Goal: Information Seeking & Learning: Learn about a topic

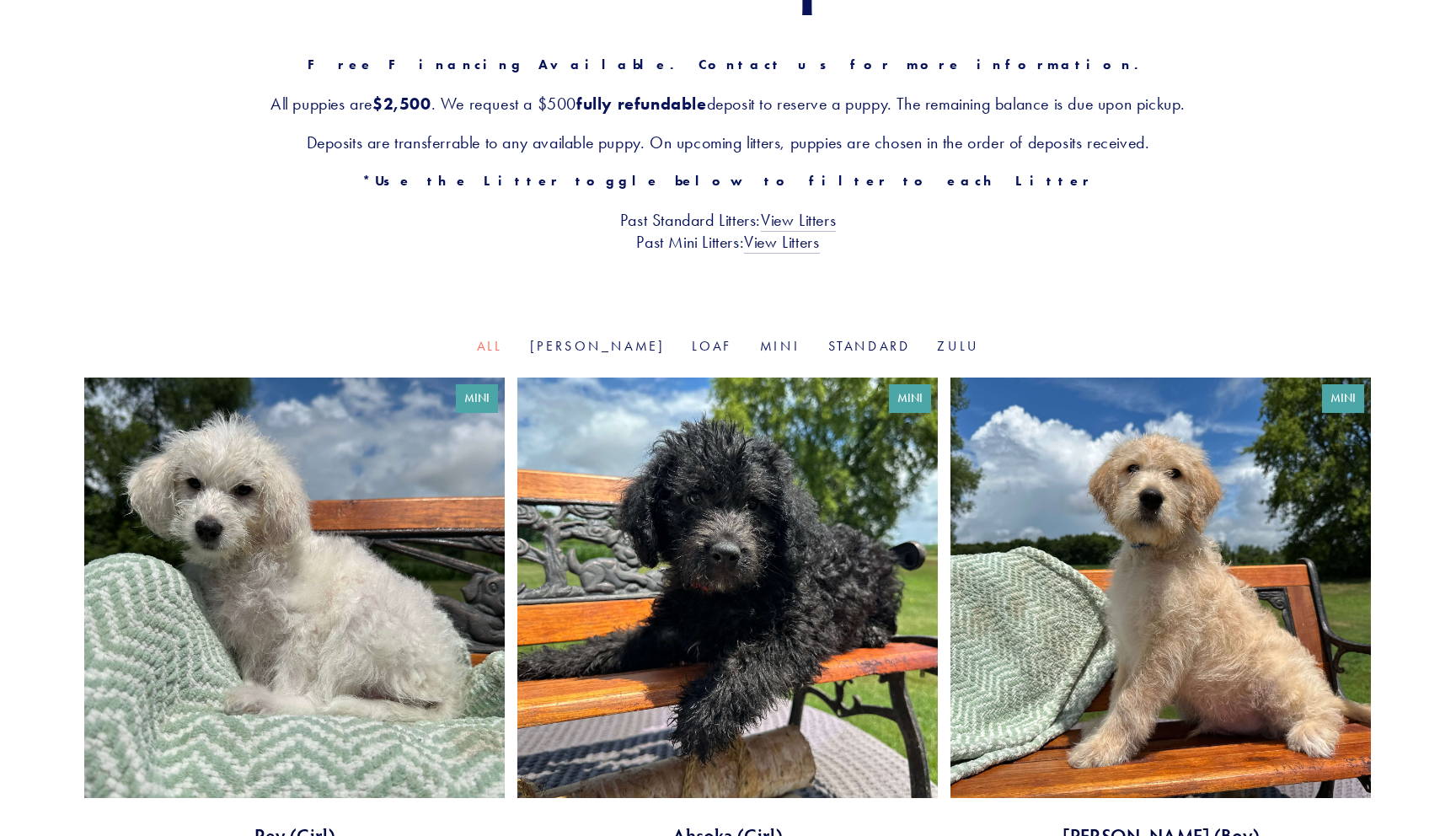
scroll to position [353, 0]
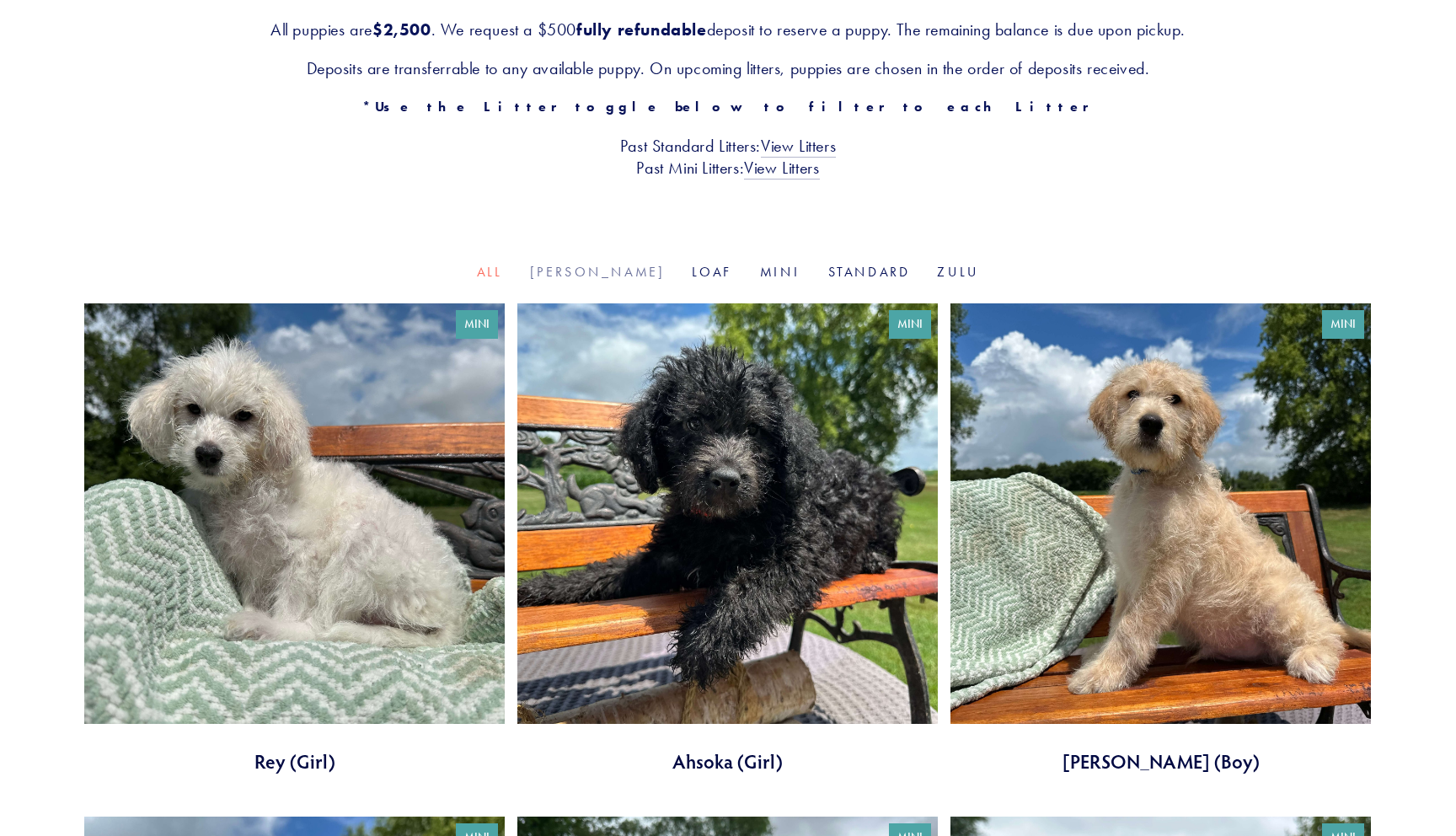
click at [599, 273] on link "[PERSON_NAME]" at bounding box center [598, 272] width 136 height 16
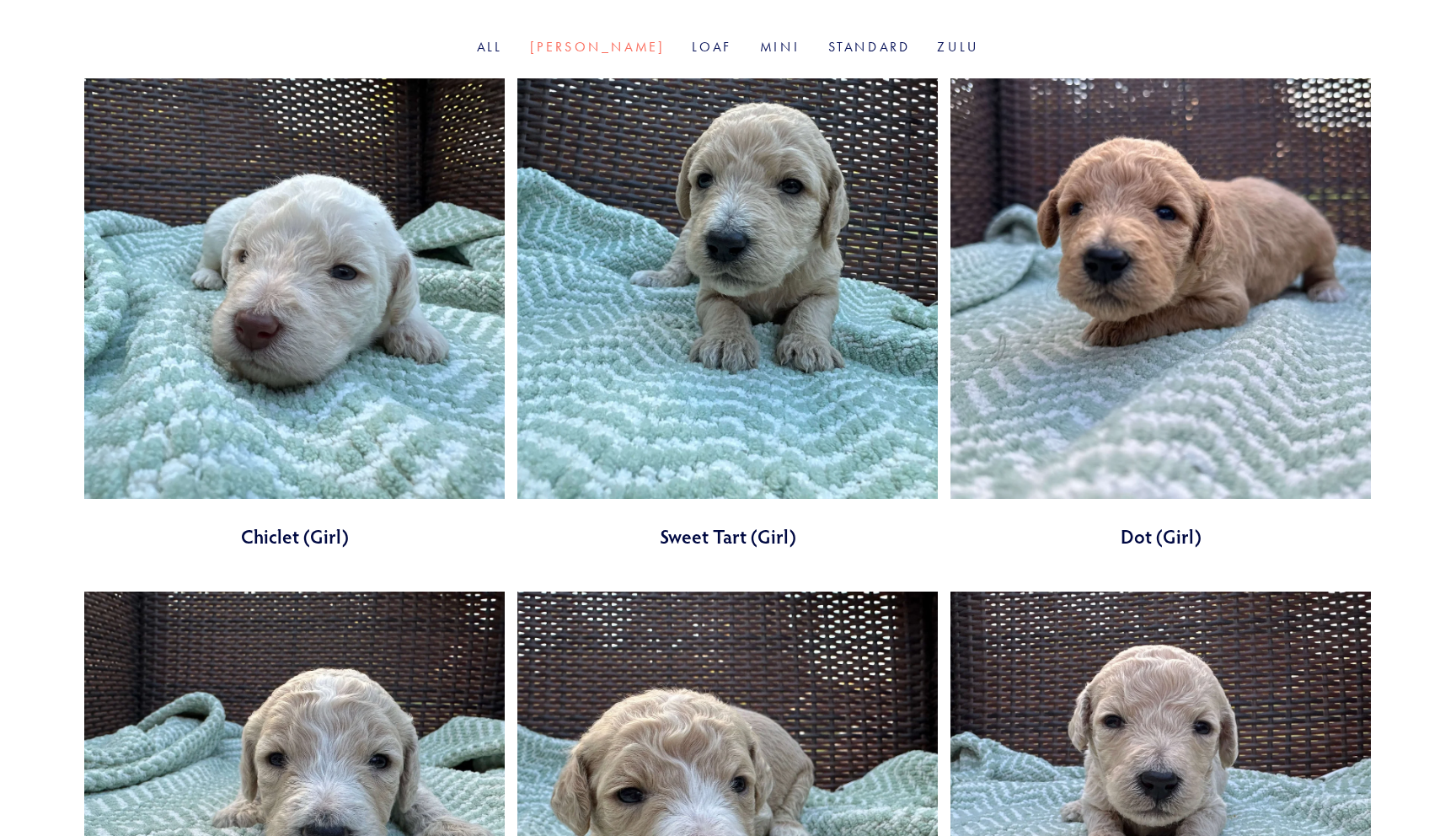
scroll to position [541, 0]
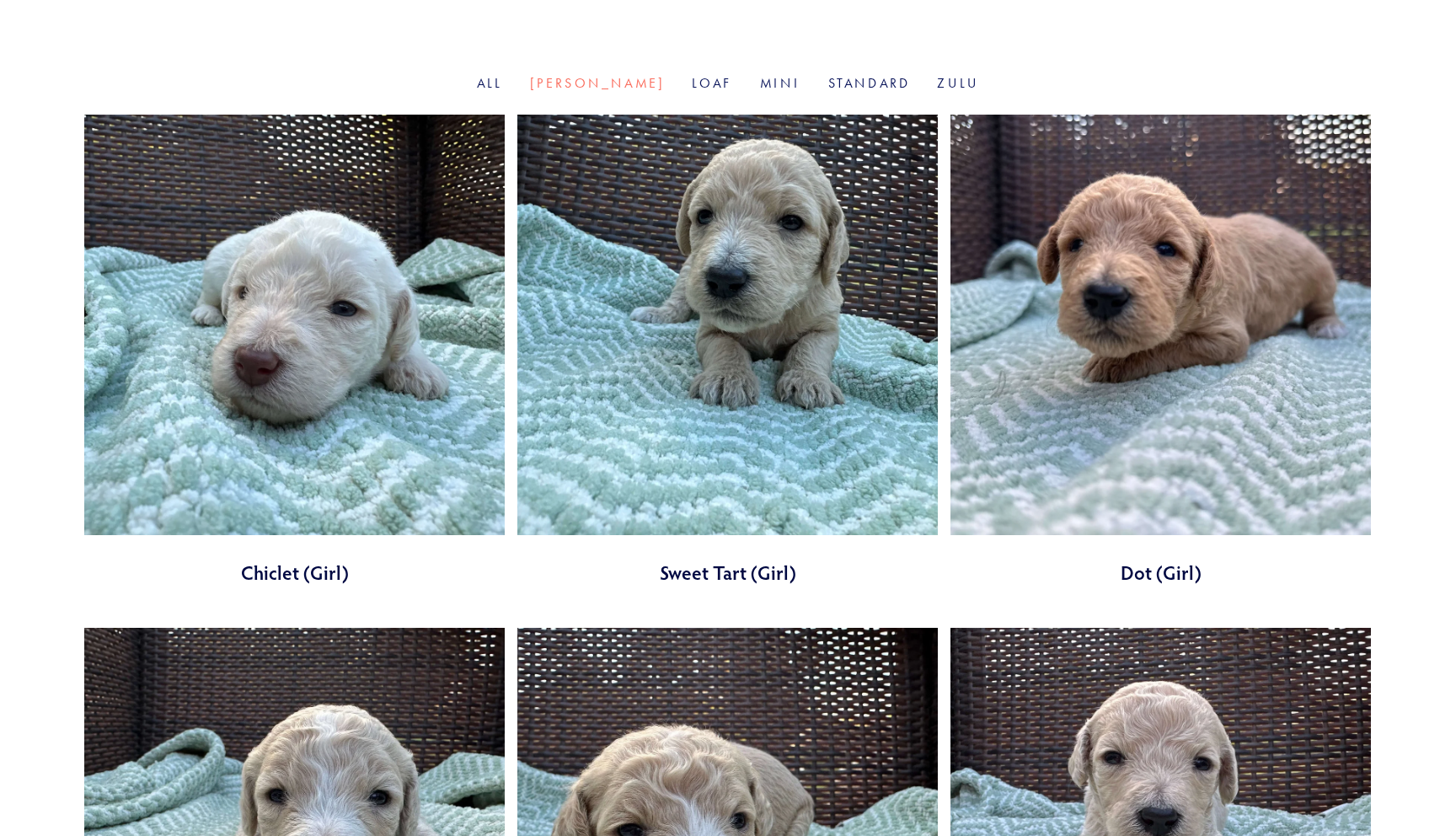
click at [291, 340] on link at bounding box center [295, 350] width 421 height 471
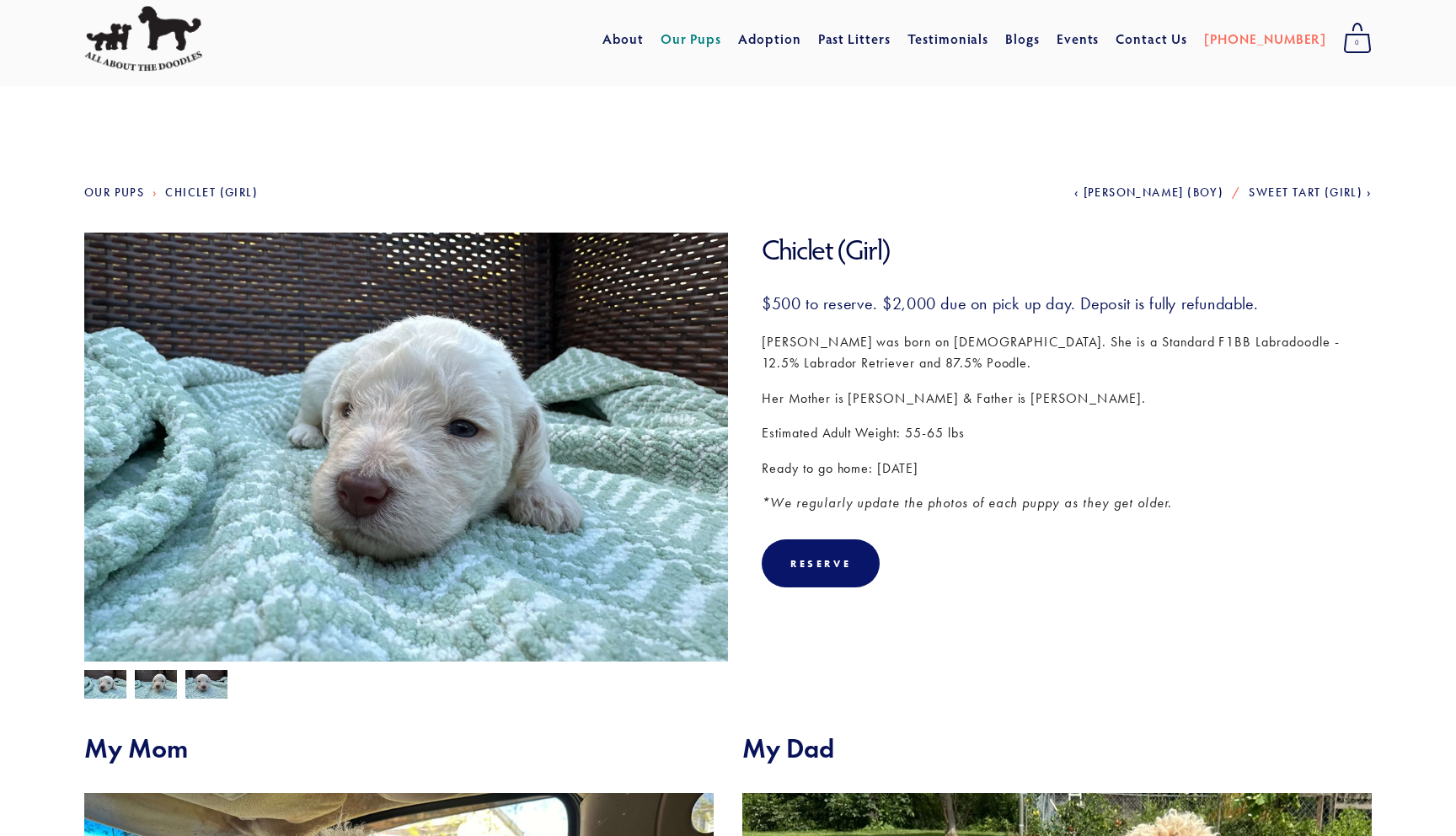
scroll to position [21, 0]
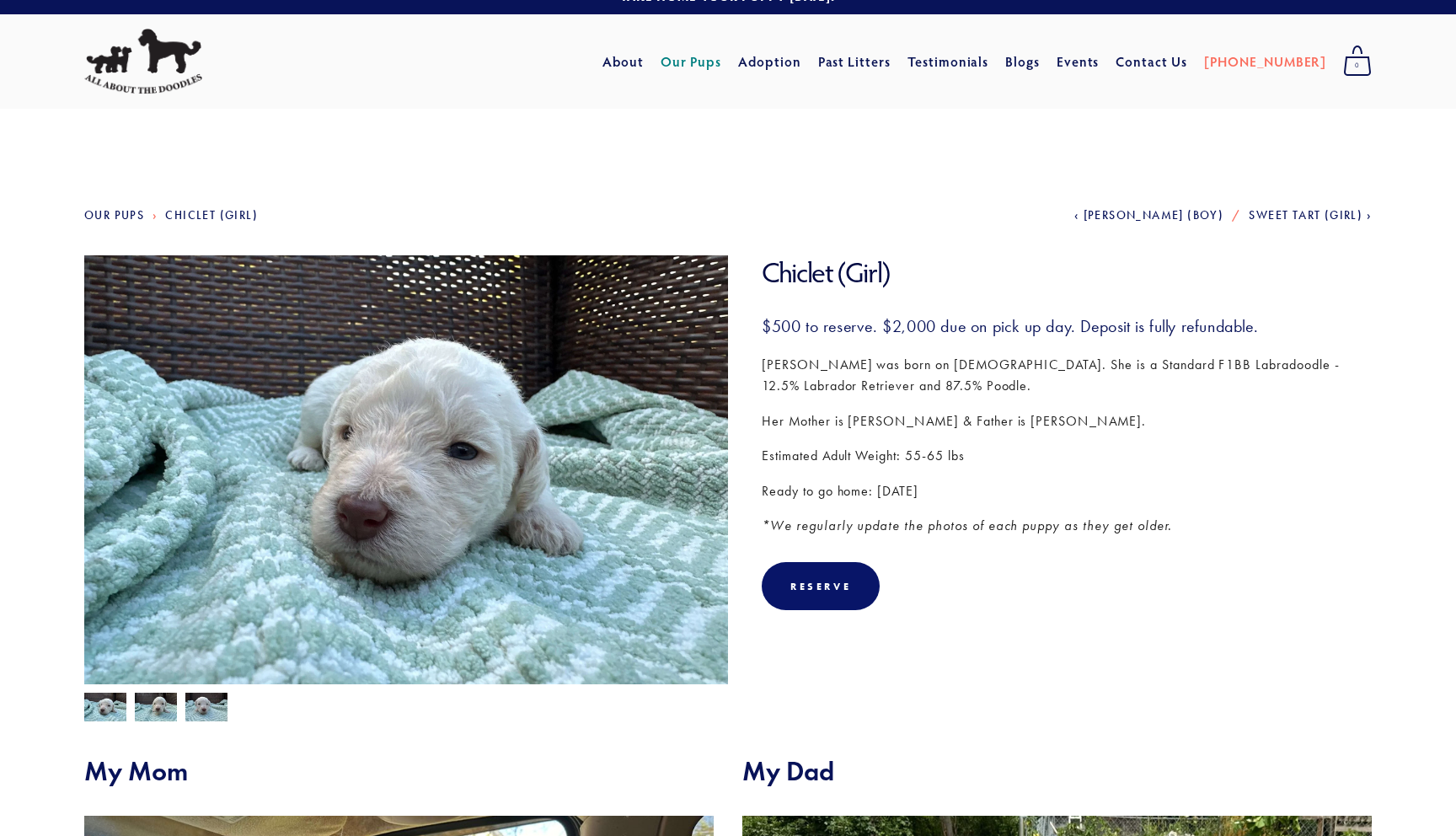
click at [157, 716] on img at bounding box center [156, 708] width 42 height 32
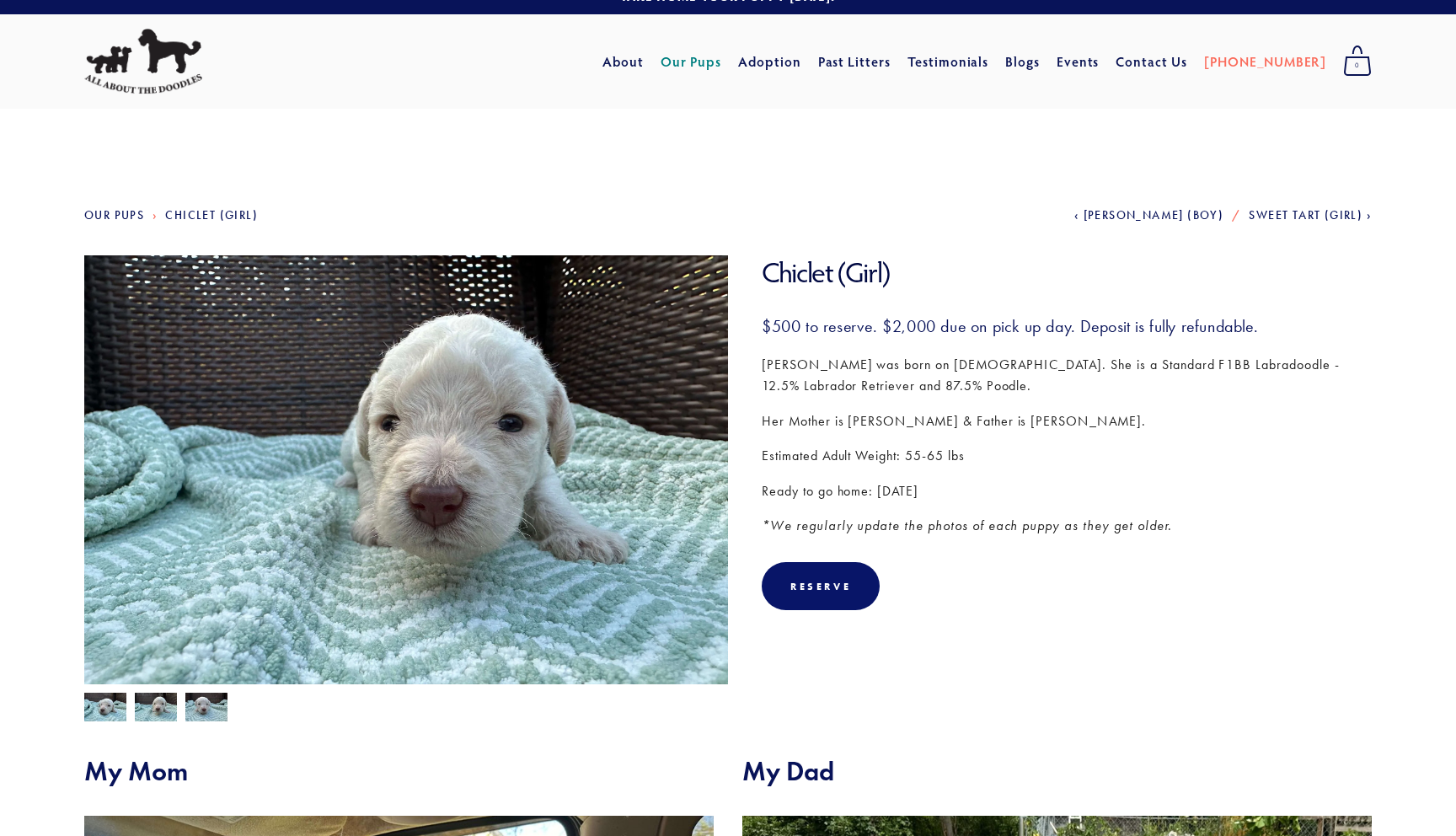
click at [222, 715] on img at bounding box center [206, 708] width 42 height 32
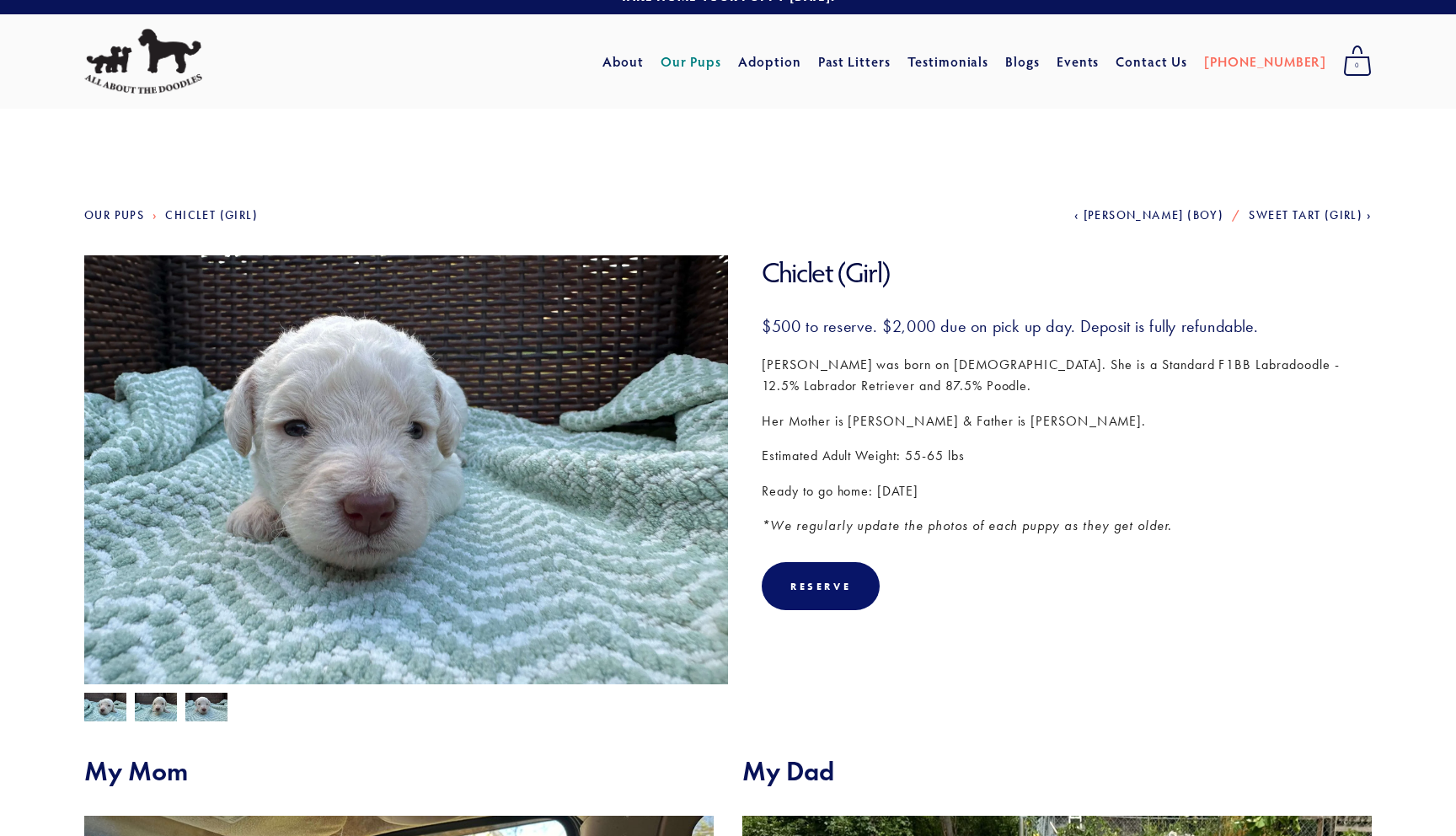
click at [92, 704] on img at bounding box center [106, 706] width 42 height 32
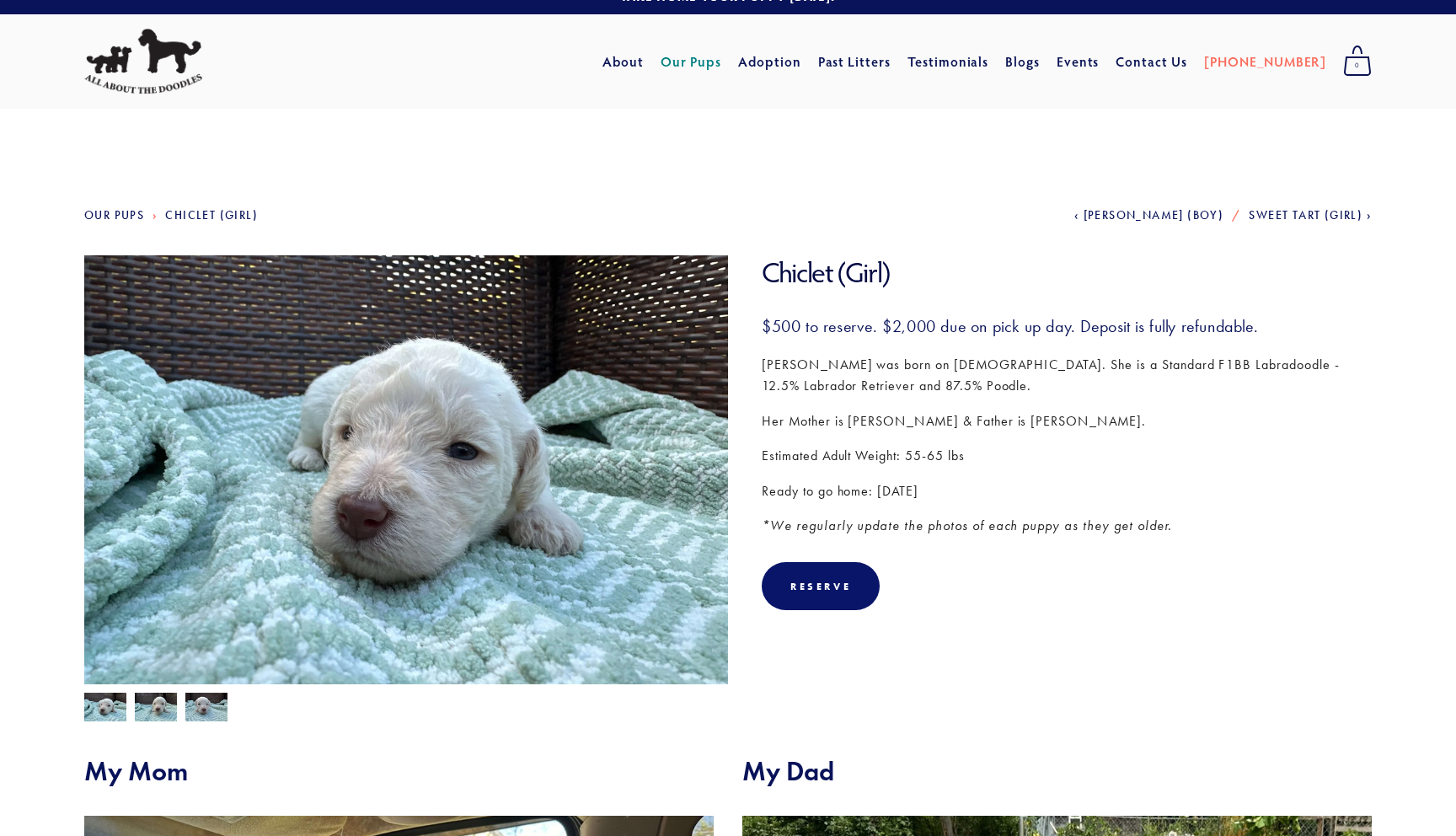
click at [1303, 220] on span "Sweet Tart (Girl)" at bounding box center [1305, 215] width 114 height 14
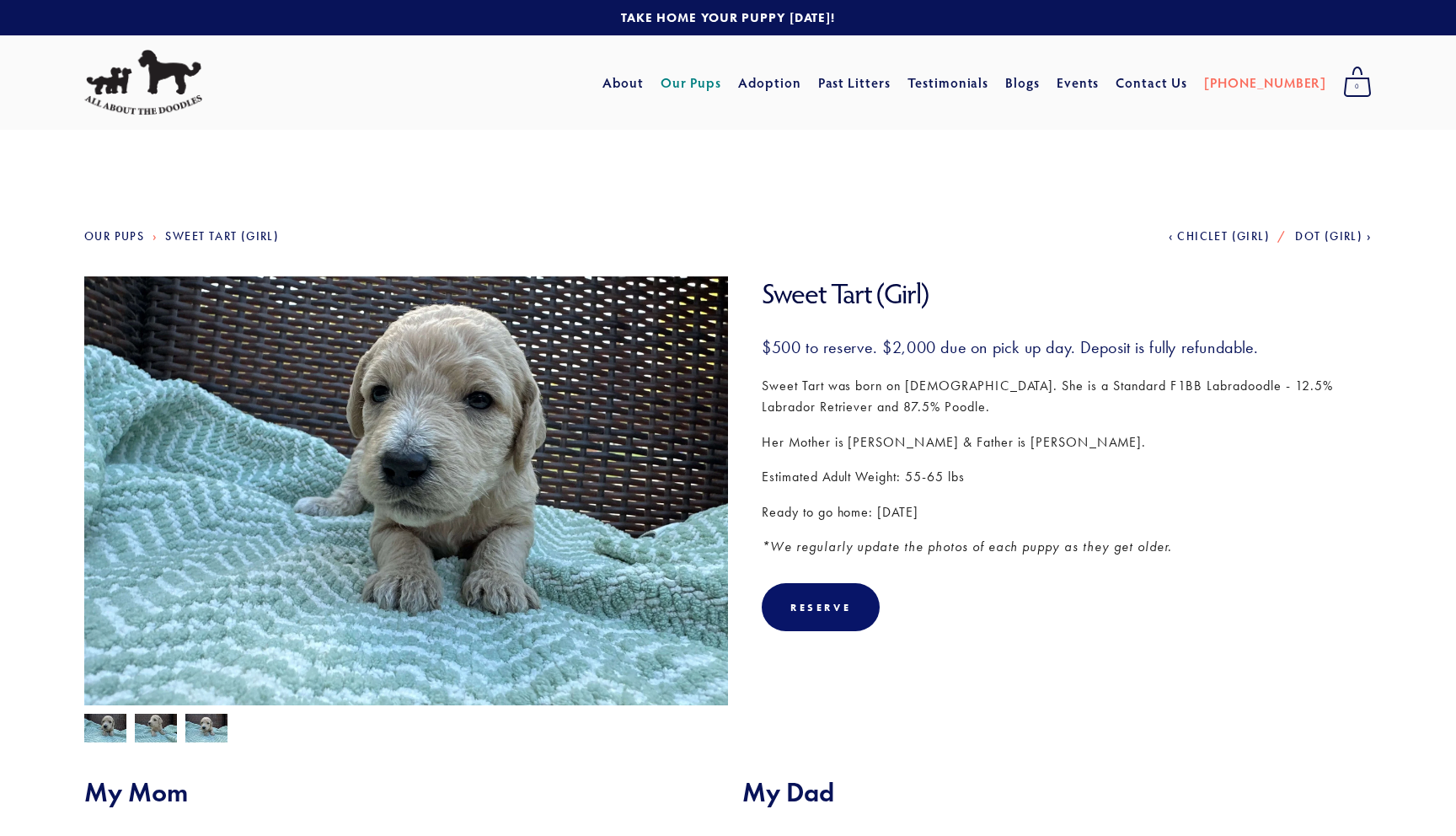
click at [1320, 238] on span "Dot (Girl)" at bounding box center [1328, 236] width 67 height 14
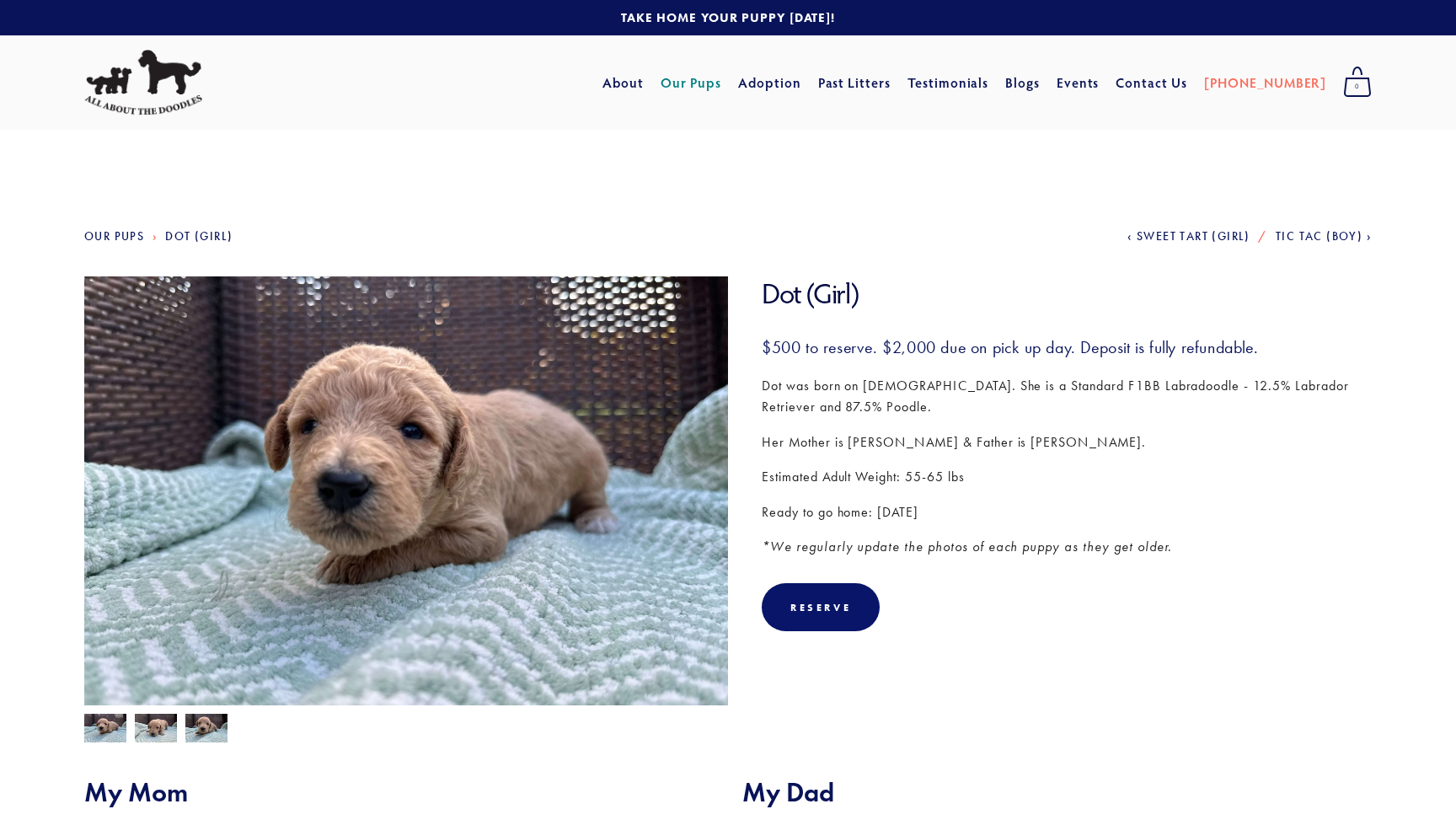
click at [1320, 238] on span "Tic Tac (Boy)" at bounding box center [1318, 236] width 86 height 14
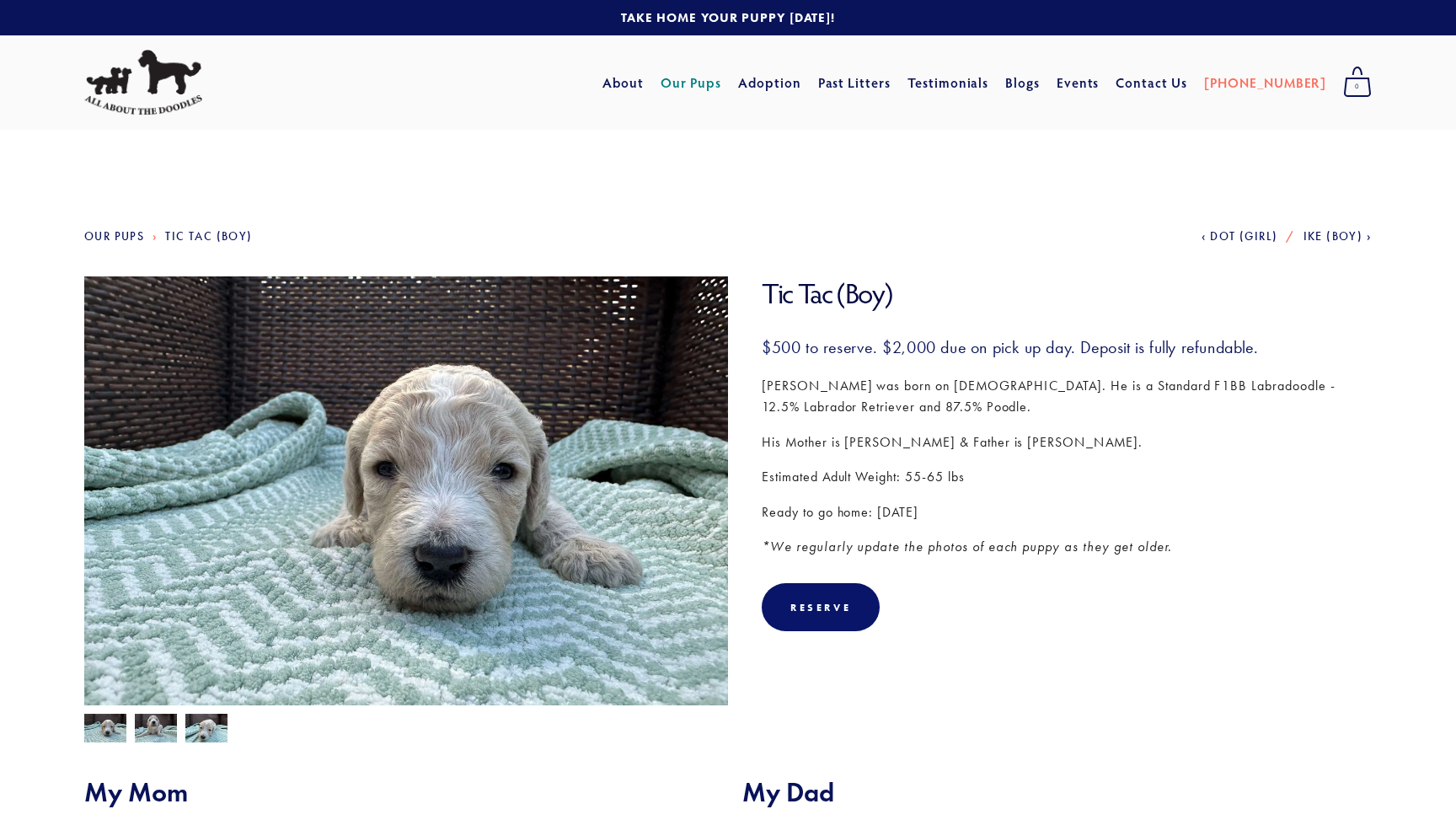
click at [1320, 238] on span "Ike (Boy)" at bounding box center [1333, 236] width 60 height 14
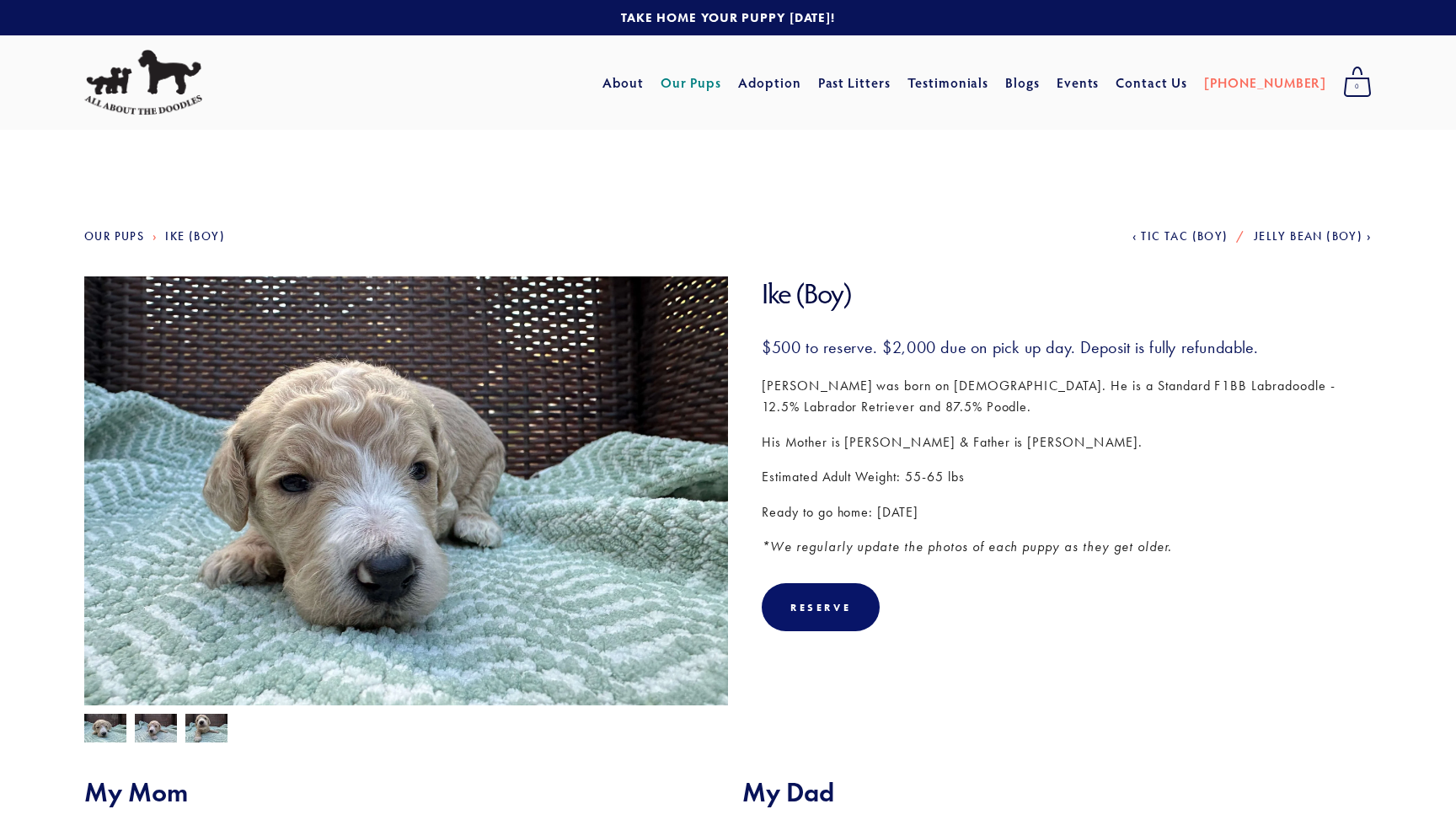
click at [1320, 238] on span "Jelly Bean (Boy)" at bounding box center [1308, 236] width 108 height 14
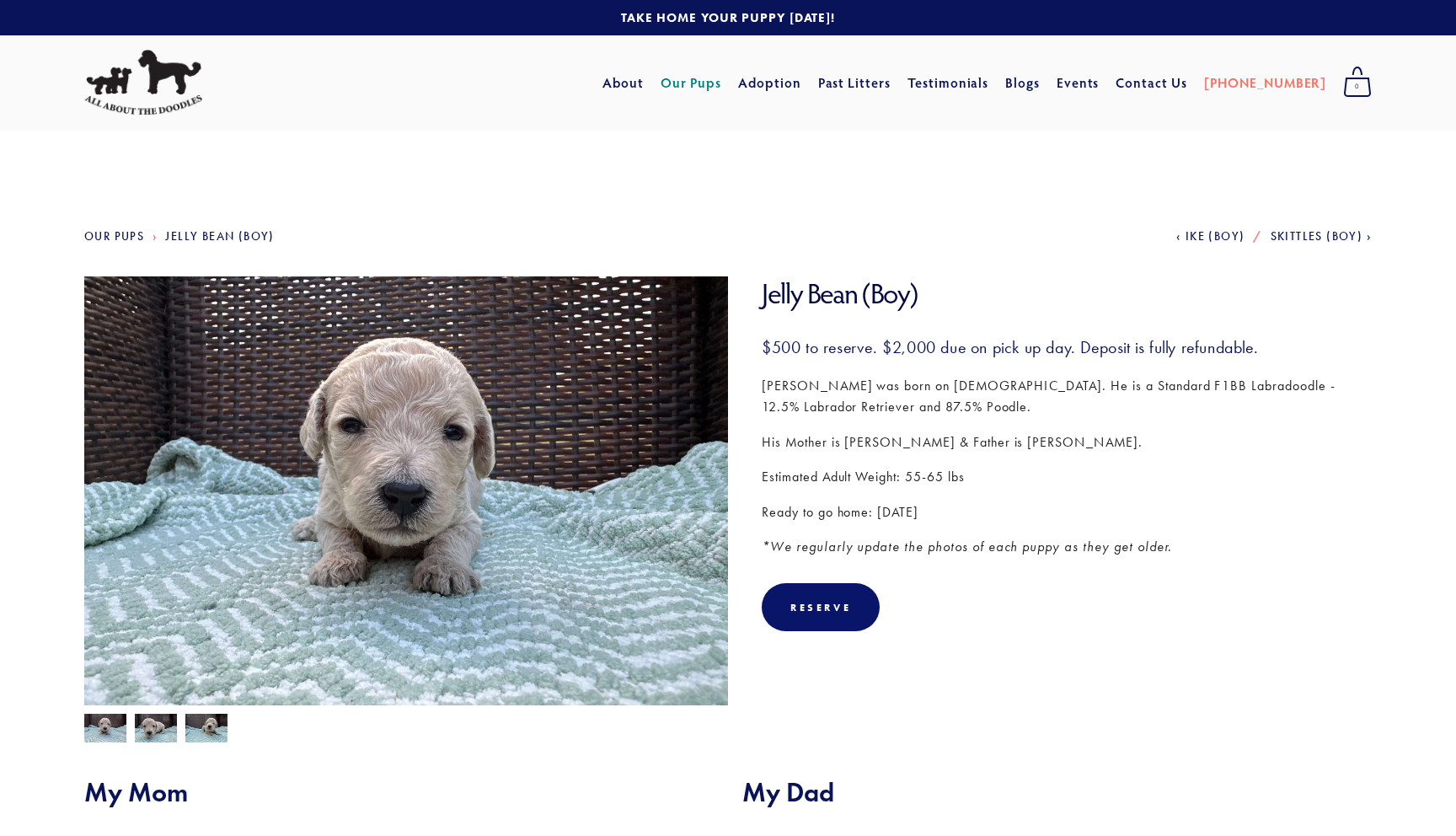
click at [1320, 238] on span "Skittles (Boy)" at bounding box center [1317, 236] width 93 height 14
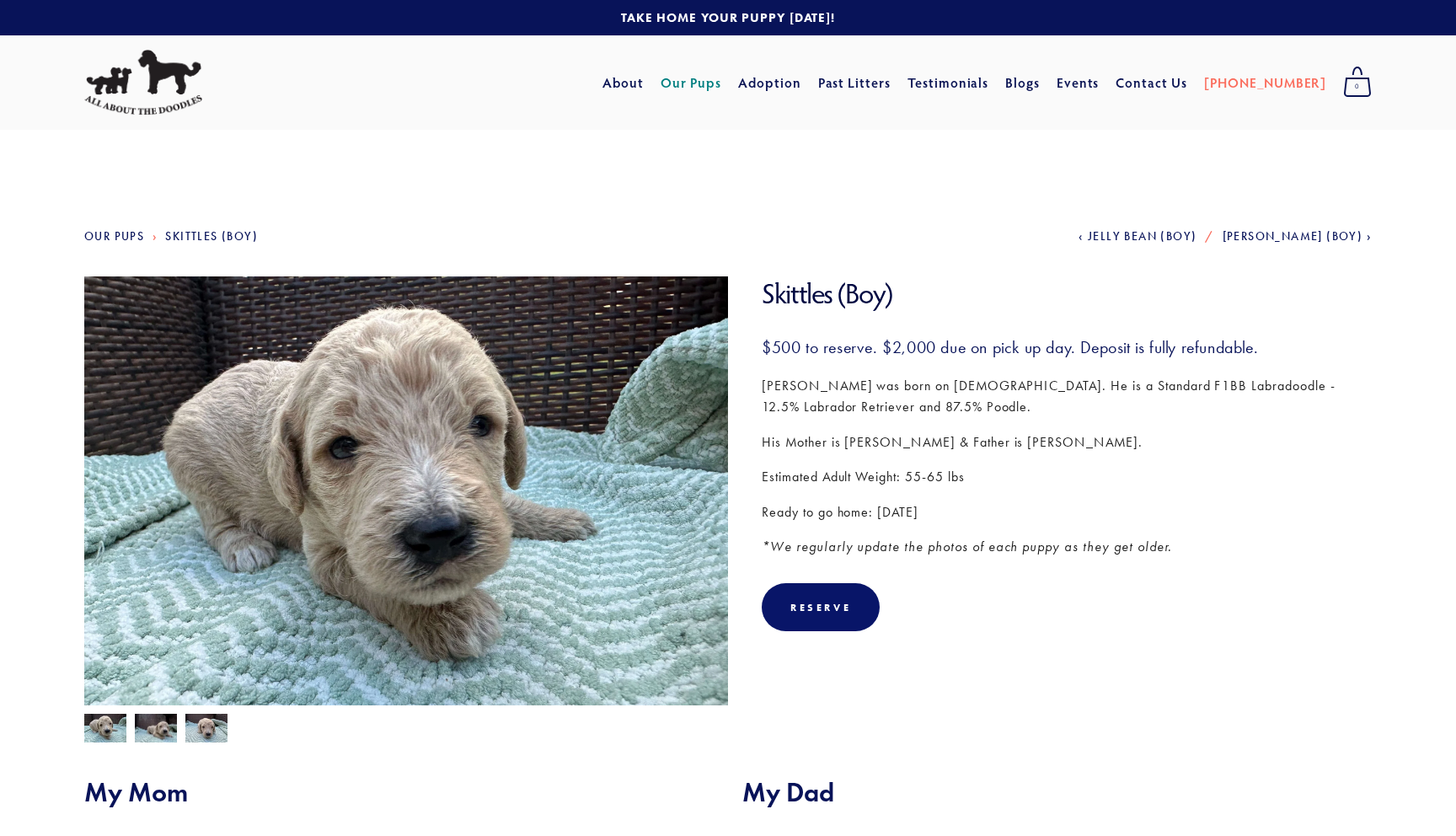
click at [1319, 245] on nav "Our Pups Skittles (Boy) Previous Jelly Bean (Boy) Next Mike (Boy)" at bounding box center [728, 254] width 1288 height 46
click at [1325, 234] on span "[PERSON_NAME] (Boy)" at bounding box center [1293, 236] width 141 height 14
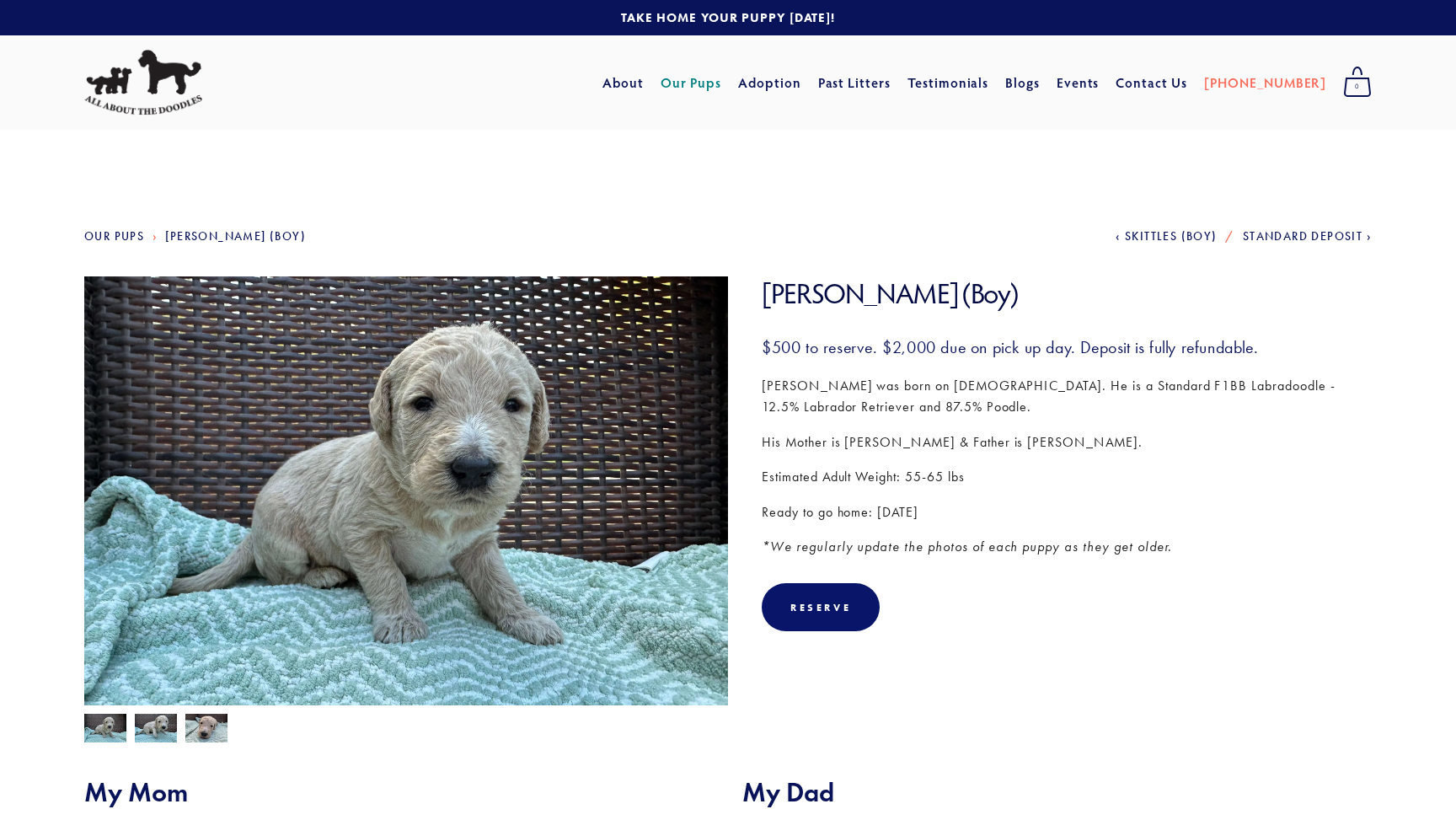
click at [126, 235] on link "Our Pups" at bounding box center [115, 236] width 60 height 14
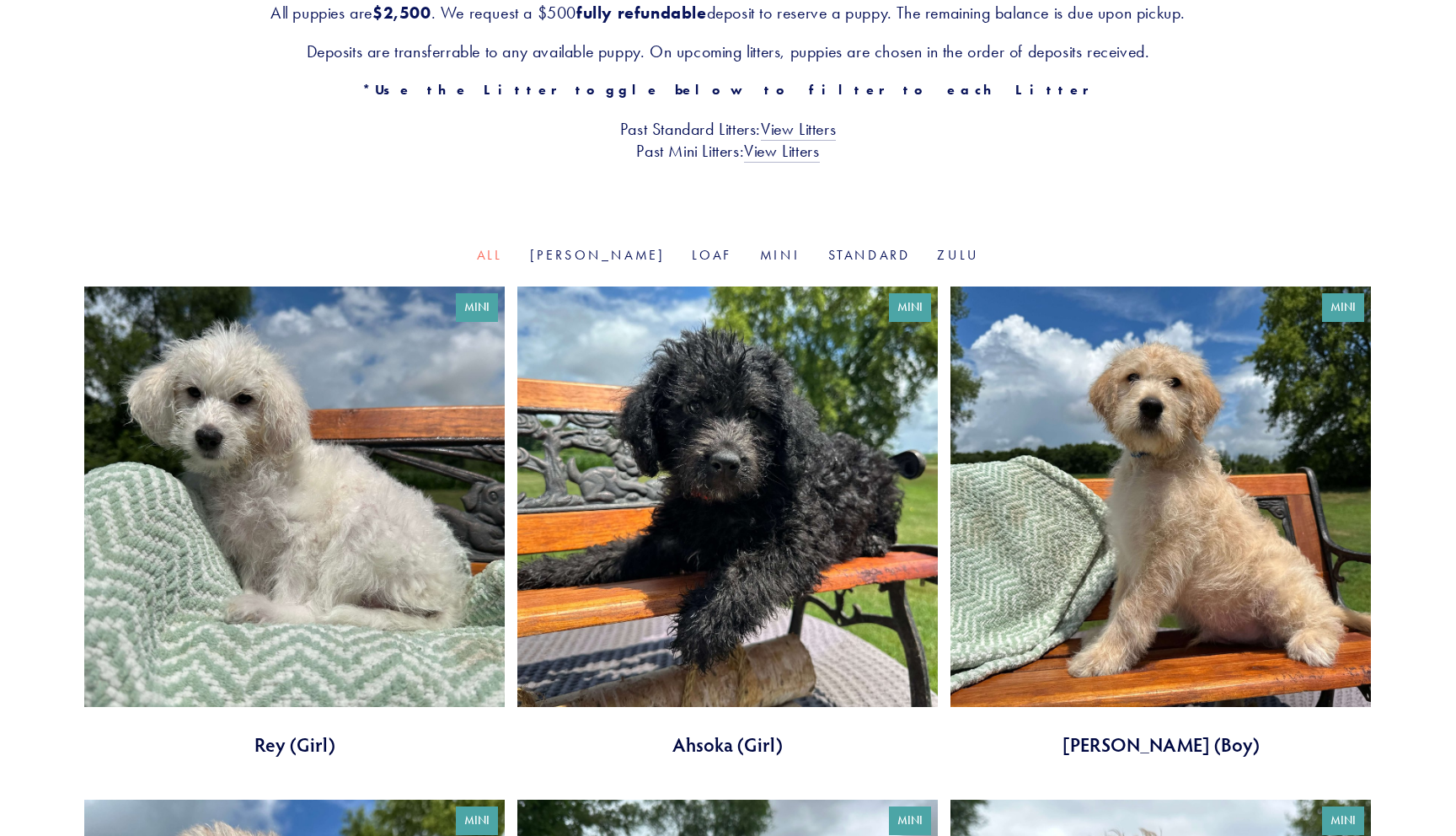
scroll to position [438, 0]
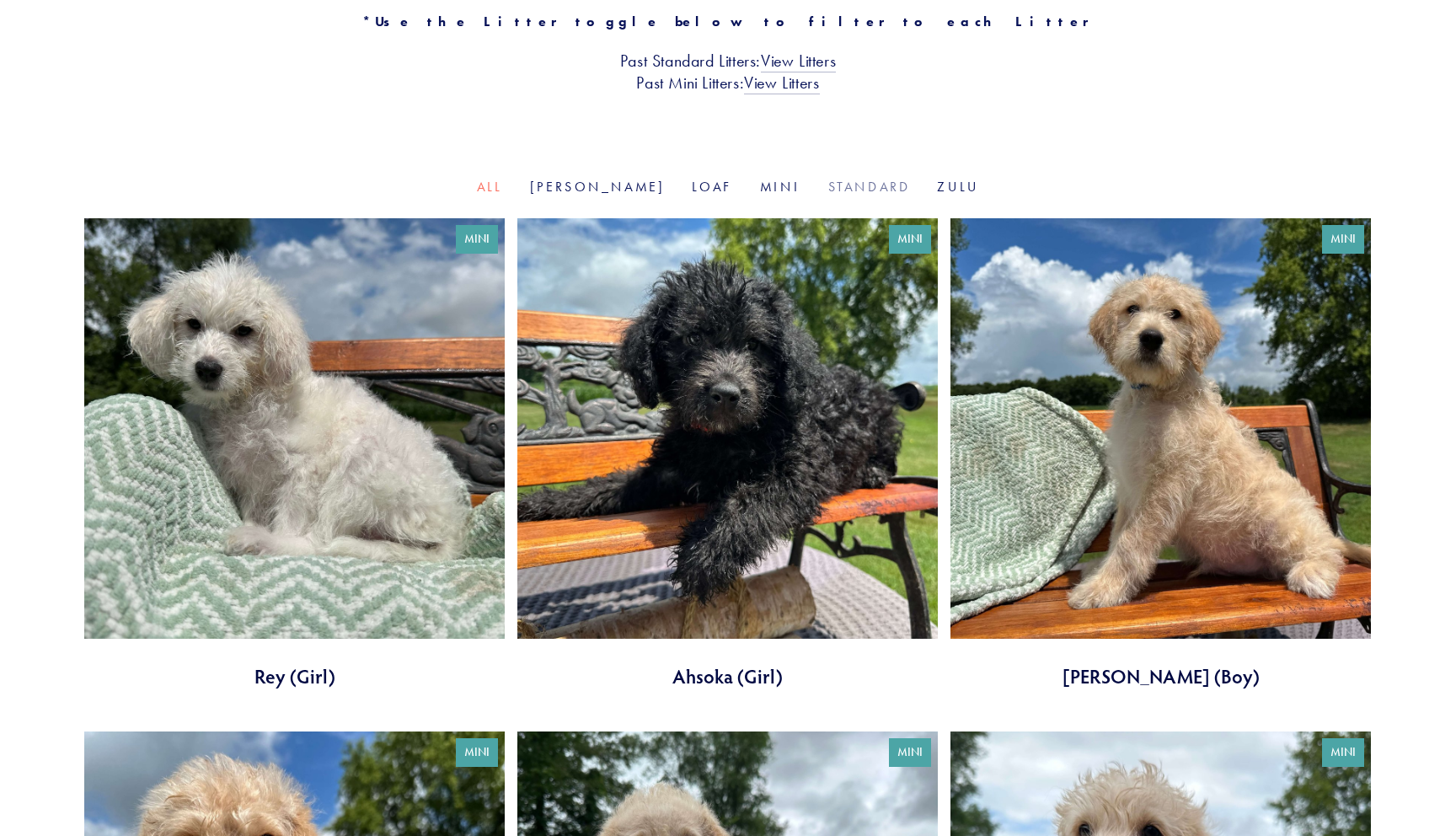
click at [833, 183] on link "Standard" at bounding box center [870, 187] width 83 height 16
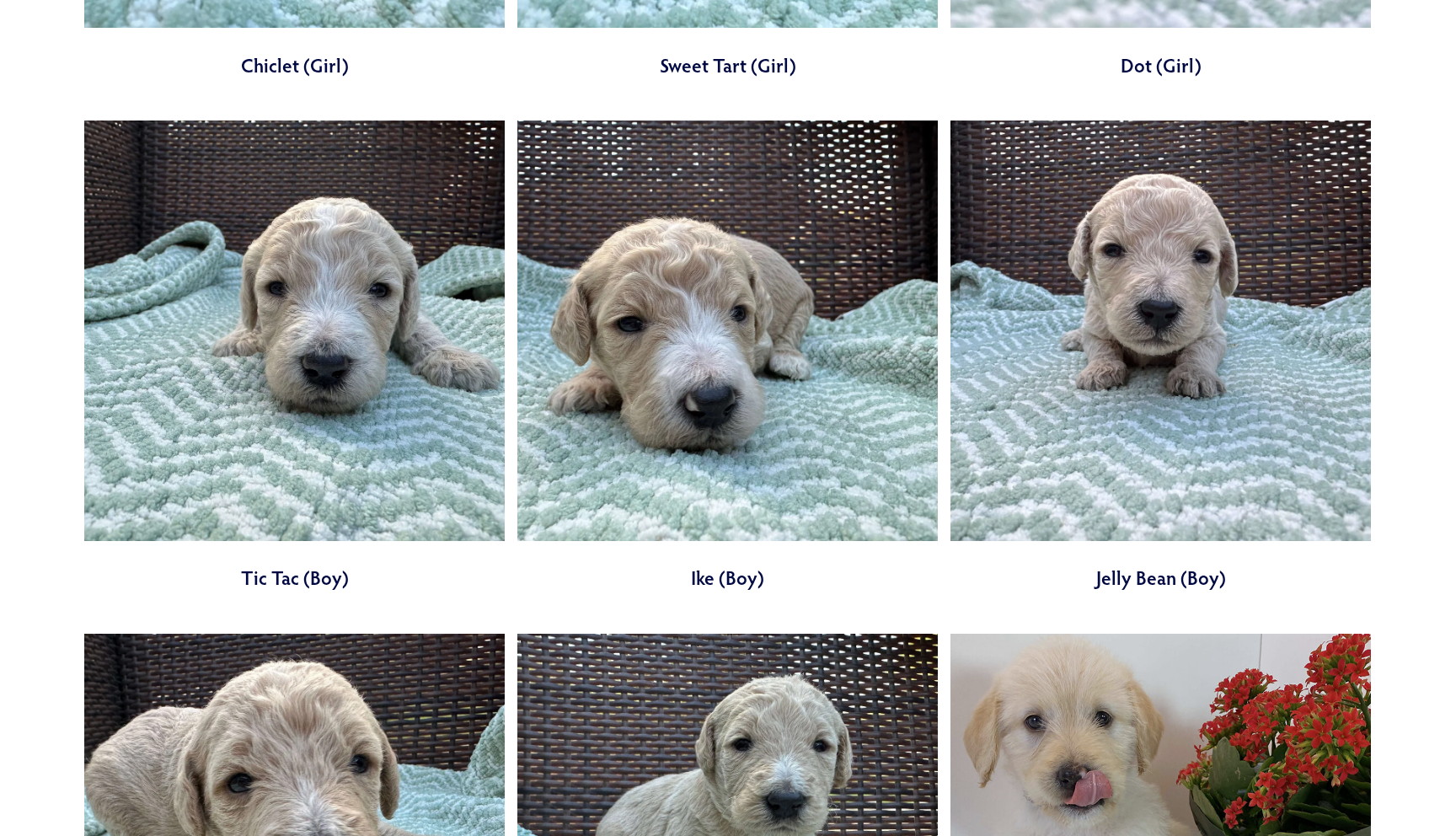
scroll to position [256, 0]
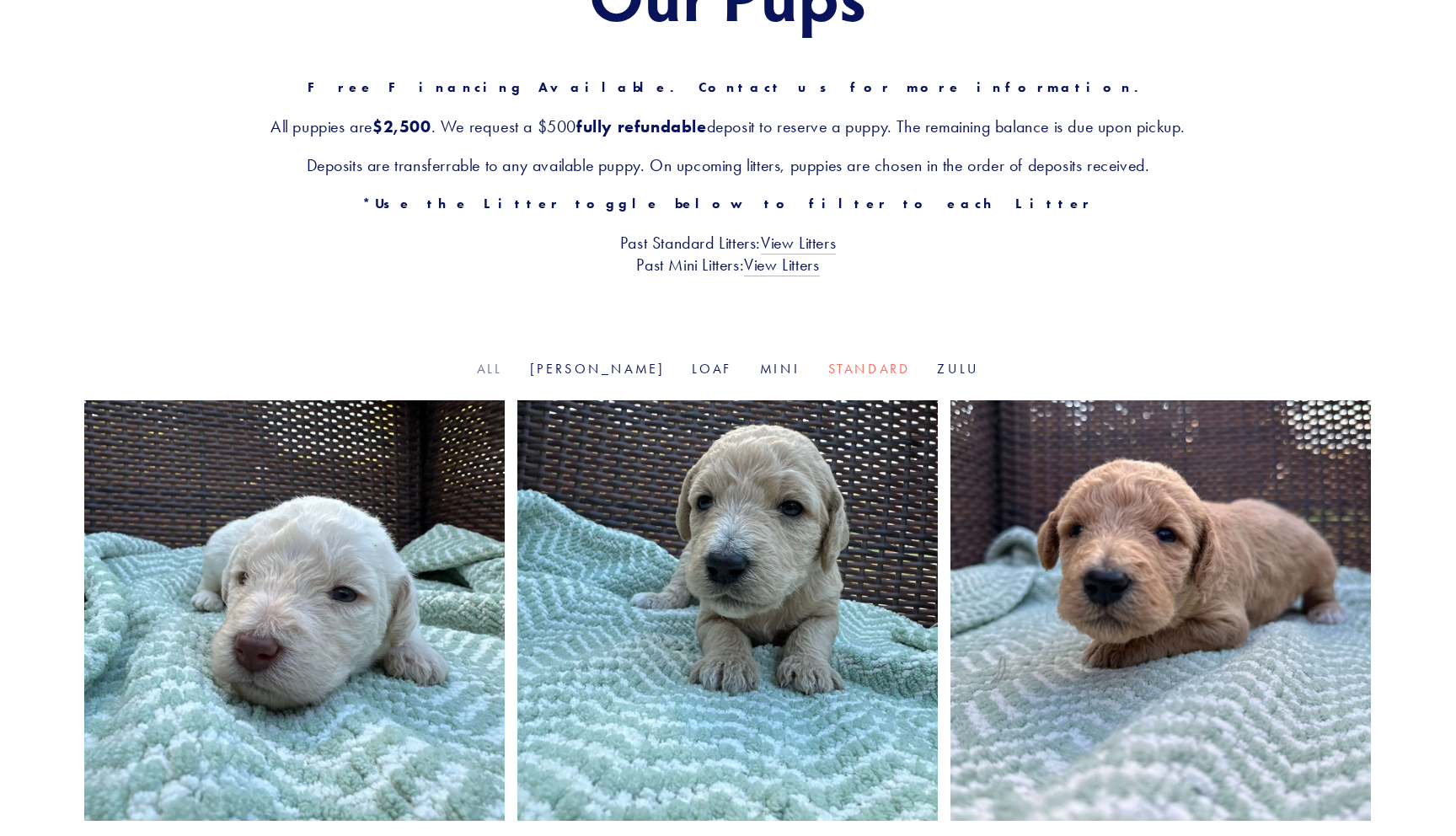
click at [503, 371] on link "All" at bounding box center [490, 369] width 26 height 16
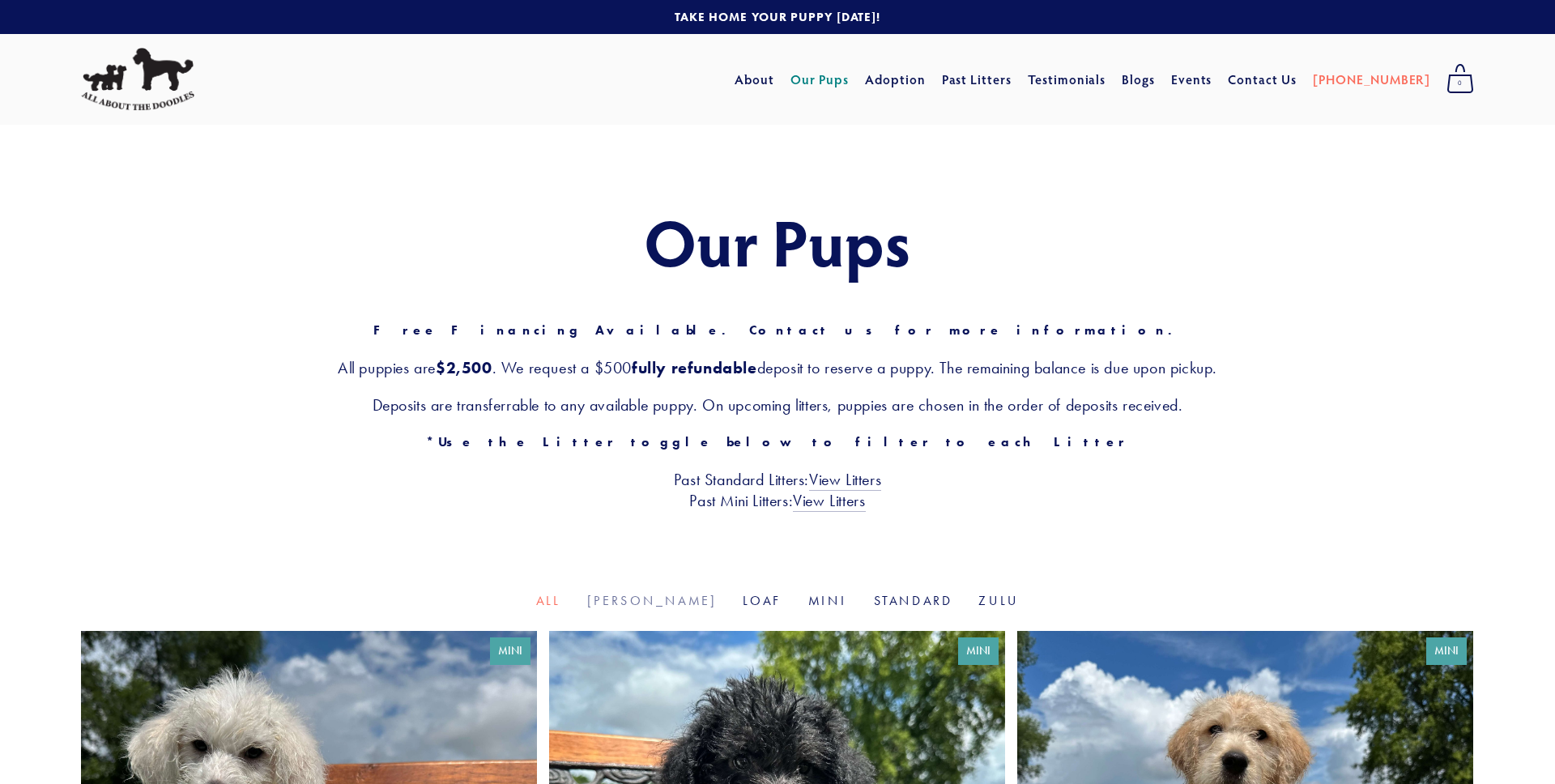
click at [667, 603] on link "[PERSON_NAME]" at bounding box center [653, 600] width 131 height 15
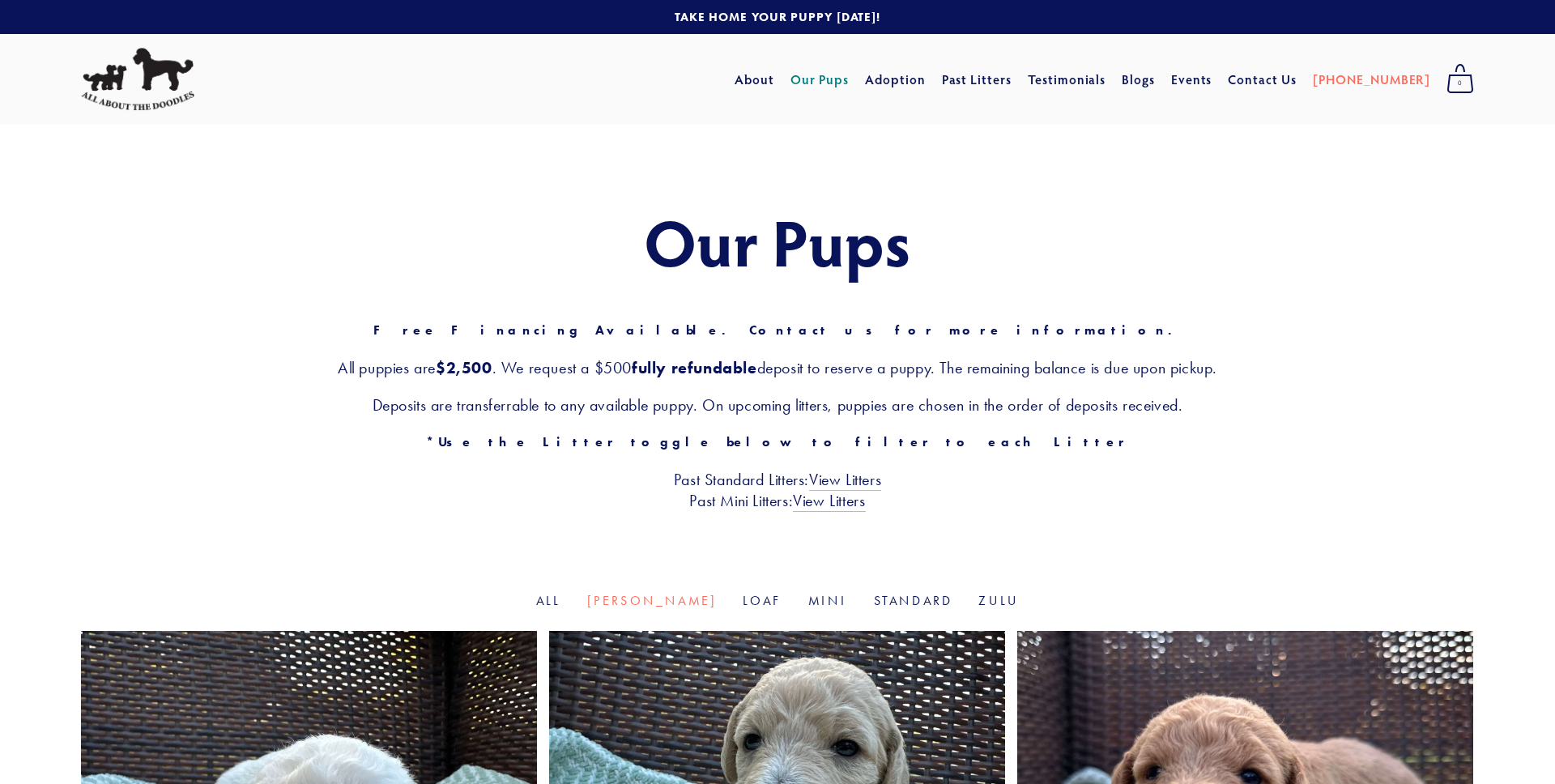
click at [187, 103] on img at bounding box center [138, 79] width 114 height 64
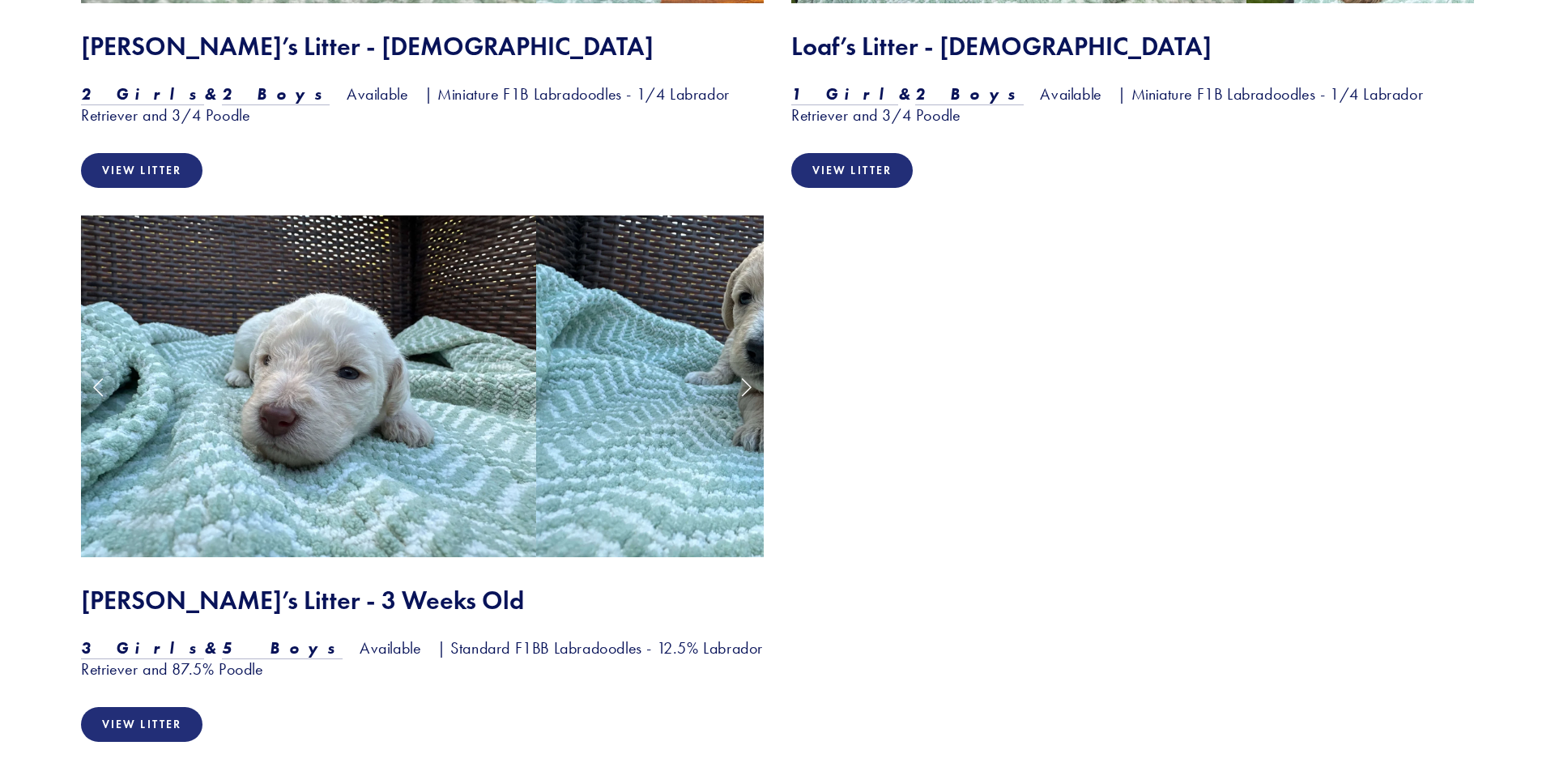
scroll to position [1810, 0]
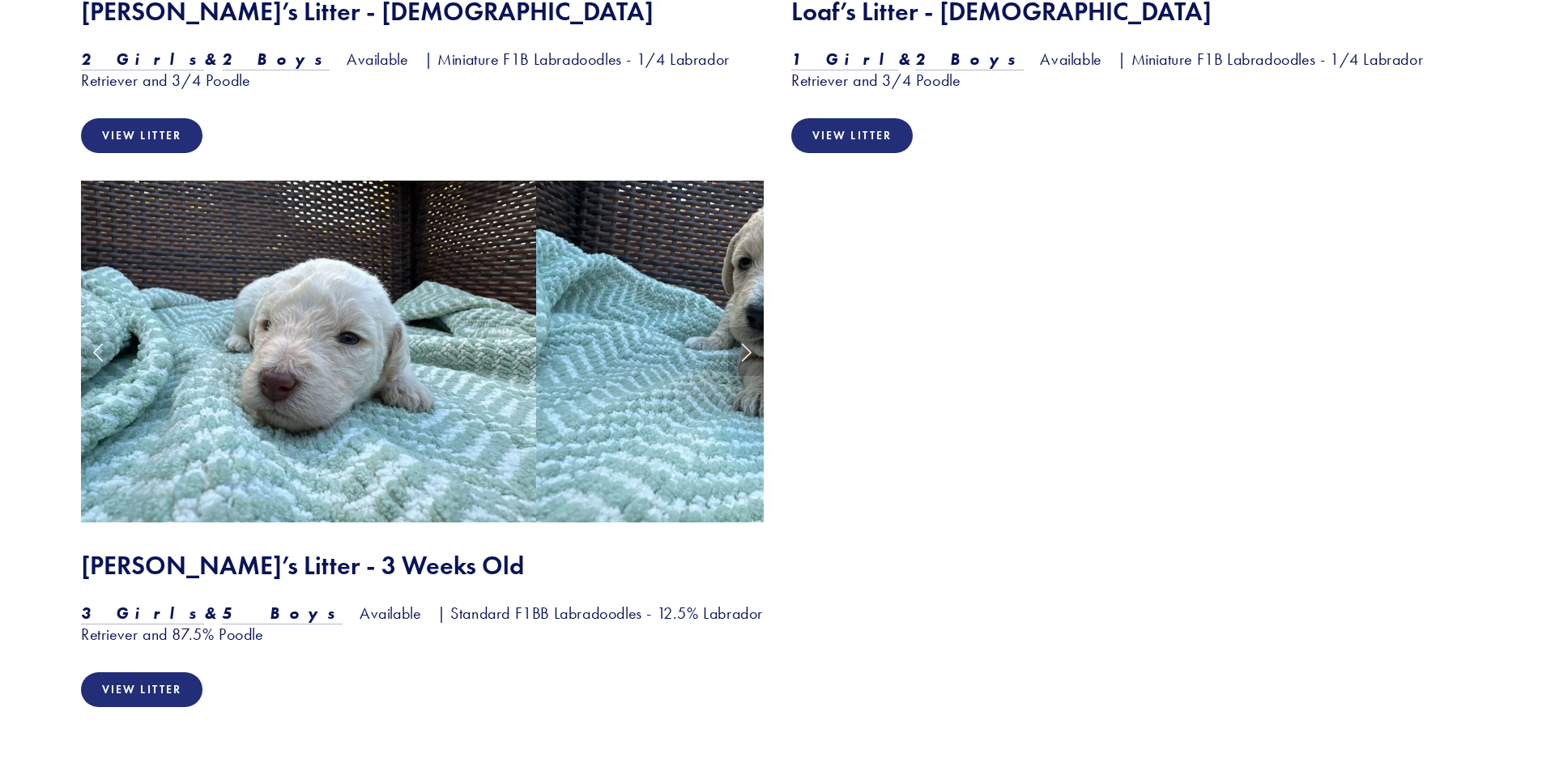
click at [736, 345] on link "Next Slide" at bounding box center [746, 351] width 36 height 48
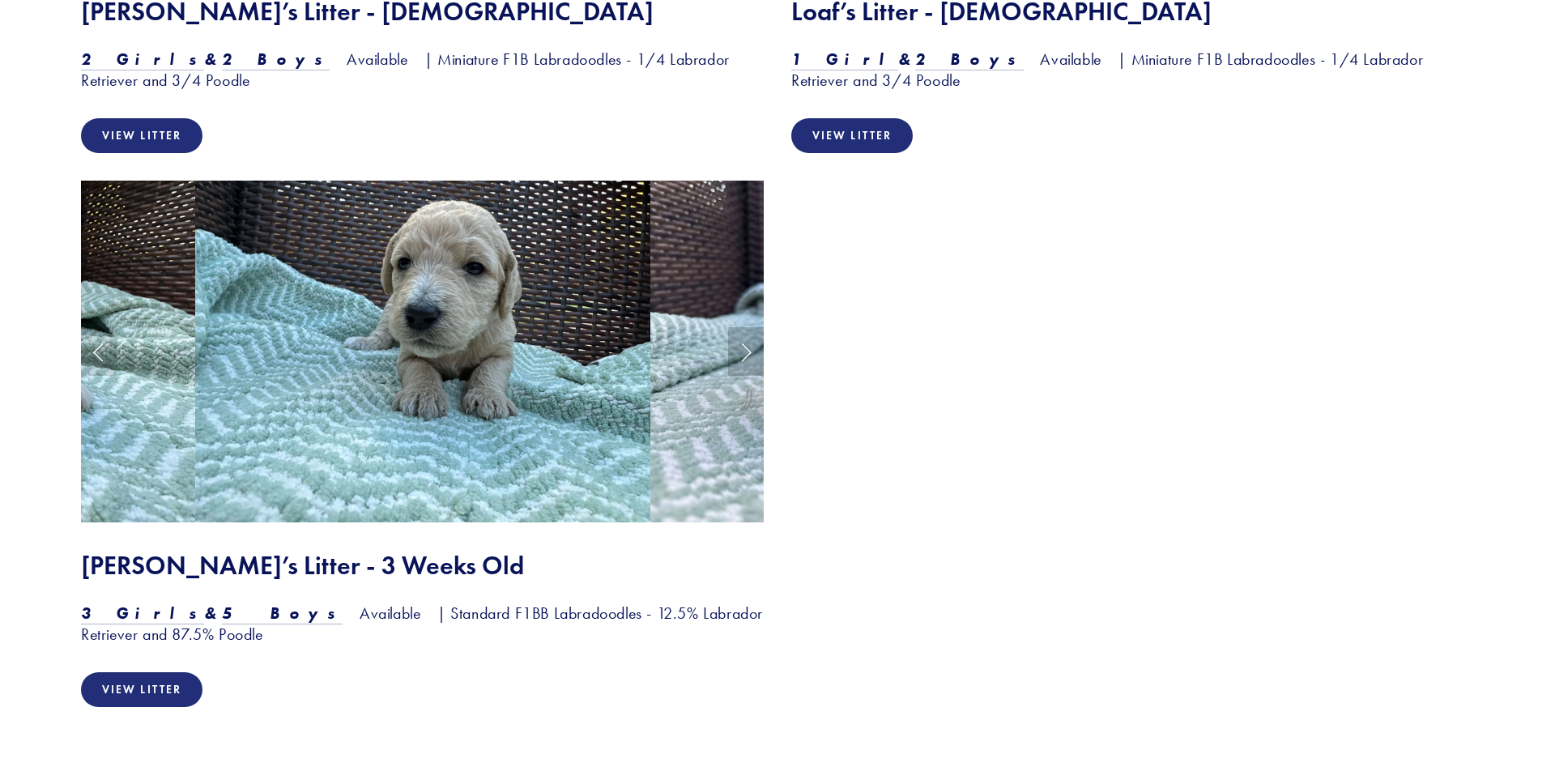
click at [736, 345] on link "Next Slide" at bounding box center [746, 351] width 36 height 48
click at [745, 356] on link "Next Slide" at bounding box center [746, 351] width 36 height 48
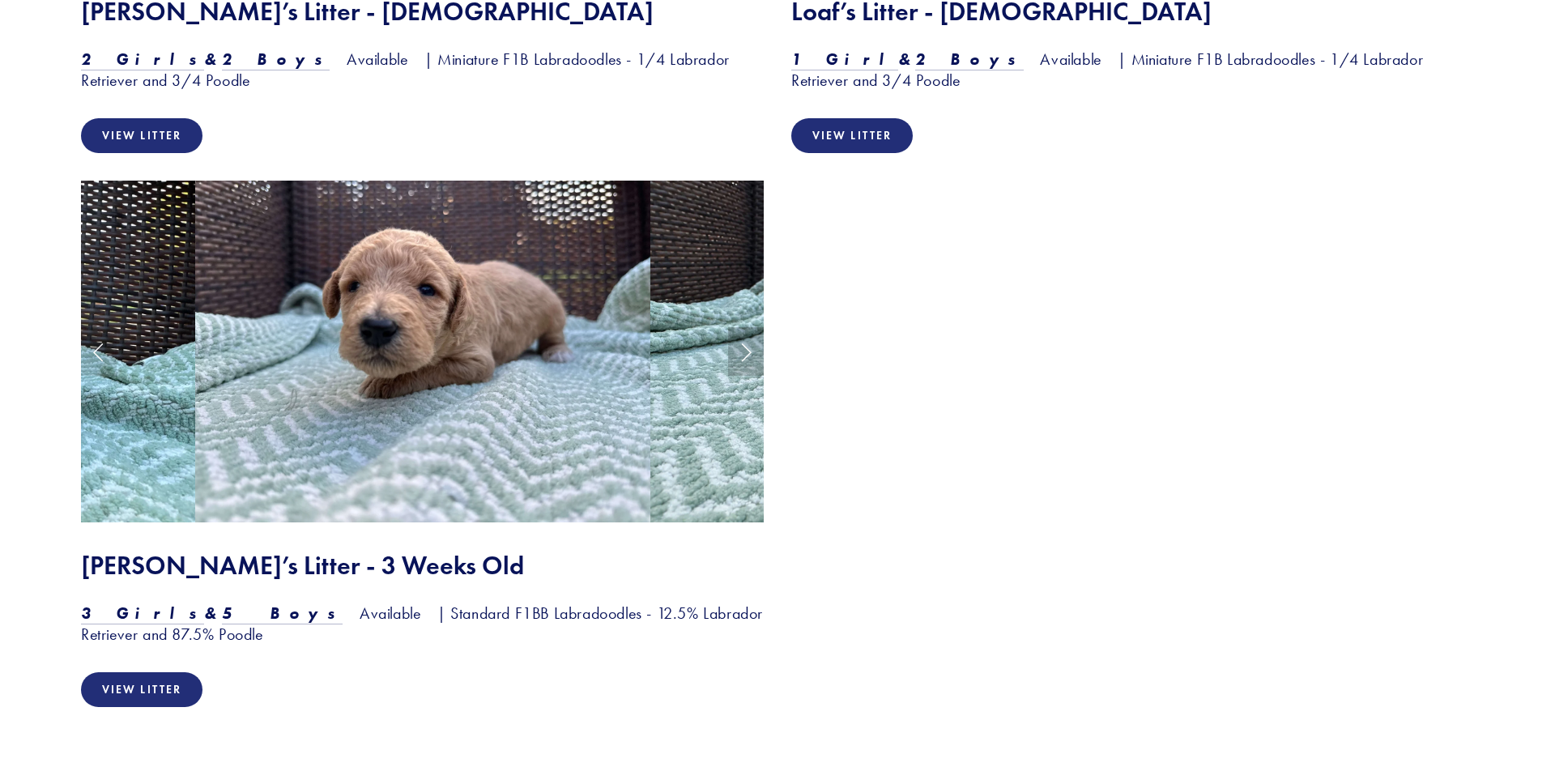
click at [745, 356] on link "Next Slide" at bounding box center [746, 351] width 36 height 48
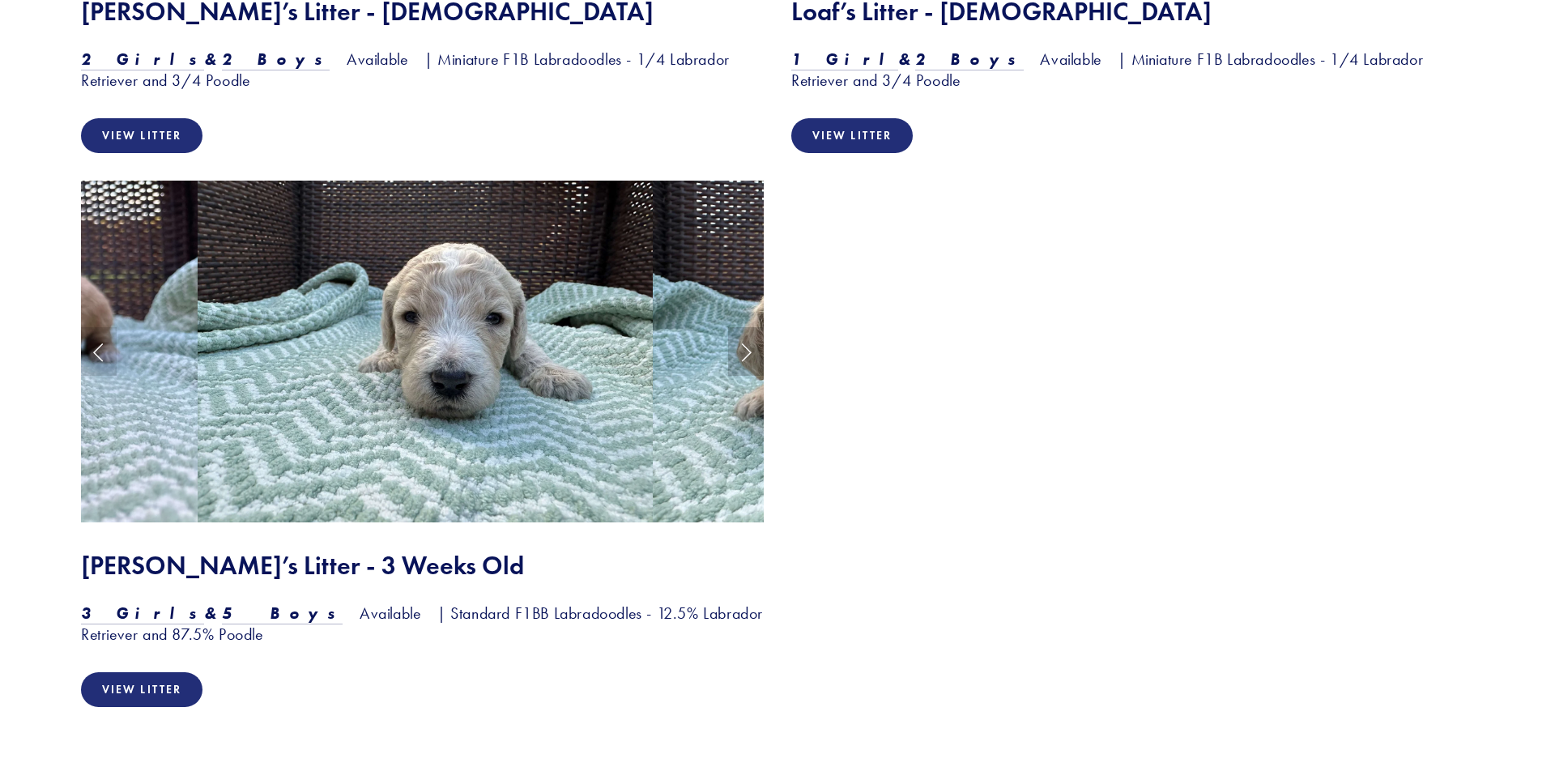
click at [745, 356] on link "Next Slide" at bounding box center [746, 351] width 36 height 48
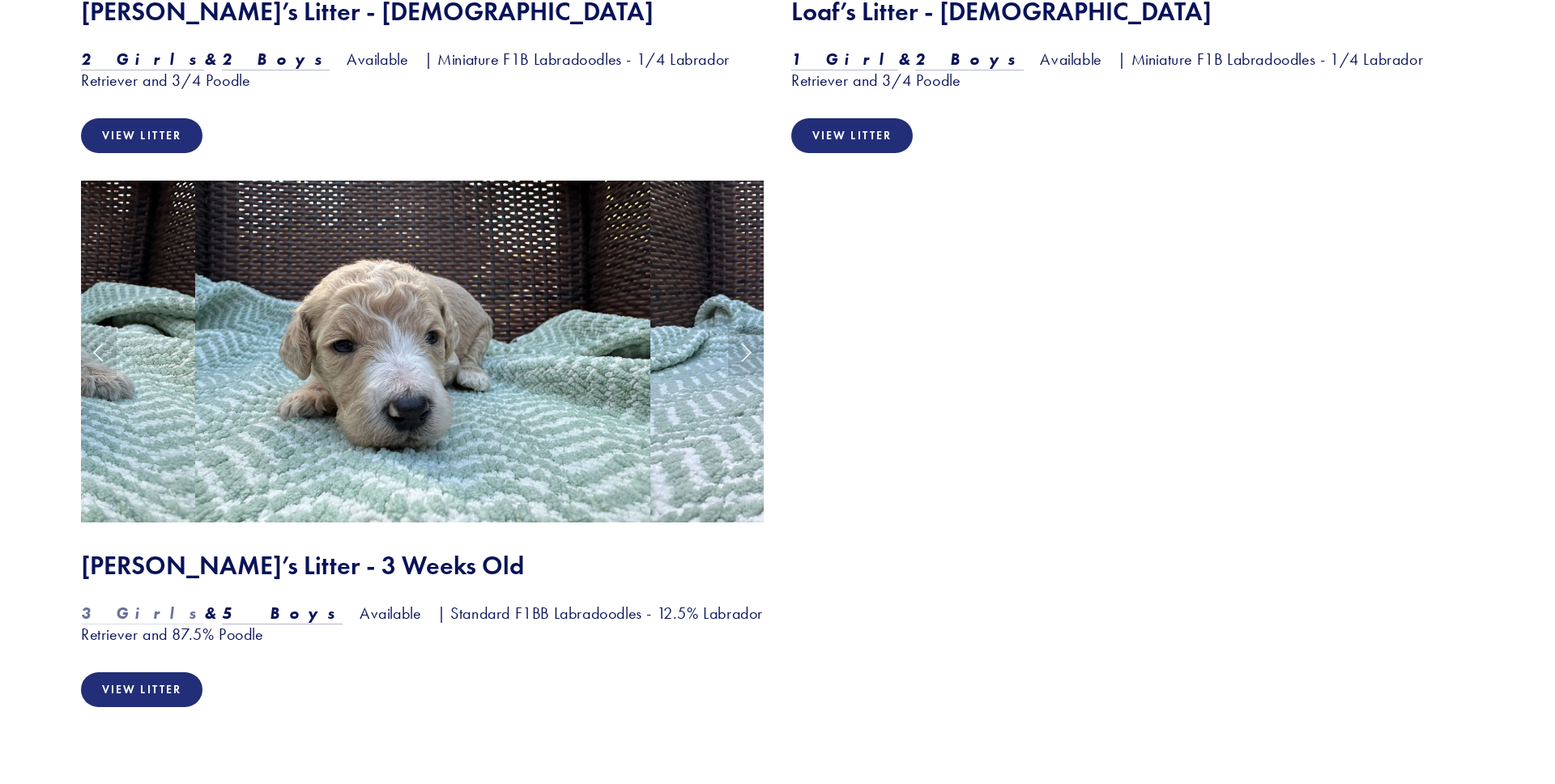
click at [122, 615] on em "3 Girls" at bounding box center [142, 613] width 123 height 19
click at [222, 609] on em "5 Boys" at bounding box center [282, 613] width 121 height 19
click at [163, 695] on link "View Litter" at bounding box center [142, 689] width 121 height 35
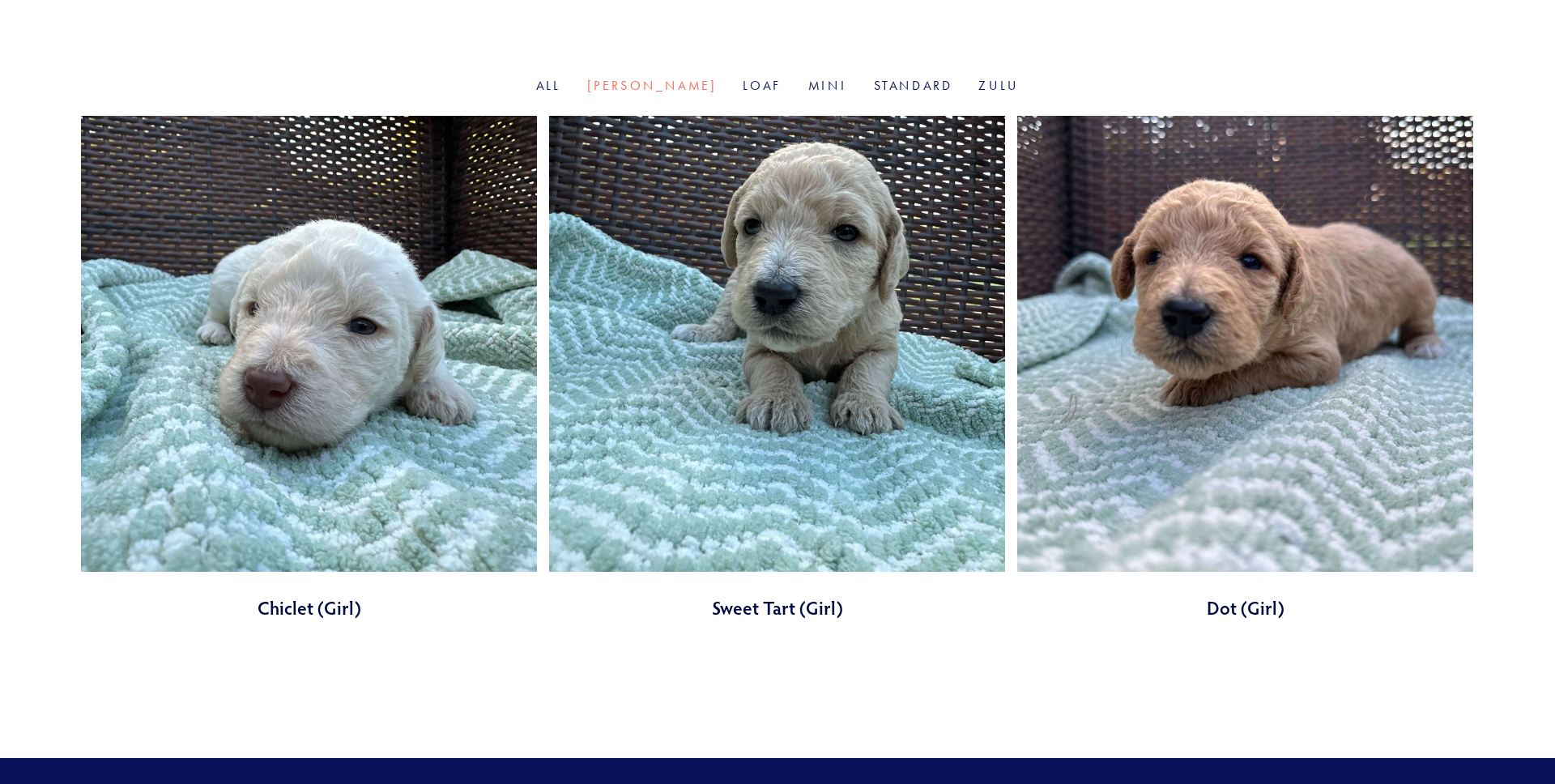
scroll to position [520, 0]
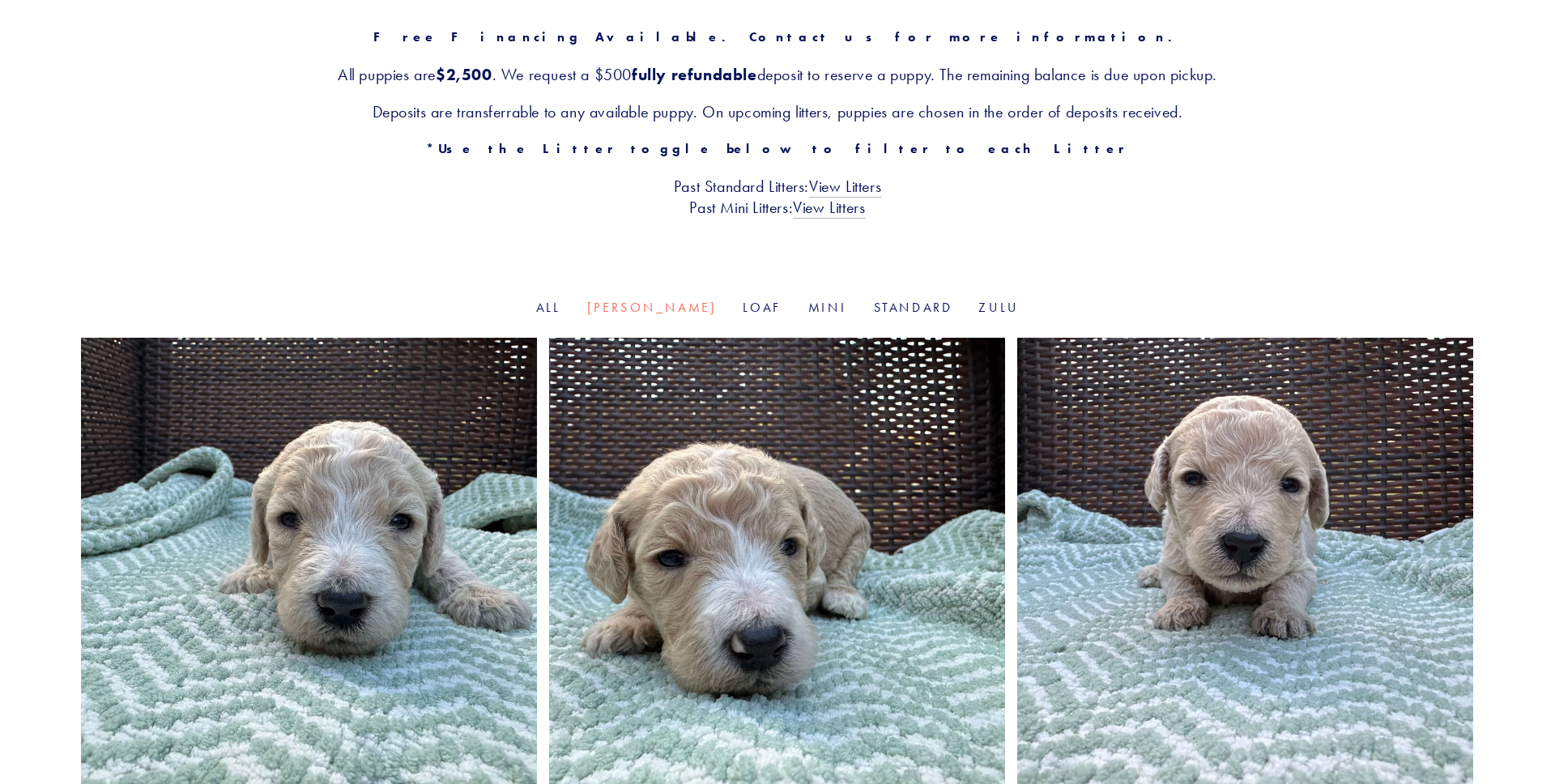
scroll to position [110, 0]
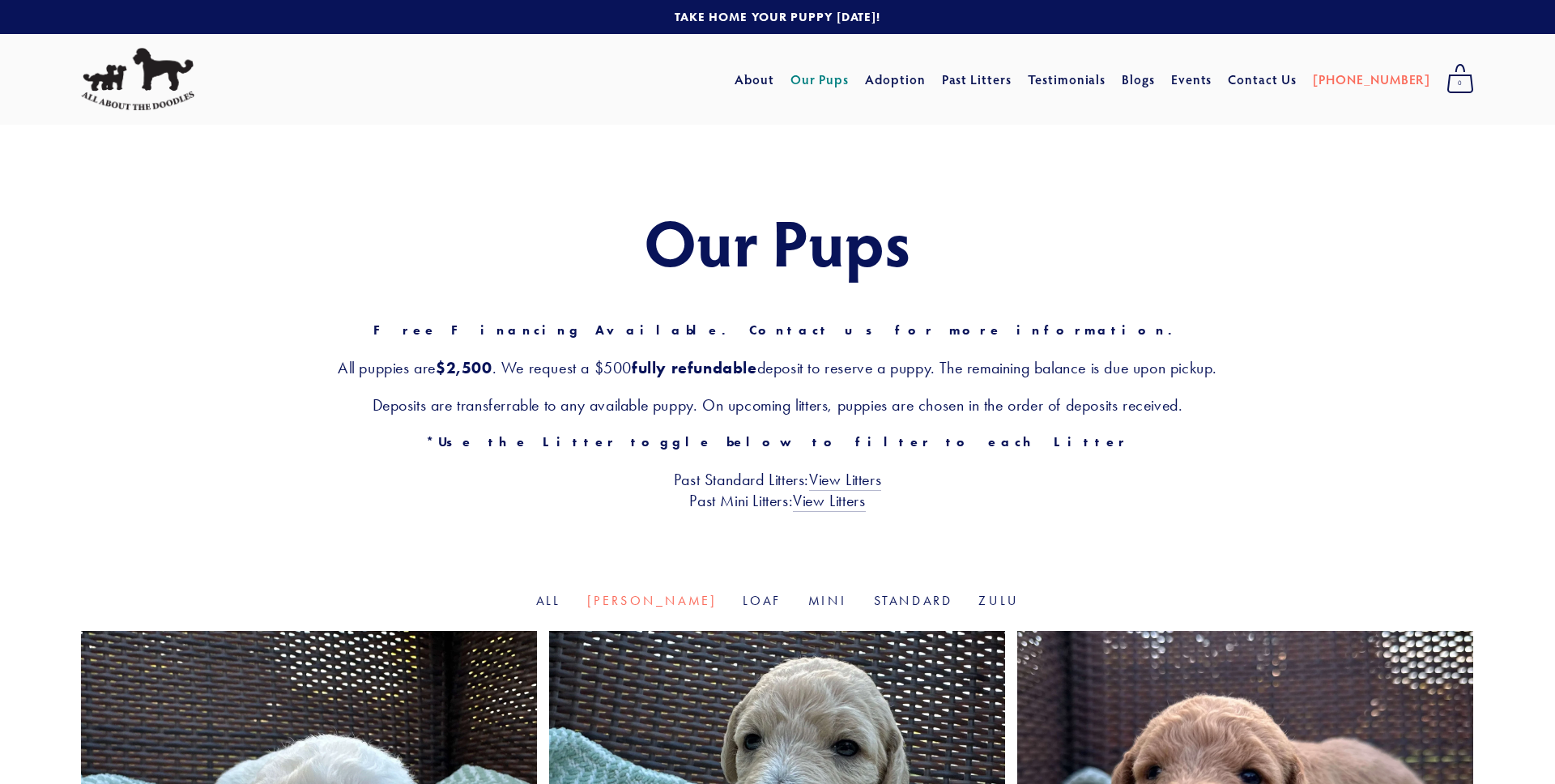
click at [845, 91] on link "Our Pups" at bounding box center [820, 79] width 59 height 29
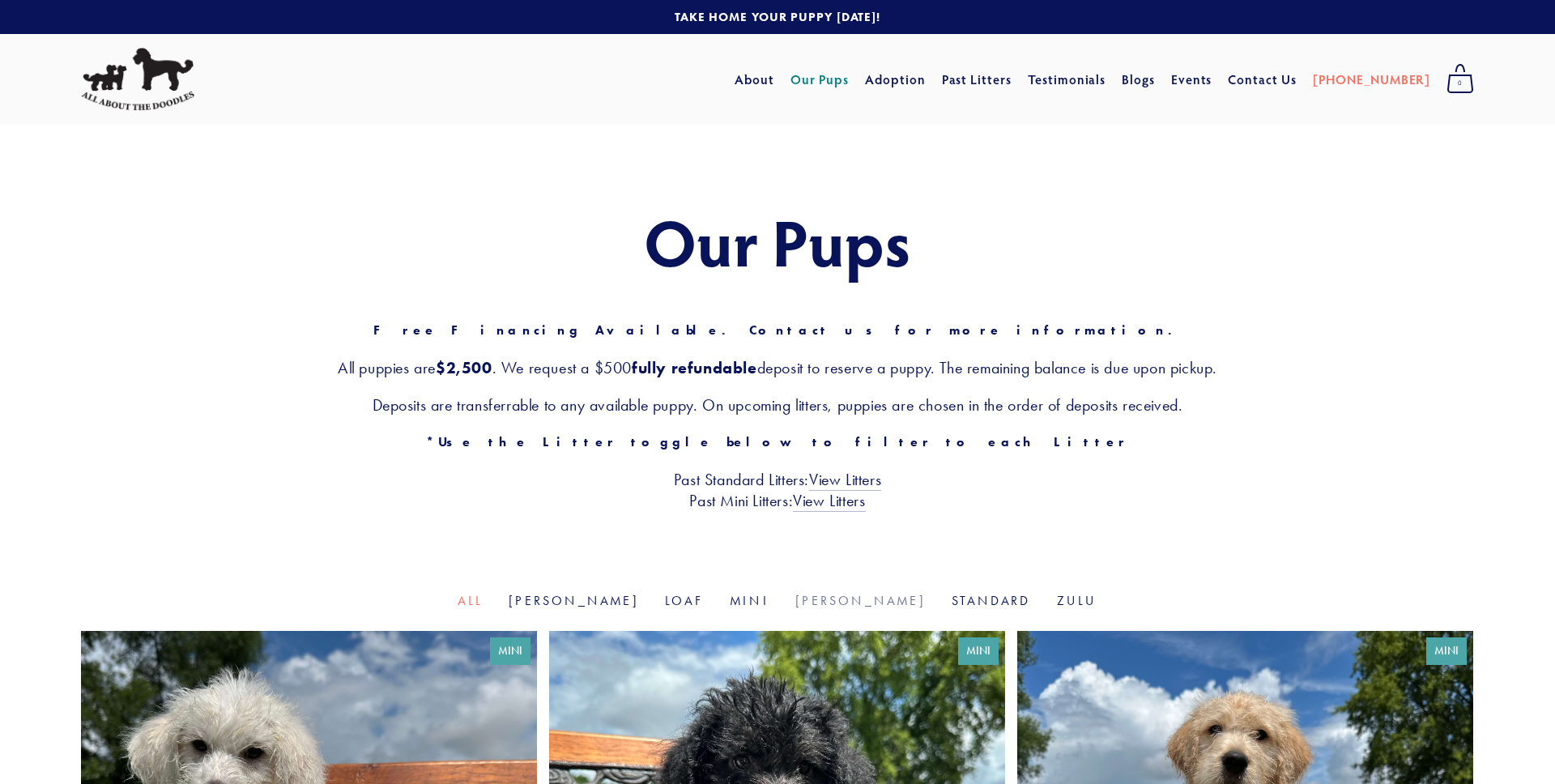
click at [828, 596] on link "Rosie" at bounding box center [861, 600] width 131 height 15
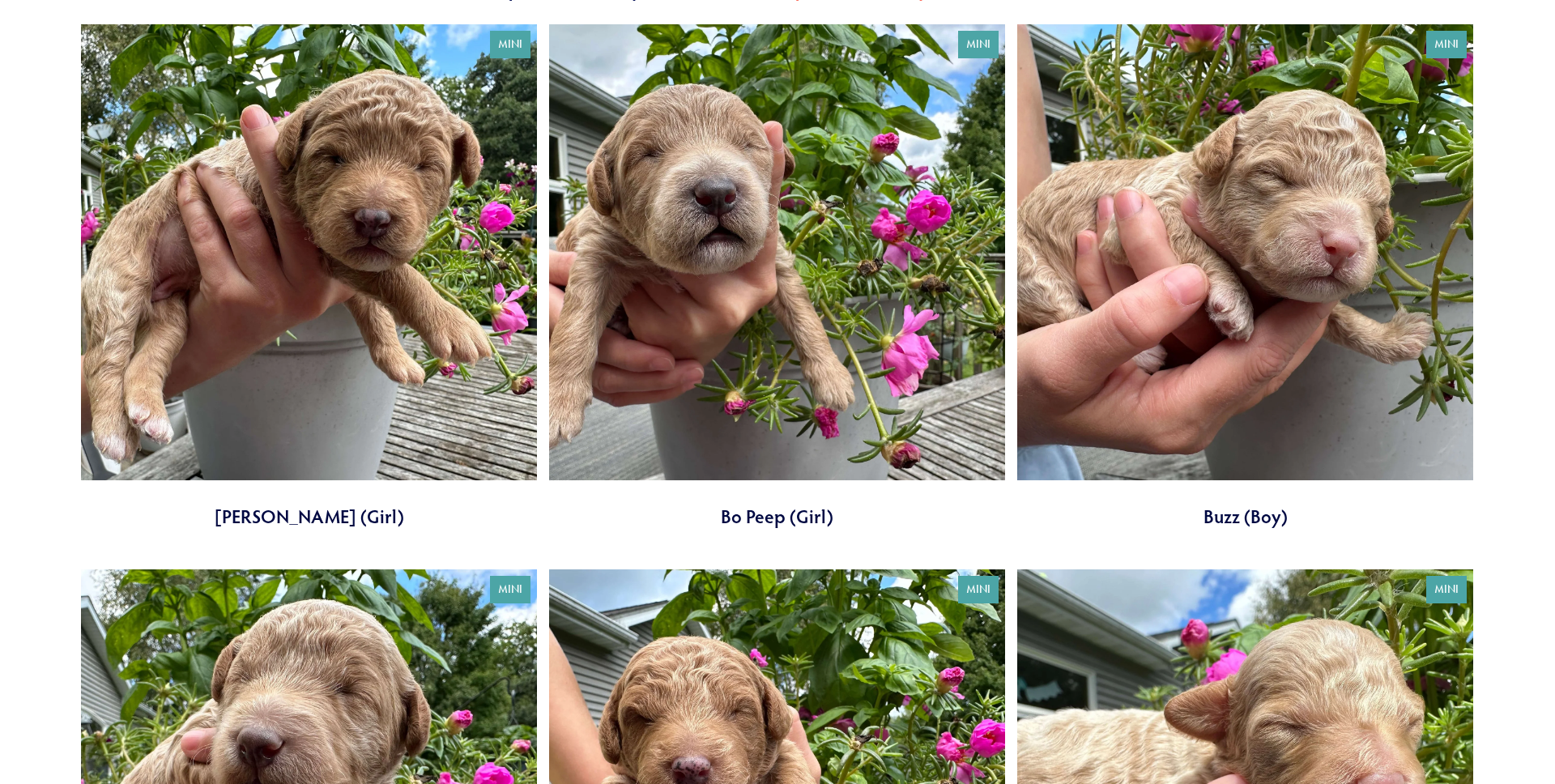
scroll to position [376, 0]
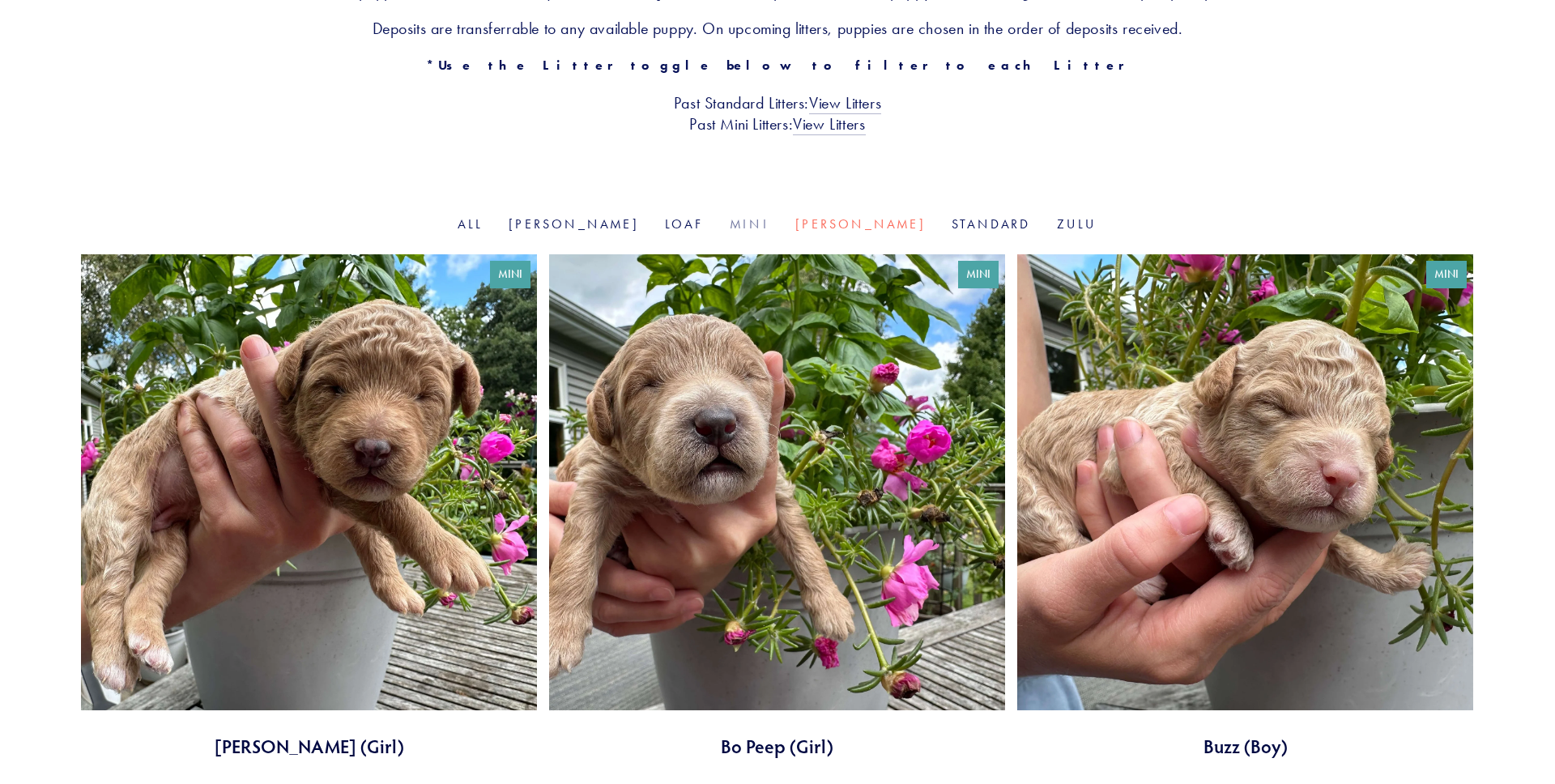
click at [754, 227] on link "Mini" at bounding box center [750, 224] width 40 height 15
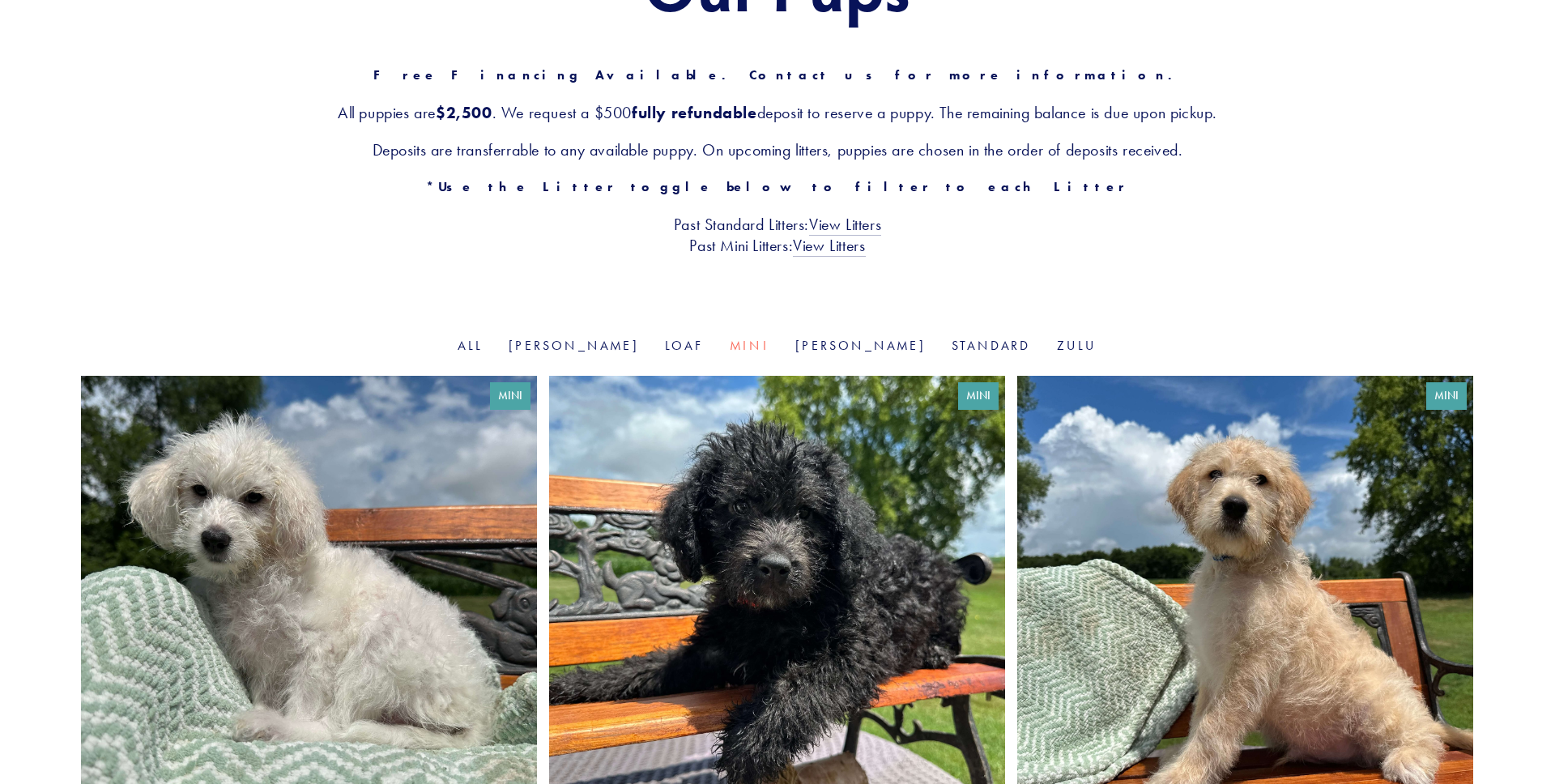
scroll to position [236, 0]
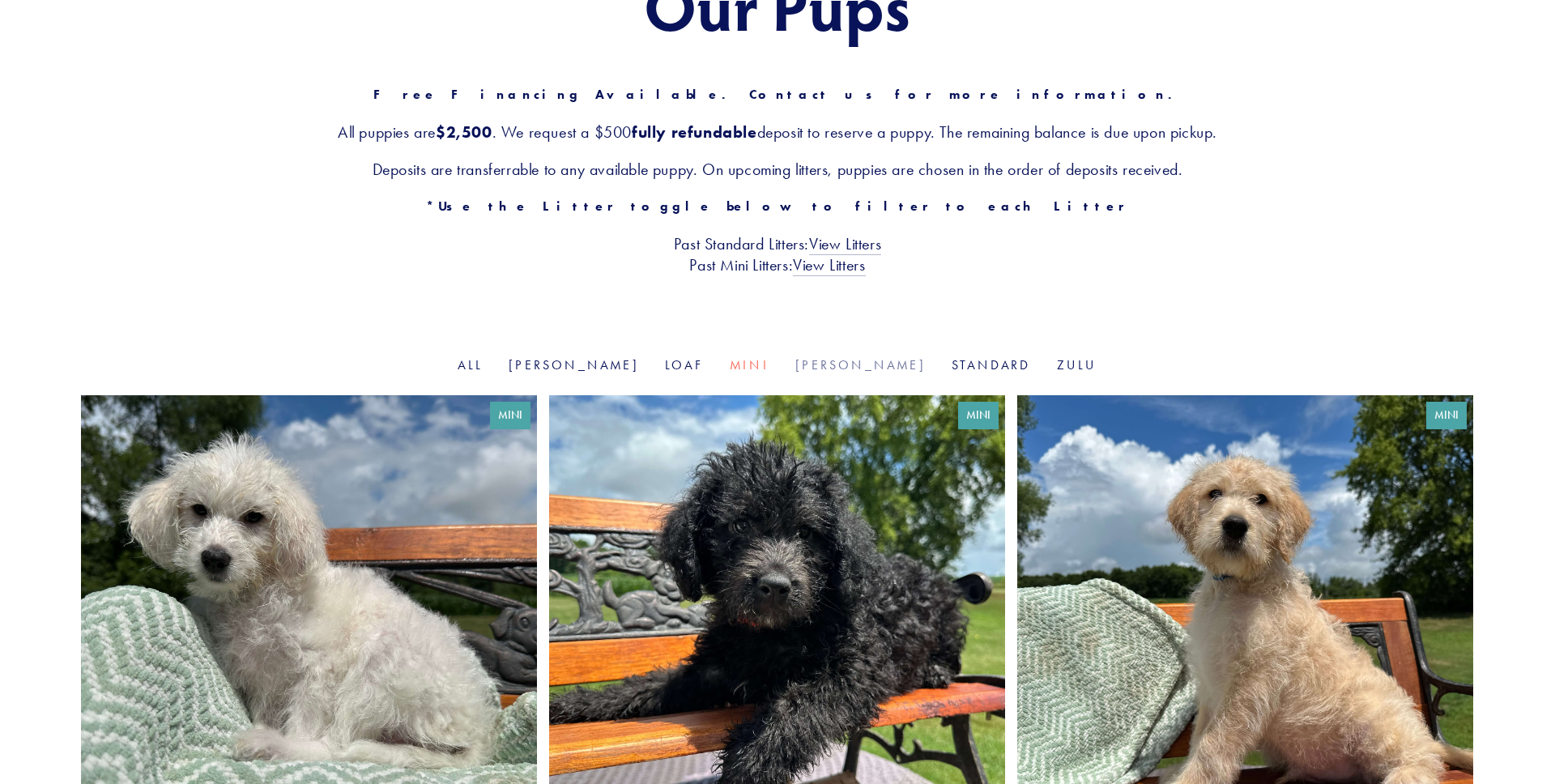
click at [822, 367] on link "[PERSON_NAME]" at bounding box center [861, 364] width 131 height 15
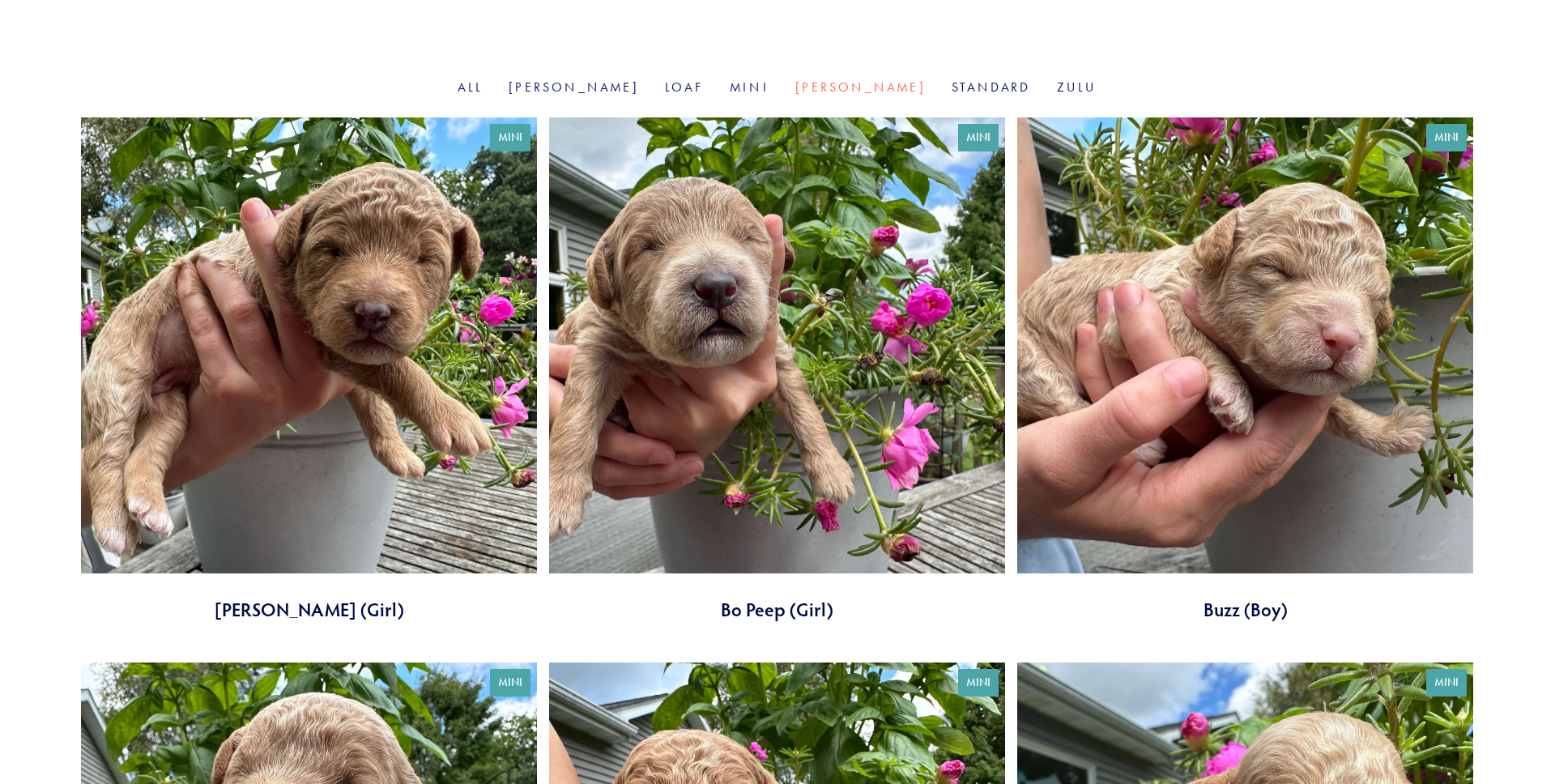
scroll to position [545, 0]
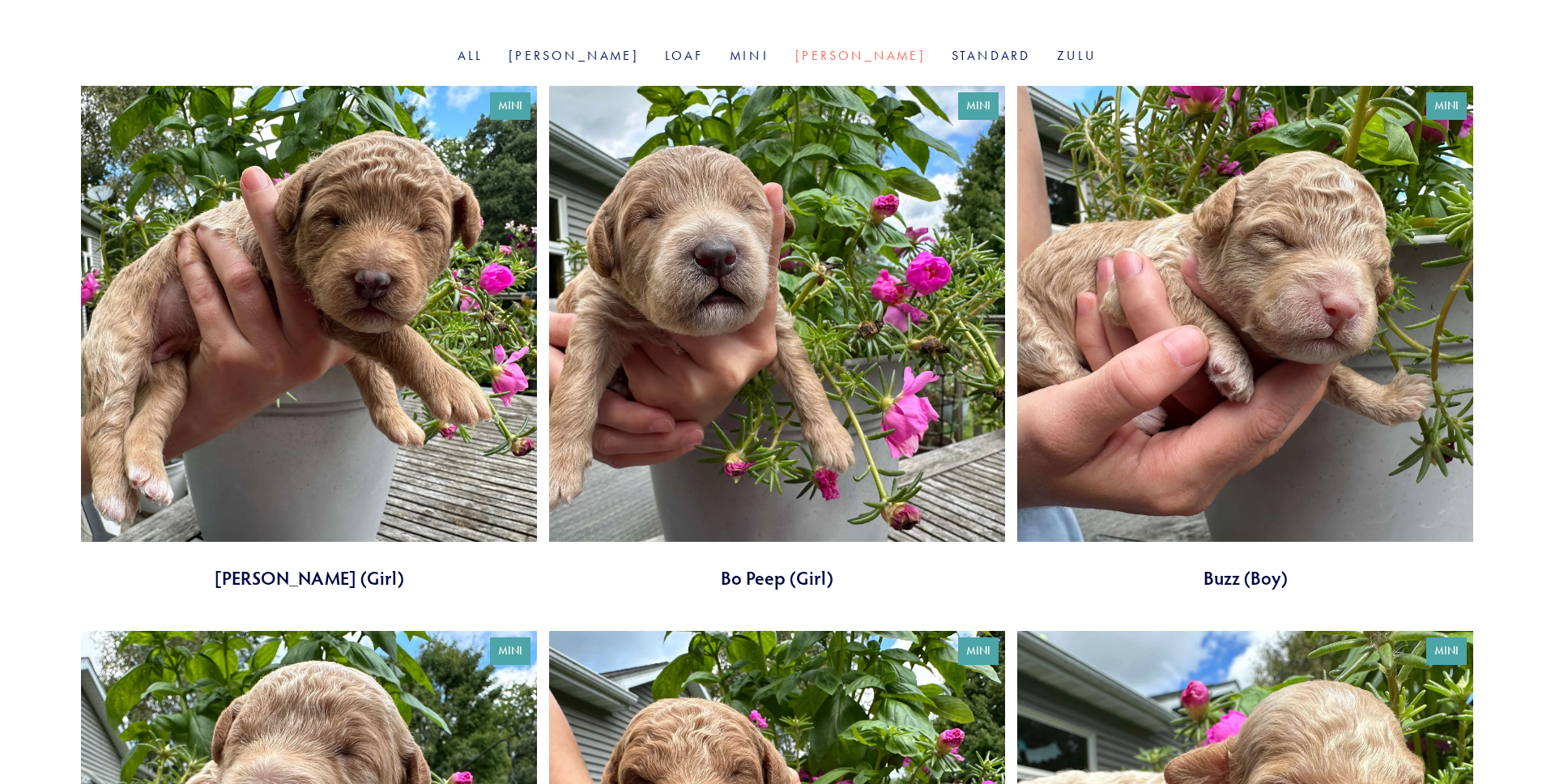
click at [169, 226] on link at bounding box center [309, 337] width 456 height 504
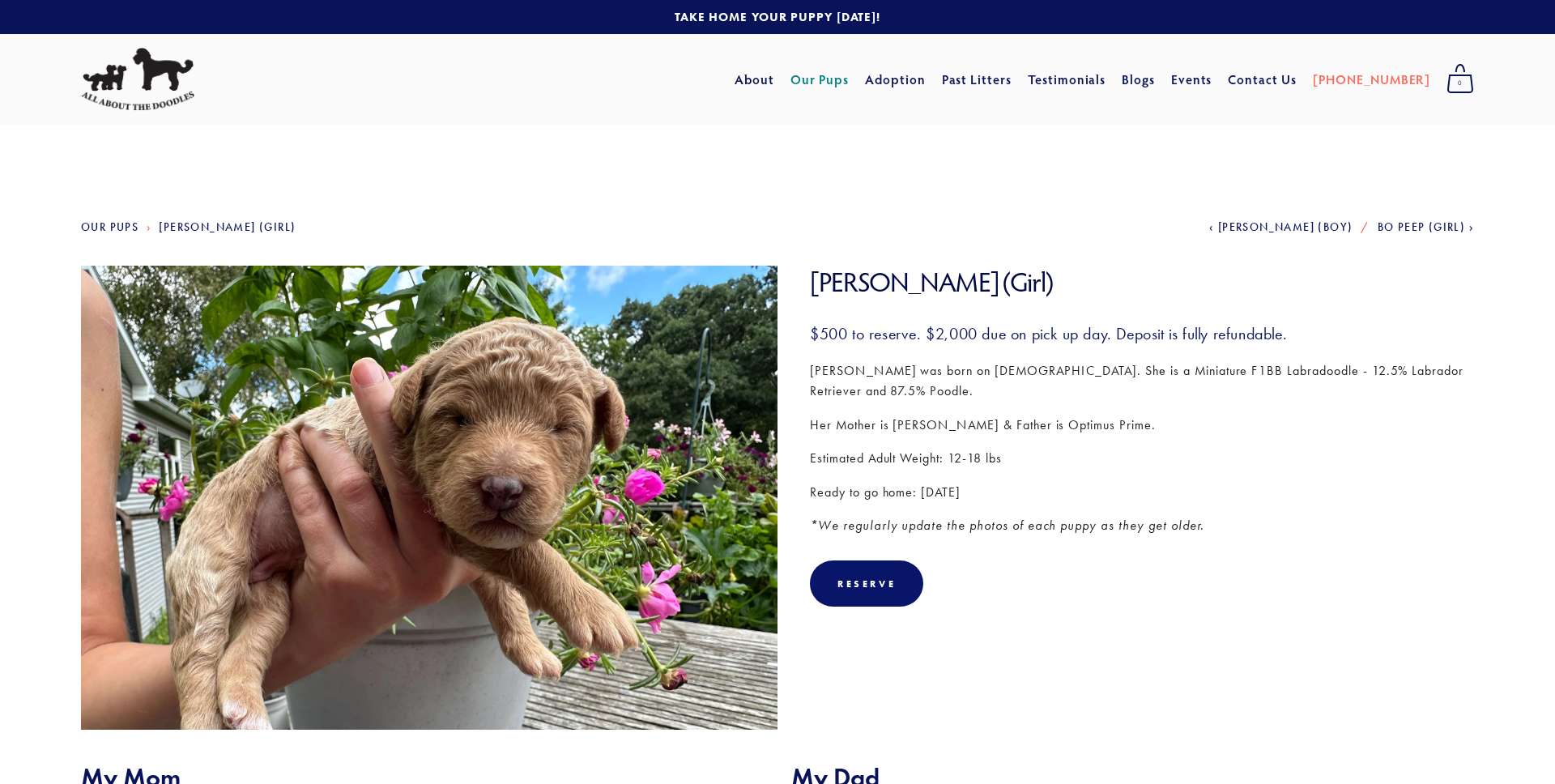
click at [1448, 226] on span "Bo Peep (Girl)" at bounding box center [1422, 227] width 88 height 14
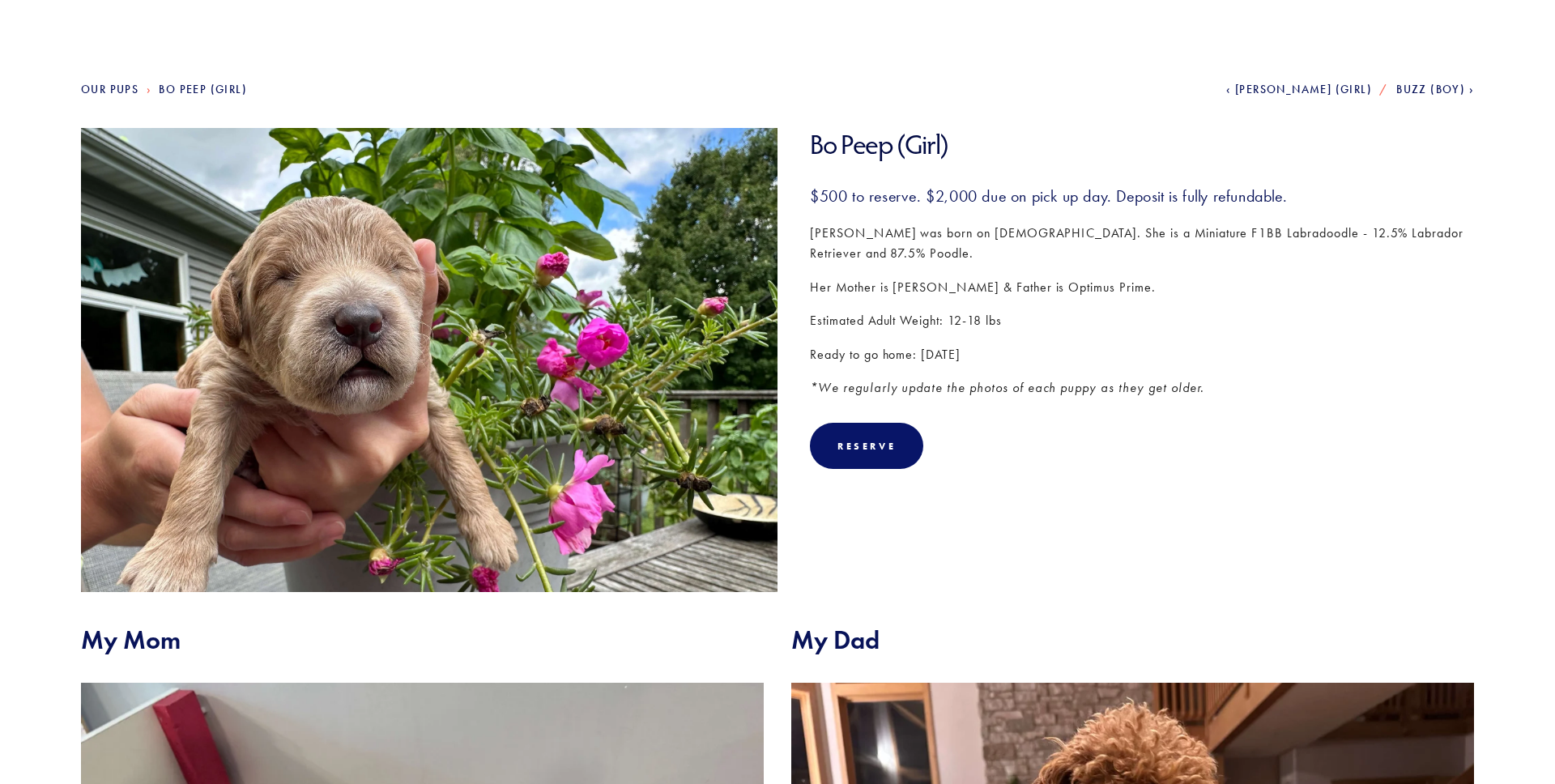
scroll to position [89, 0]
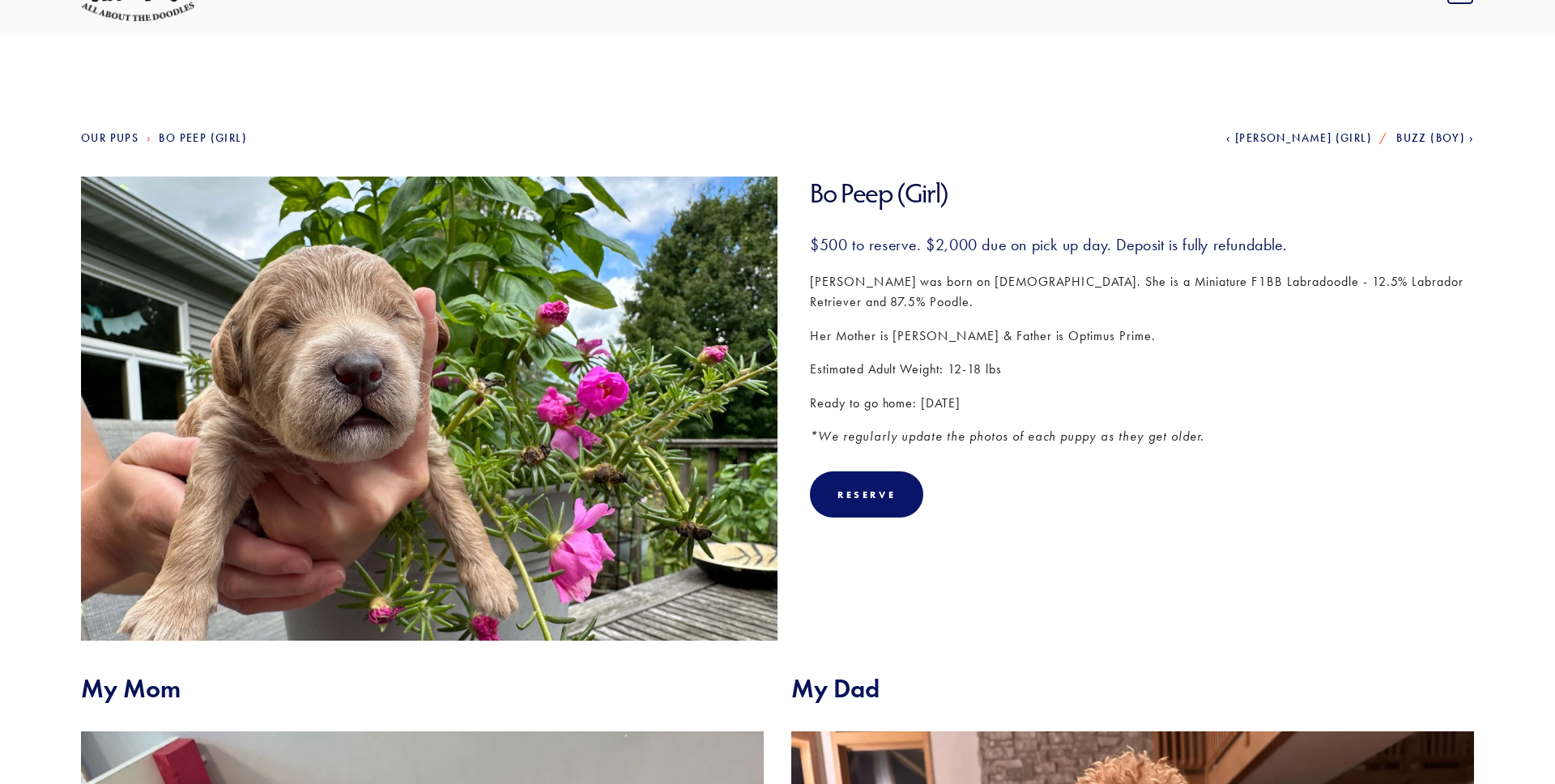
click at [1418, 142] on span "Buzz (Boy)" at bounding box center [1430, 138] width 69 height 14
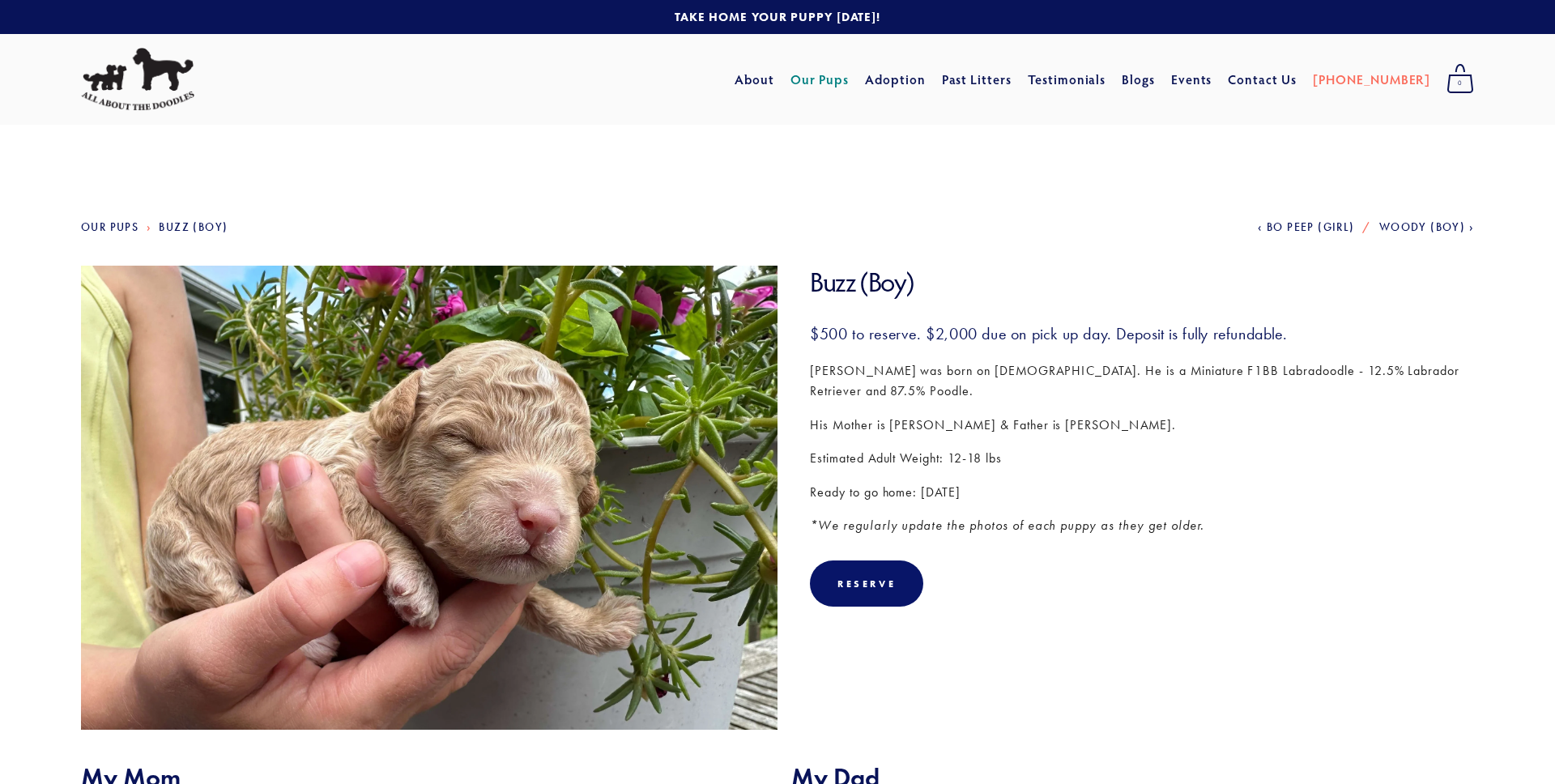
click at [1444, 225] on span "Woody (Boy)" at bounding box center [1422, 227] width 86 height 14
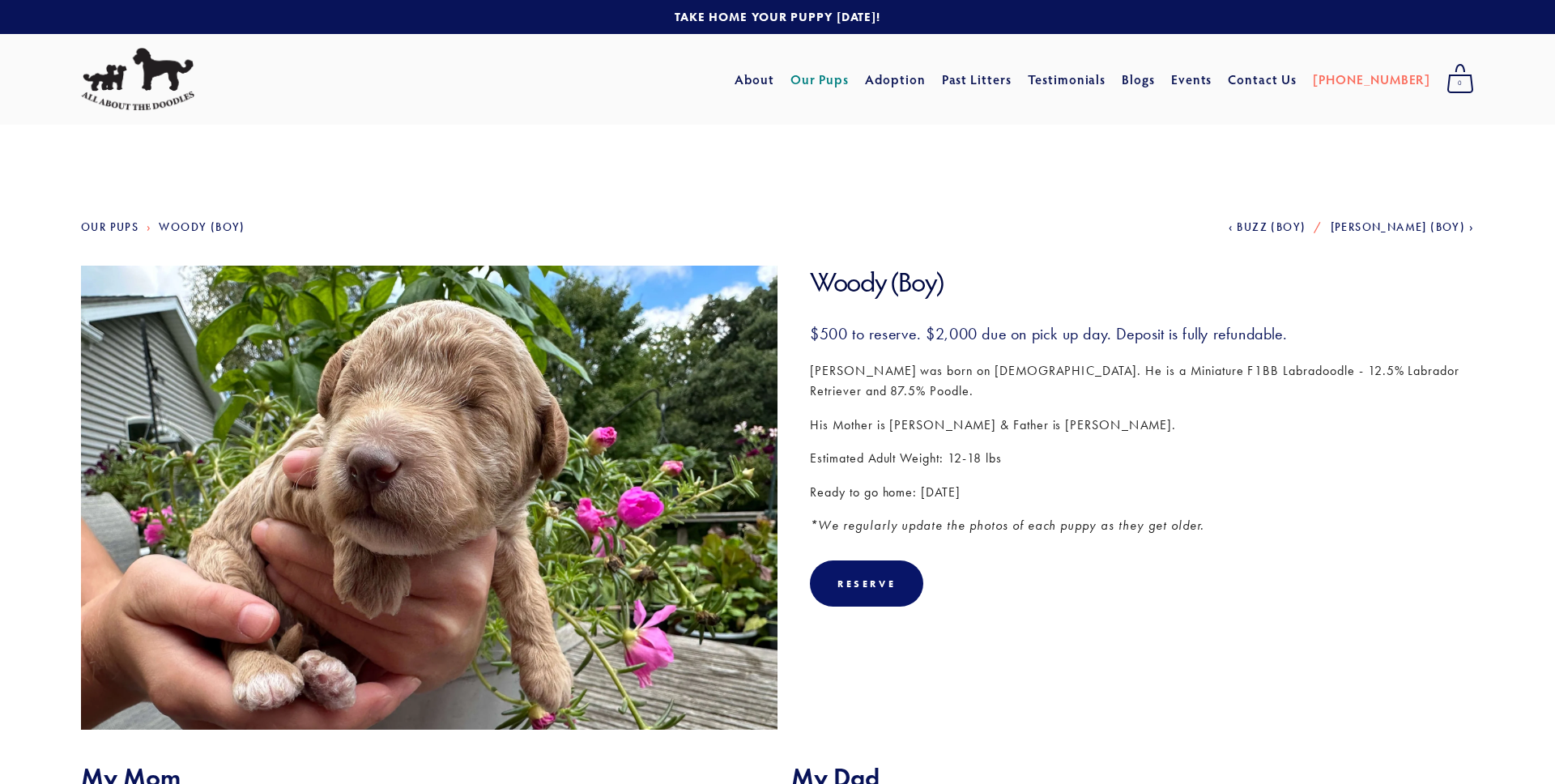
click at [1444, 225] on span "[PERSON_NAME] (Boy)" at bounding box center [1399, 227] width 136 height 14
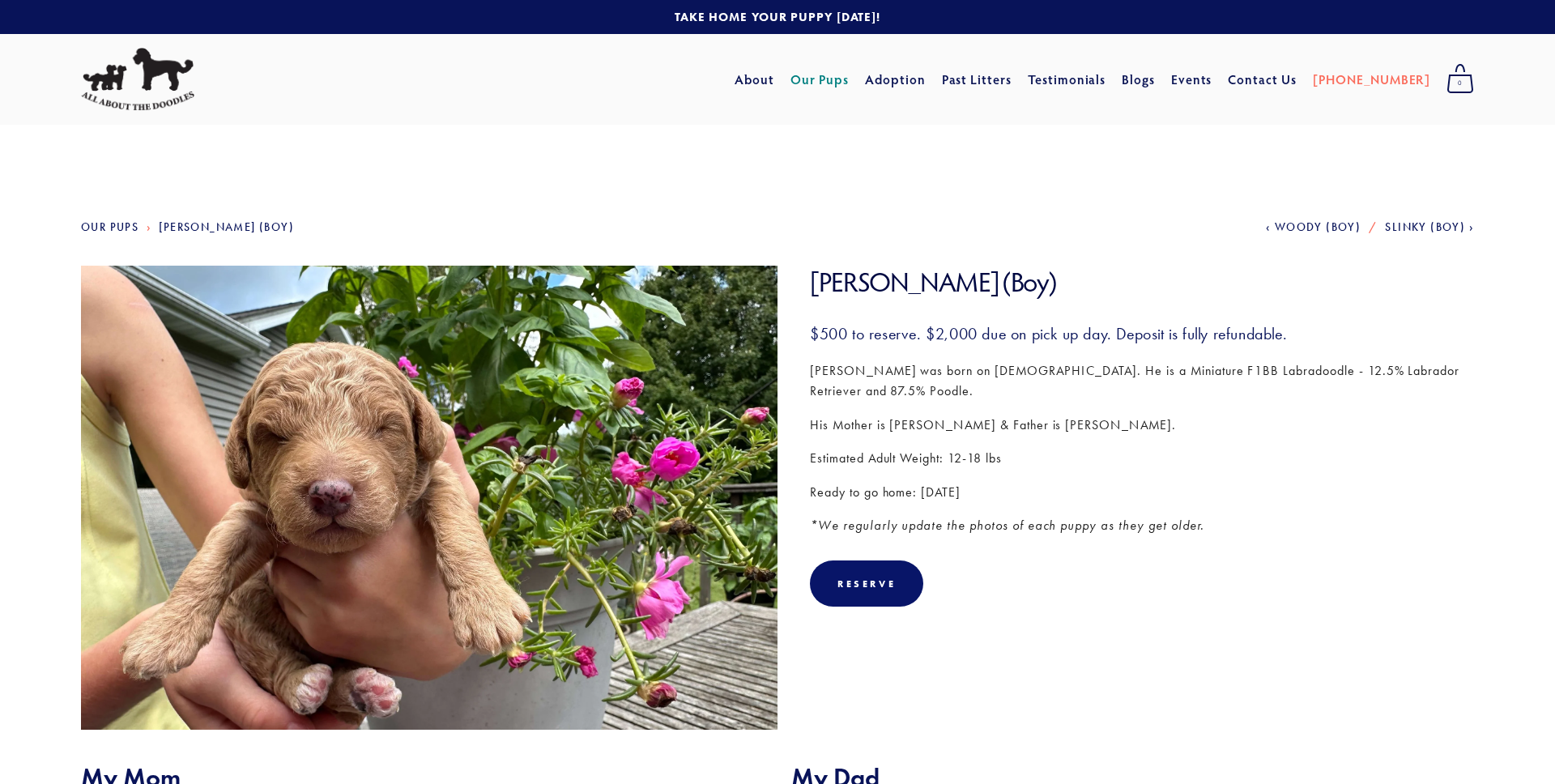
click at [1444, 225] on span "Slinky (Boy)" at bounding box center [1425, 227] width 81 height 14
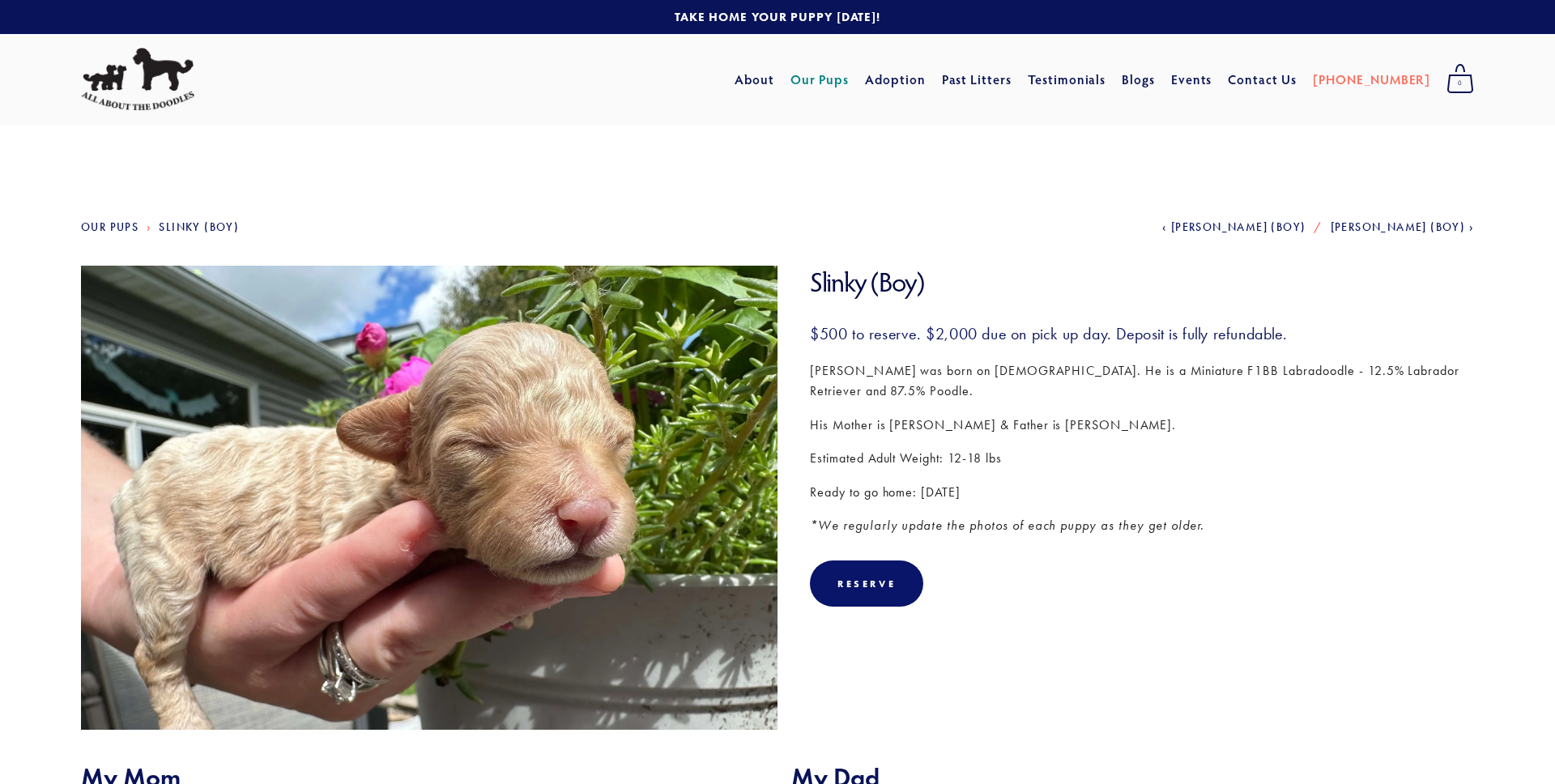
click at [1444, 225] on span "[PERSON_NAME] (Boy)" at bounding box center [1399, 227] width 136 height 14
click at [127, 223] on link "Our Pups" at bounding box center [110, 227] width 58 height 14
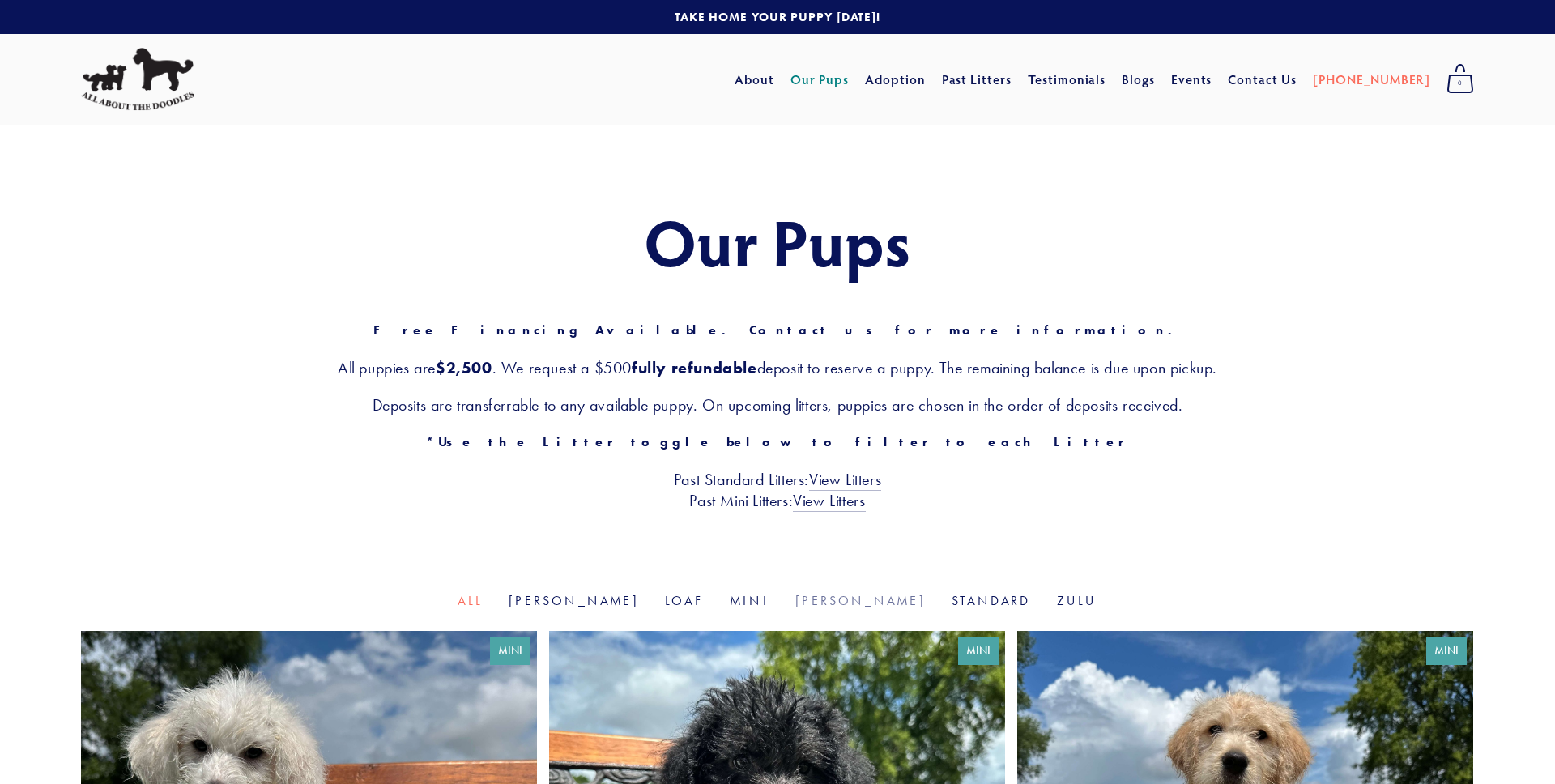
click at [817, 603] on link "[PERSON_NAME]" at bounding box center [861, 600] width 131 height 15
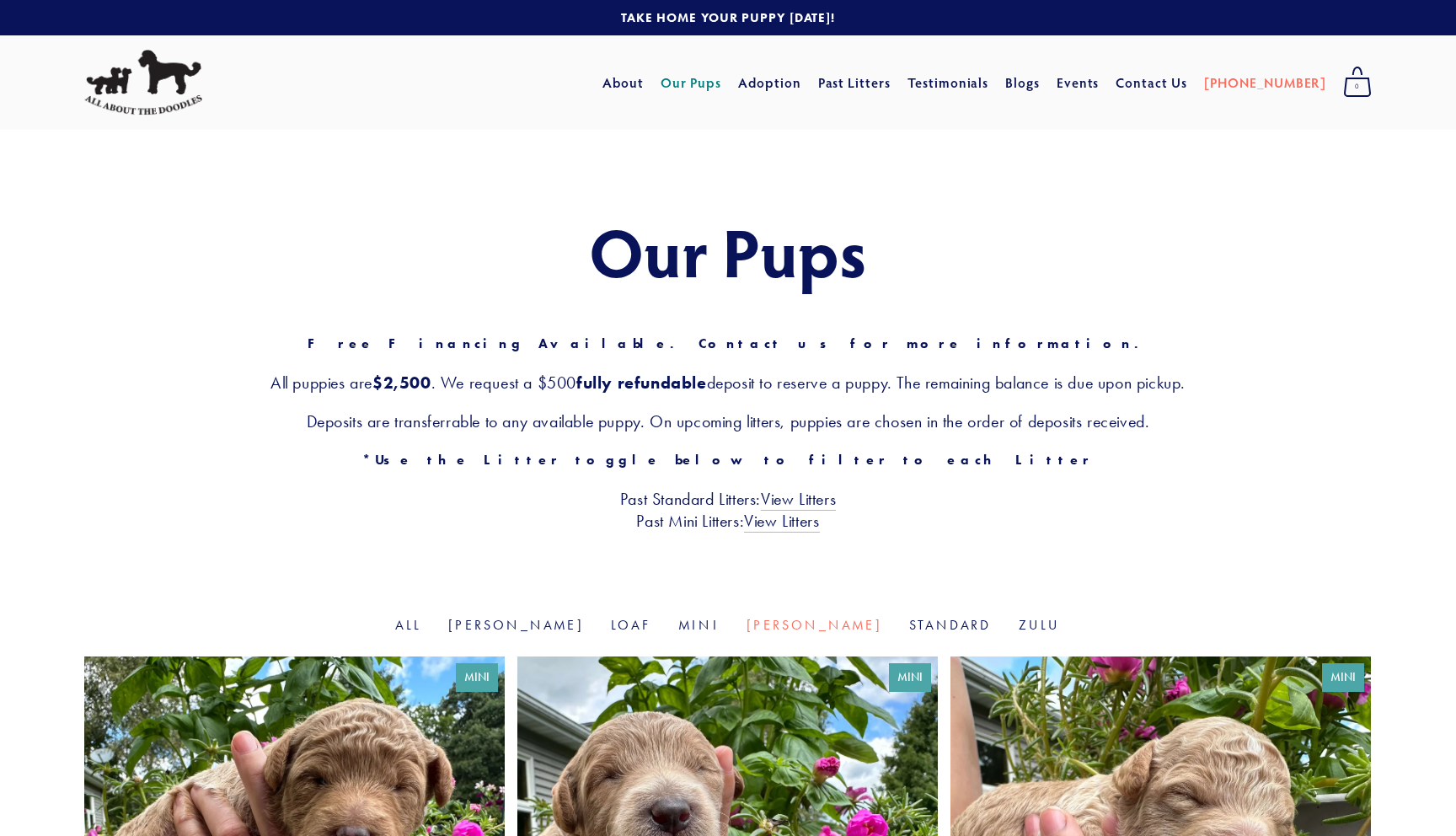
click at [157, 76] on img at bounding box center [144, 82] width 118 height 66
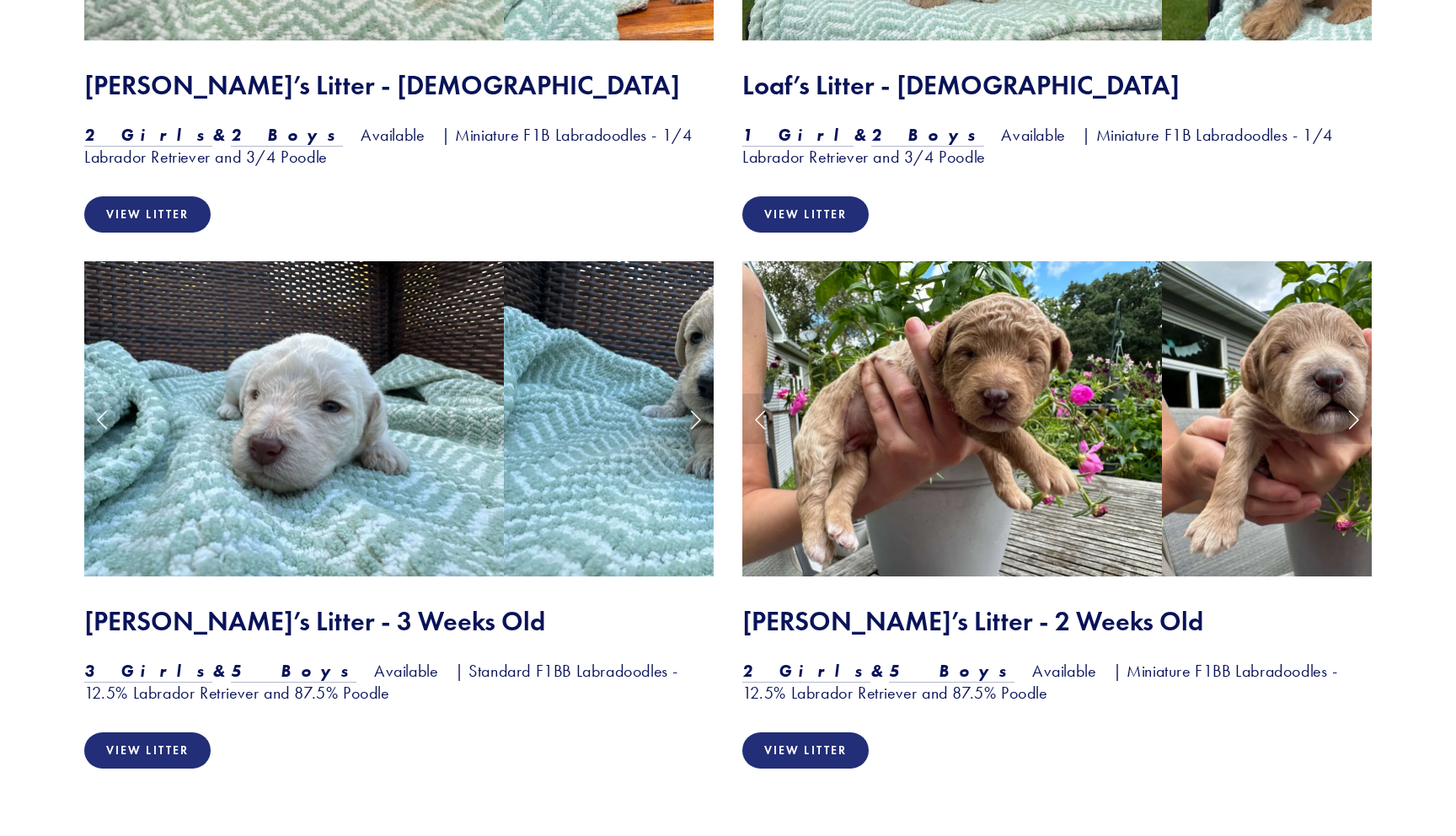
scroll to position [1869, 0]
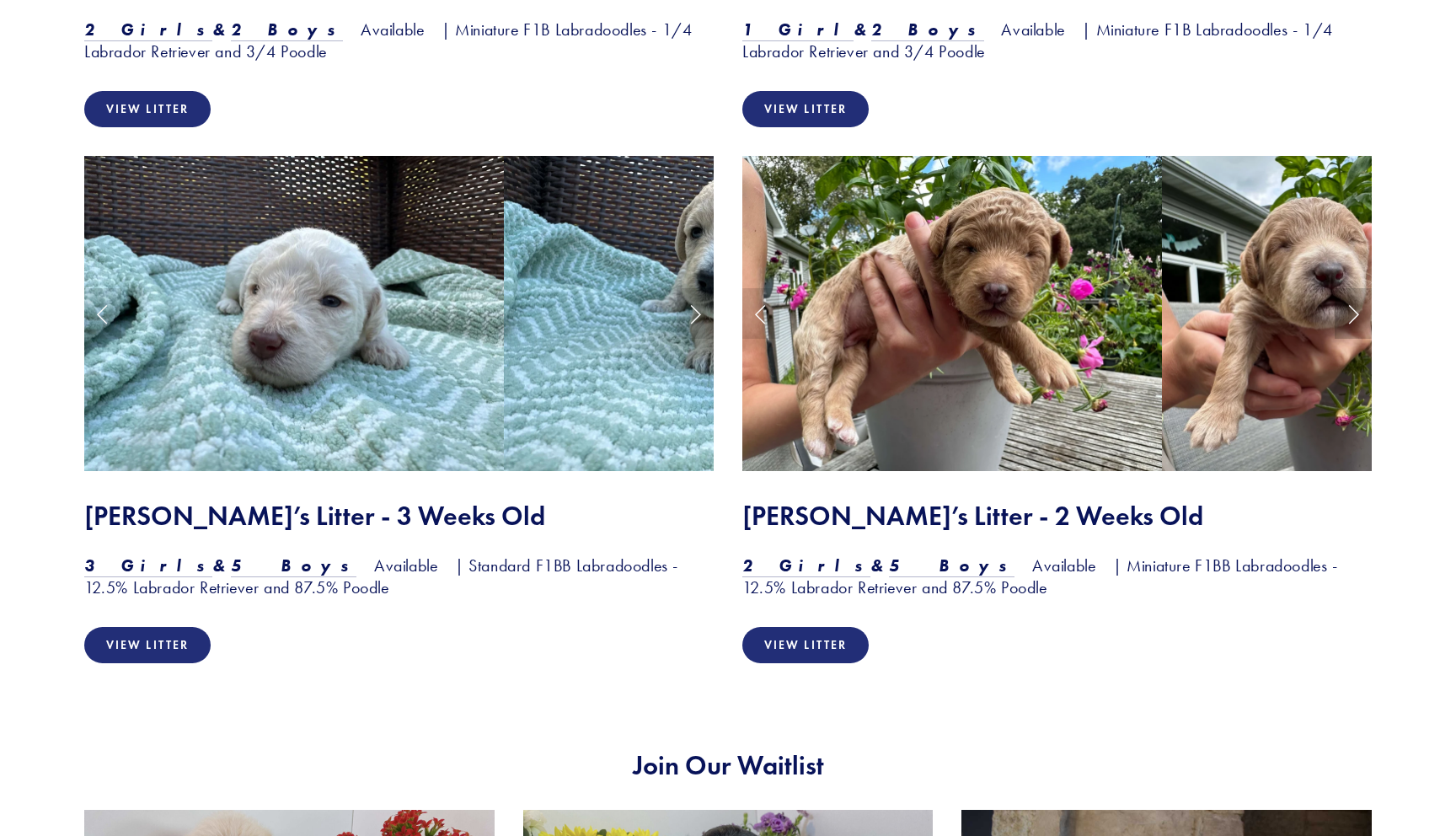
click at [1348, 311] on link "Next Slide" at bounding box center [1353, 313] width 37 height 50
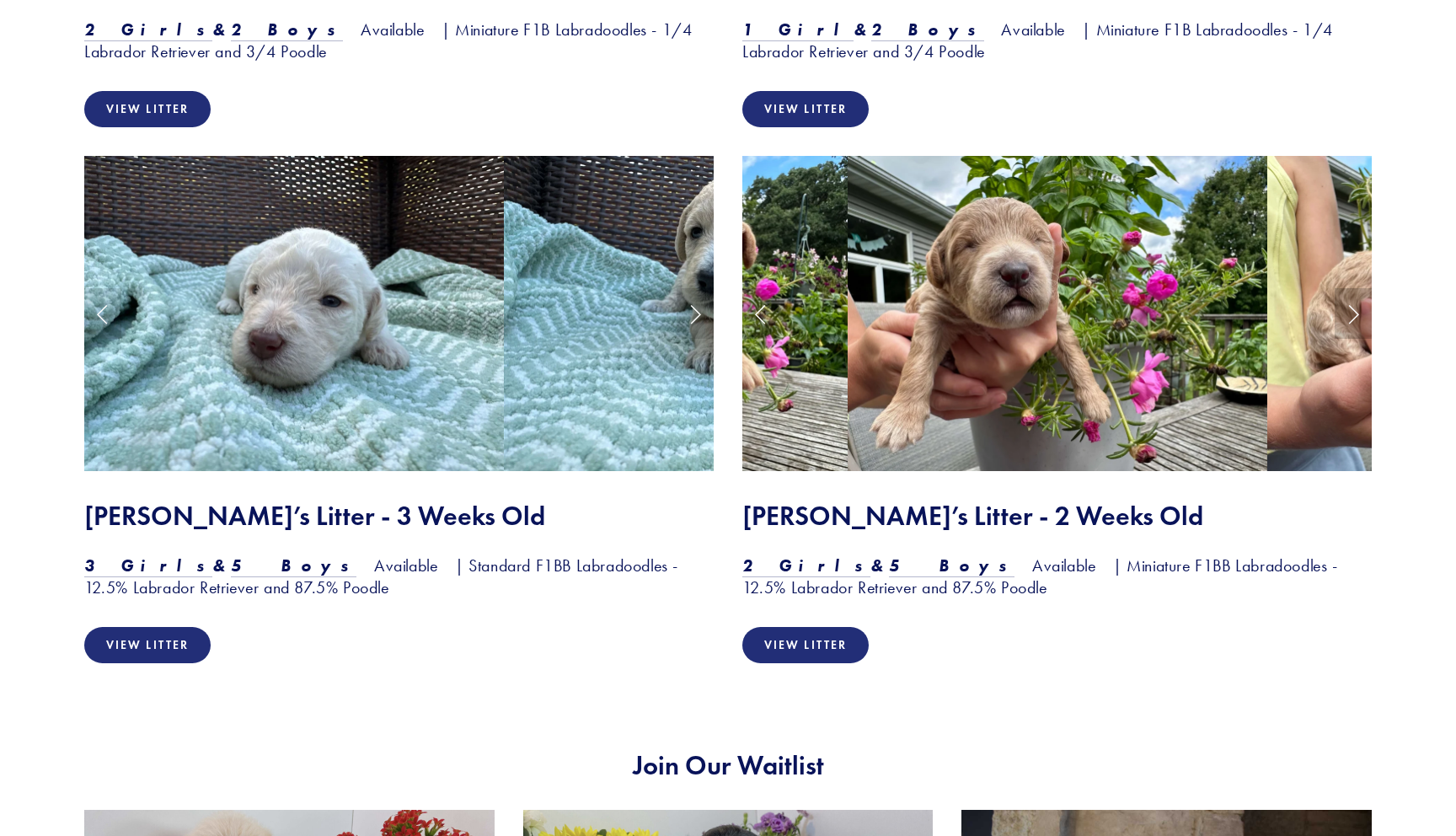
click at [1348, 311] on link "Next Slide" at bounding box center [1353, 313] width 37 height 50
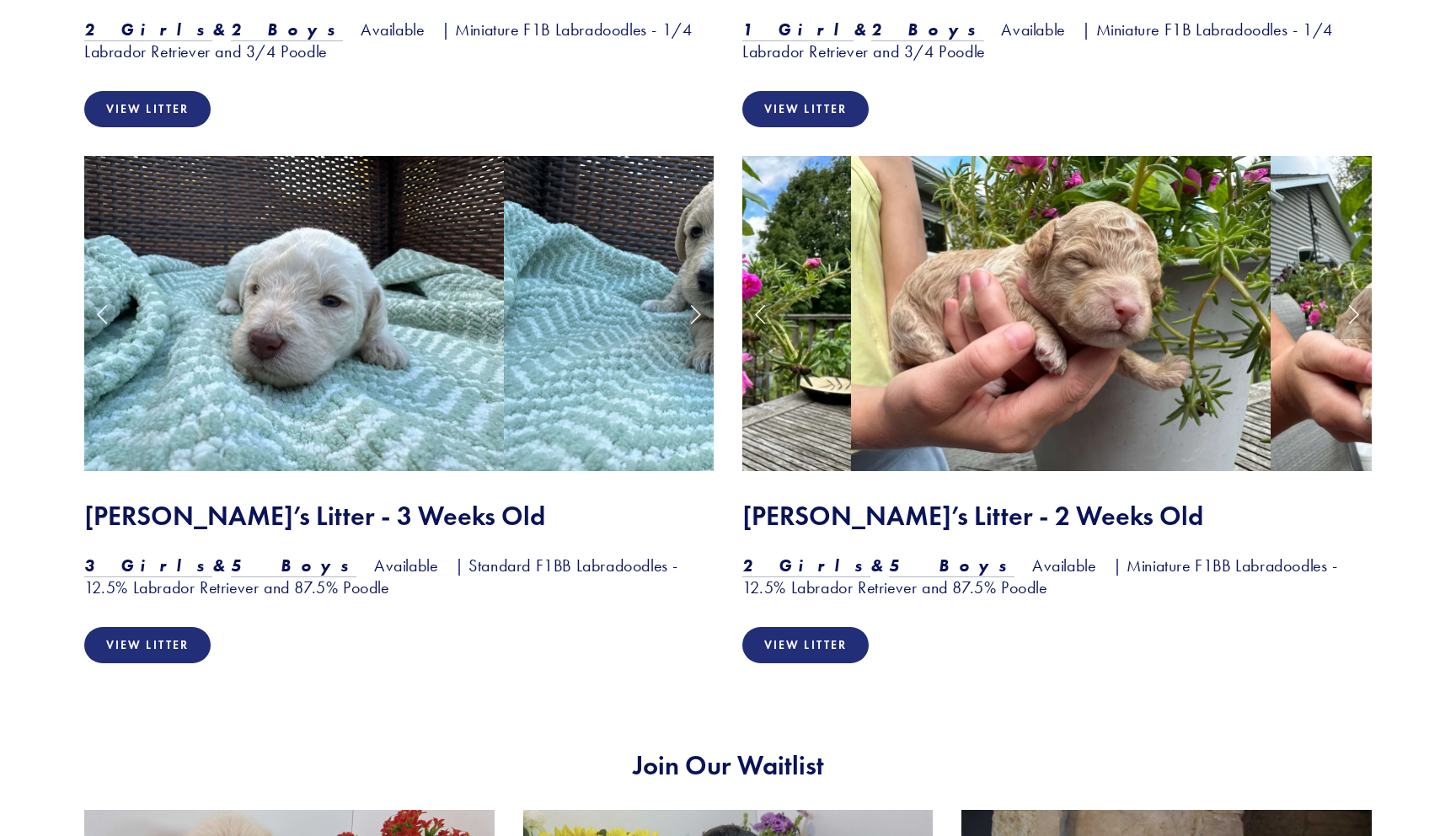
click at [1348, 311] on link "Next Slide" at bounding box center [1353, 313] width 37 height 50
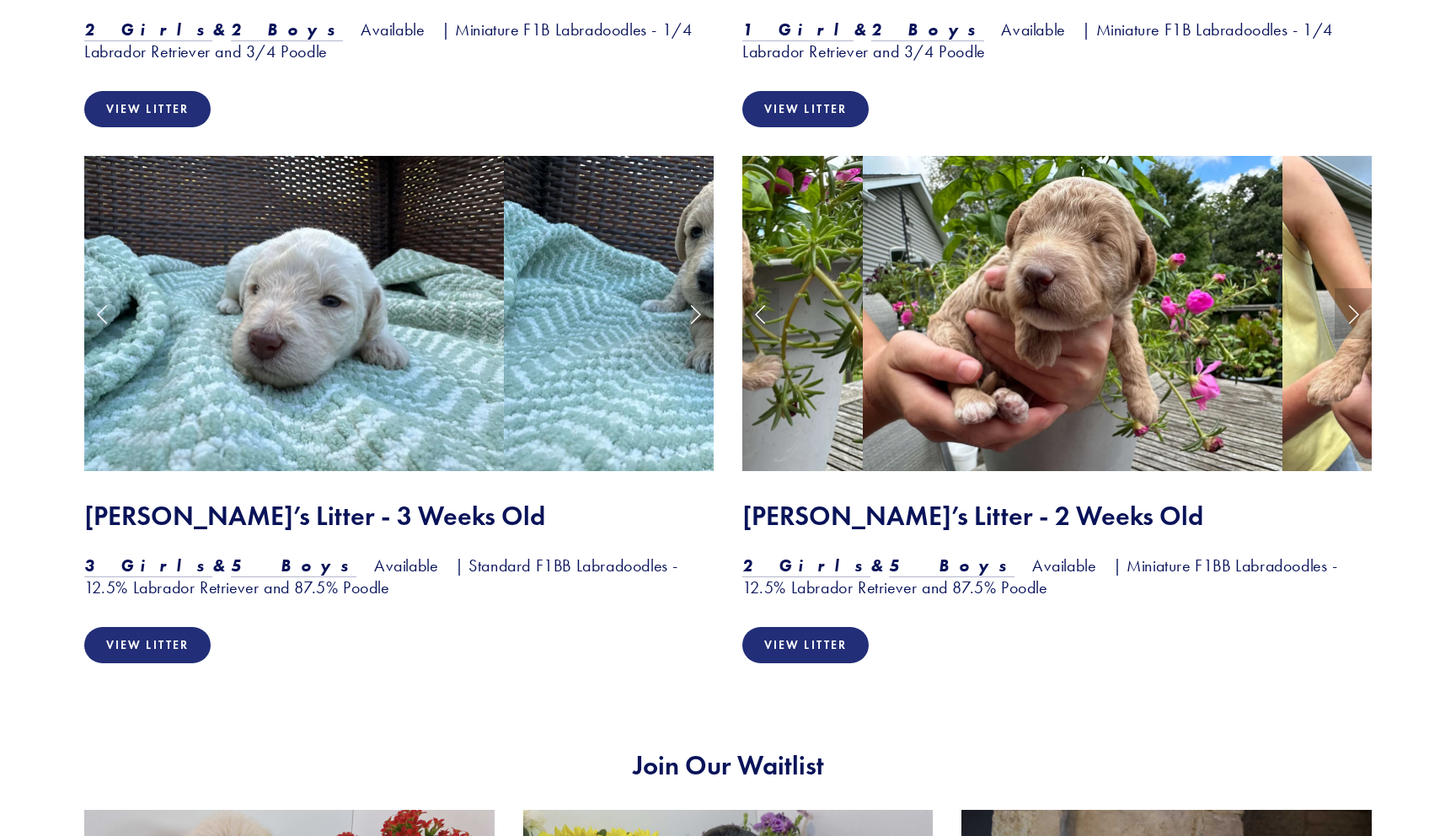
click at [1348, 311] on link "Next Slide" at bounding box center [1353, 313] width 37 height 50
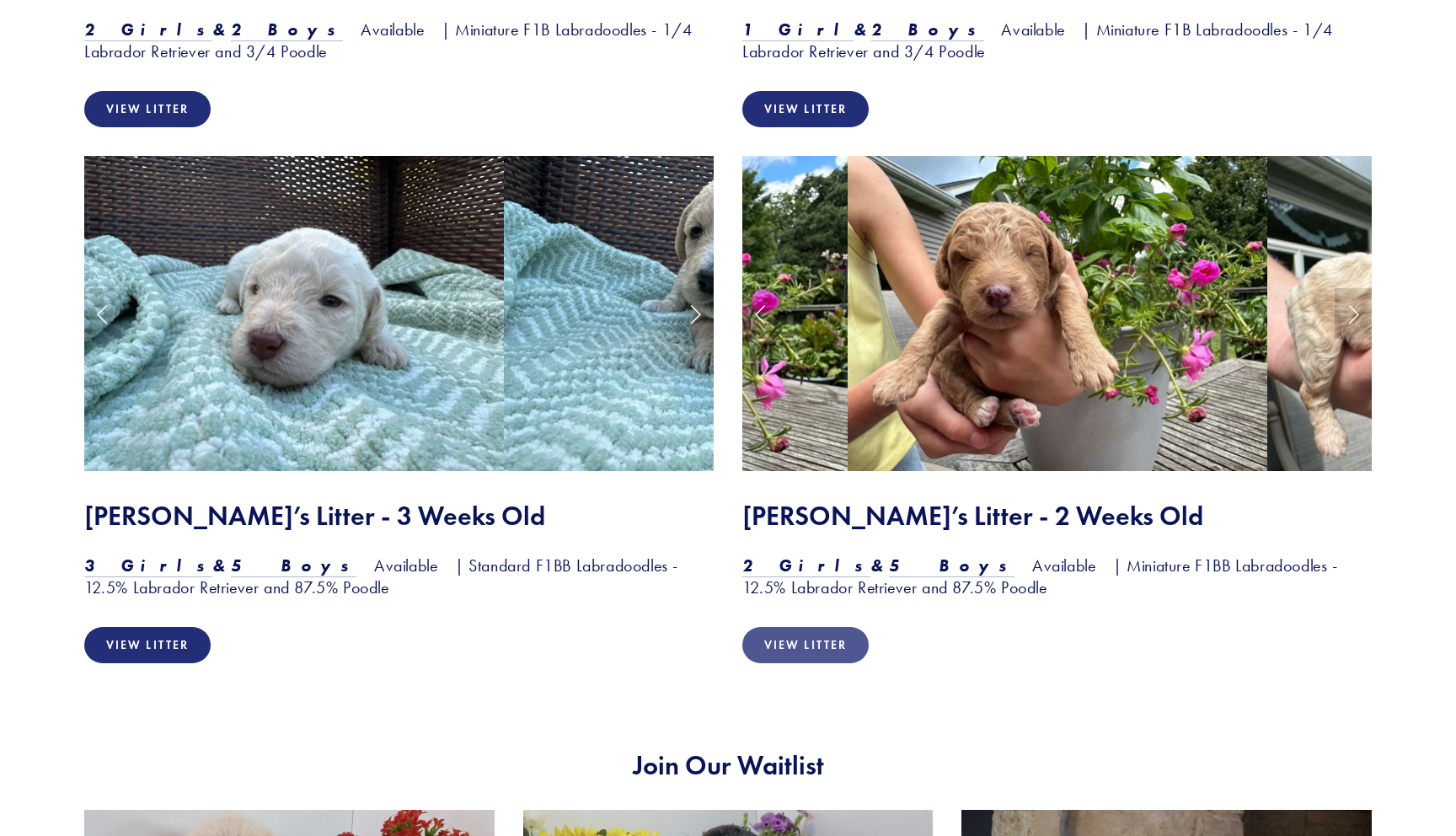
click at [835, 648] on link "View Litter" at bounding box center [805, 645] width 126 height 36
click at [774, 571] on em "2 Girls" at bounding box center [806, 565] width 128 height 20
click at [889, 575] on em "5 Boys" at bounding box center [952, 565] width 126 height 20
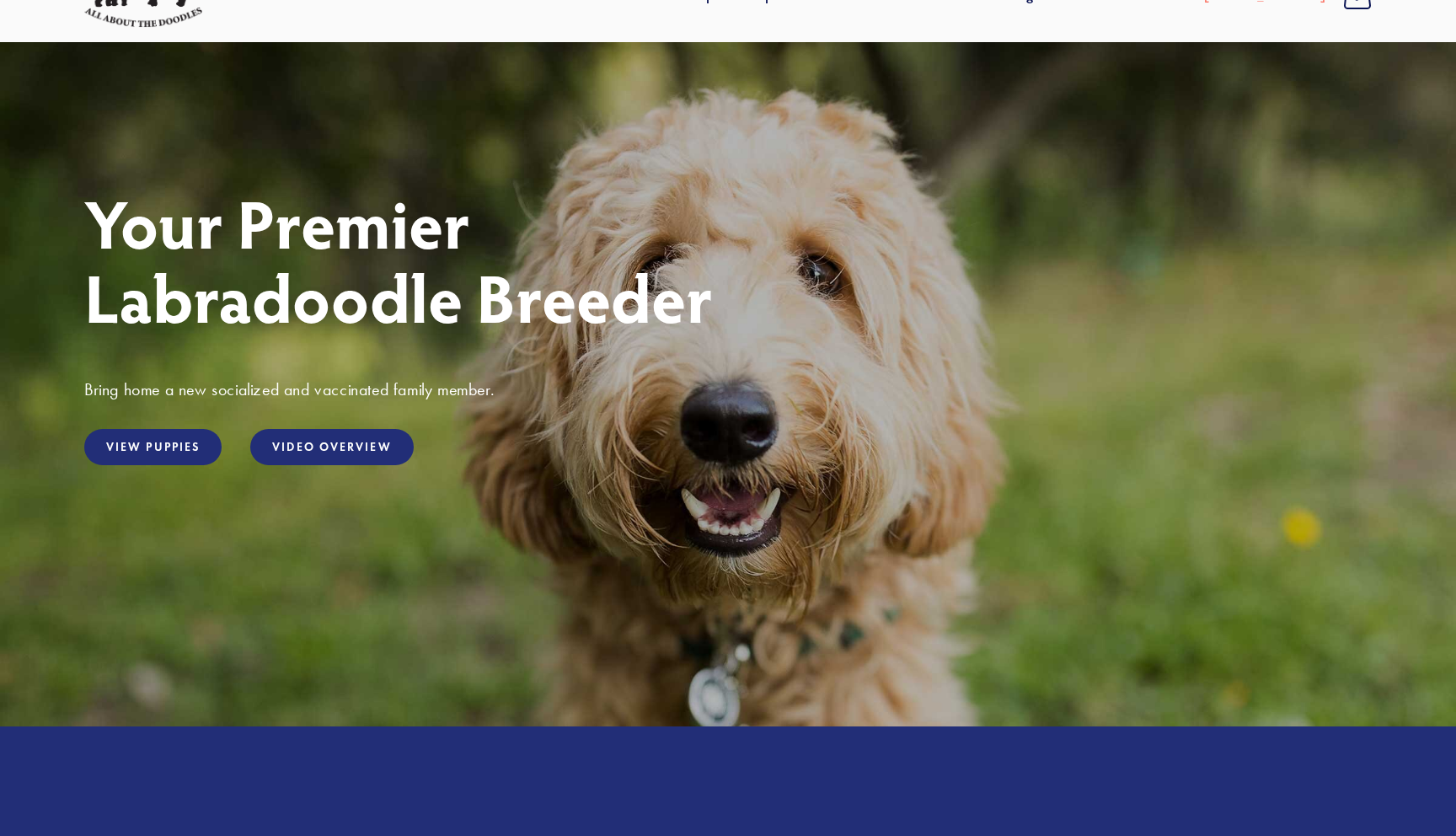
scroll to position [0, 0]
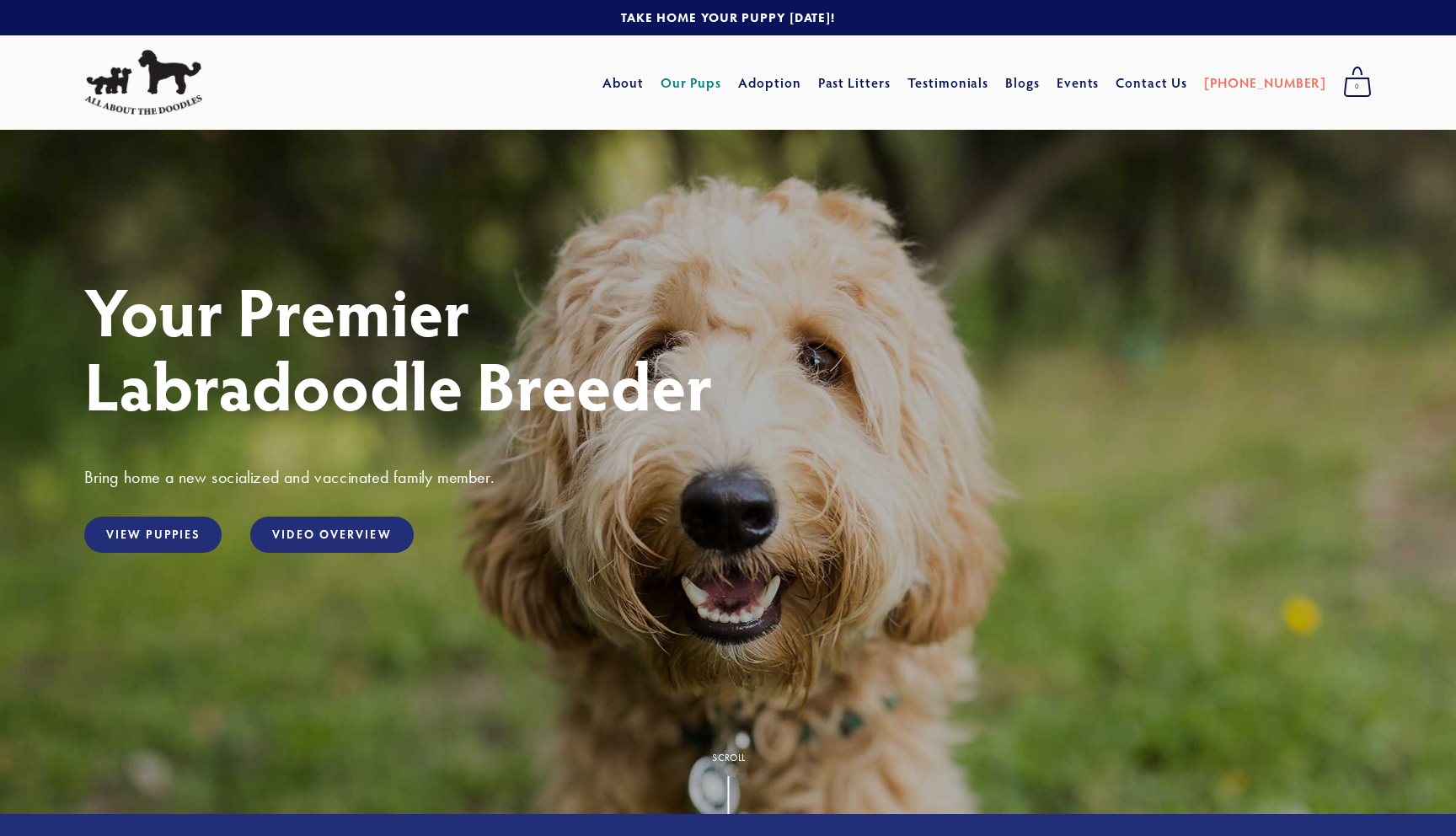
click at [721, 90] on link "Our Pups" at bounding box center [691, 82] width 62 height 30
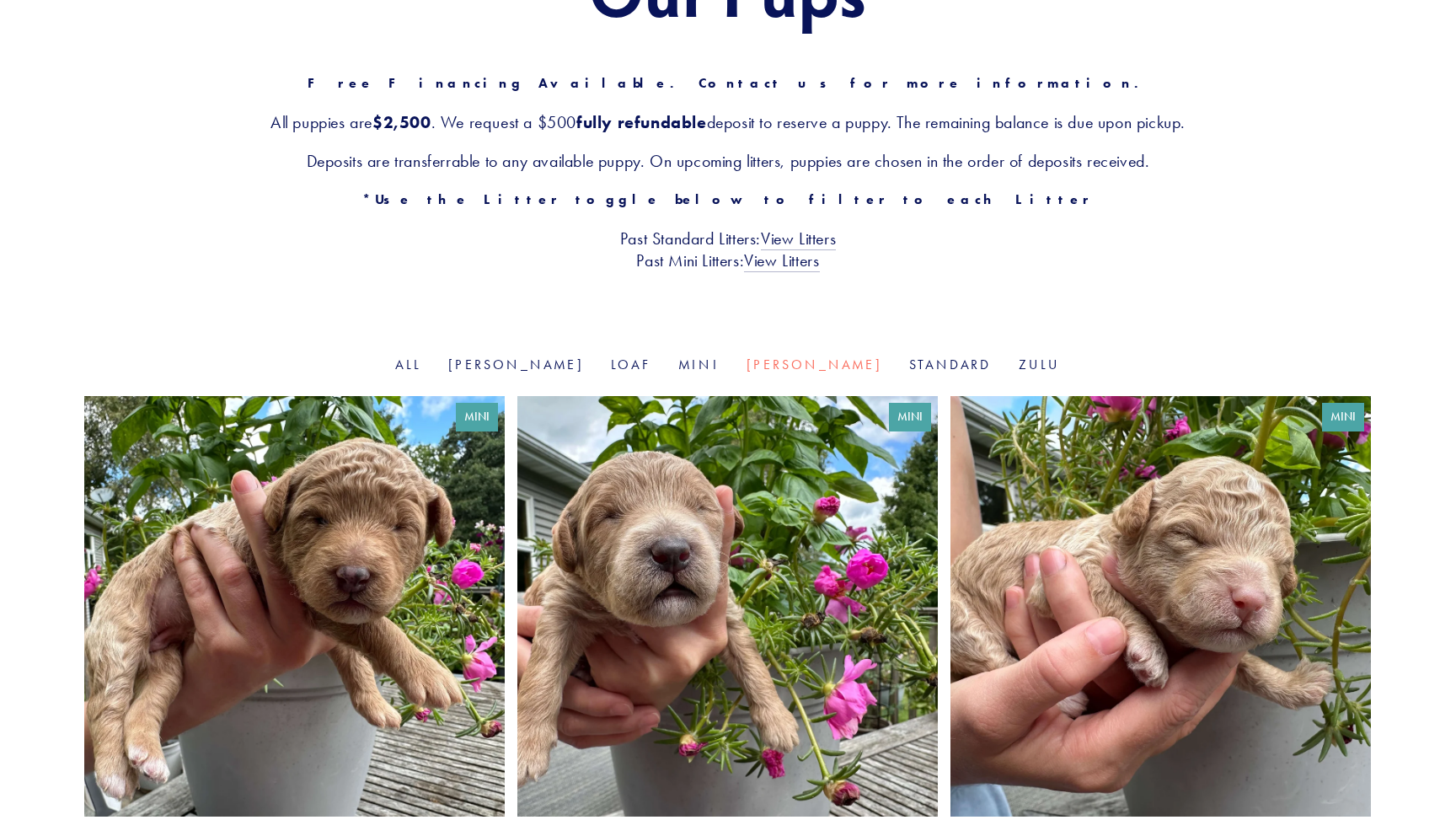
scroll to position [120, 0]
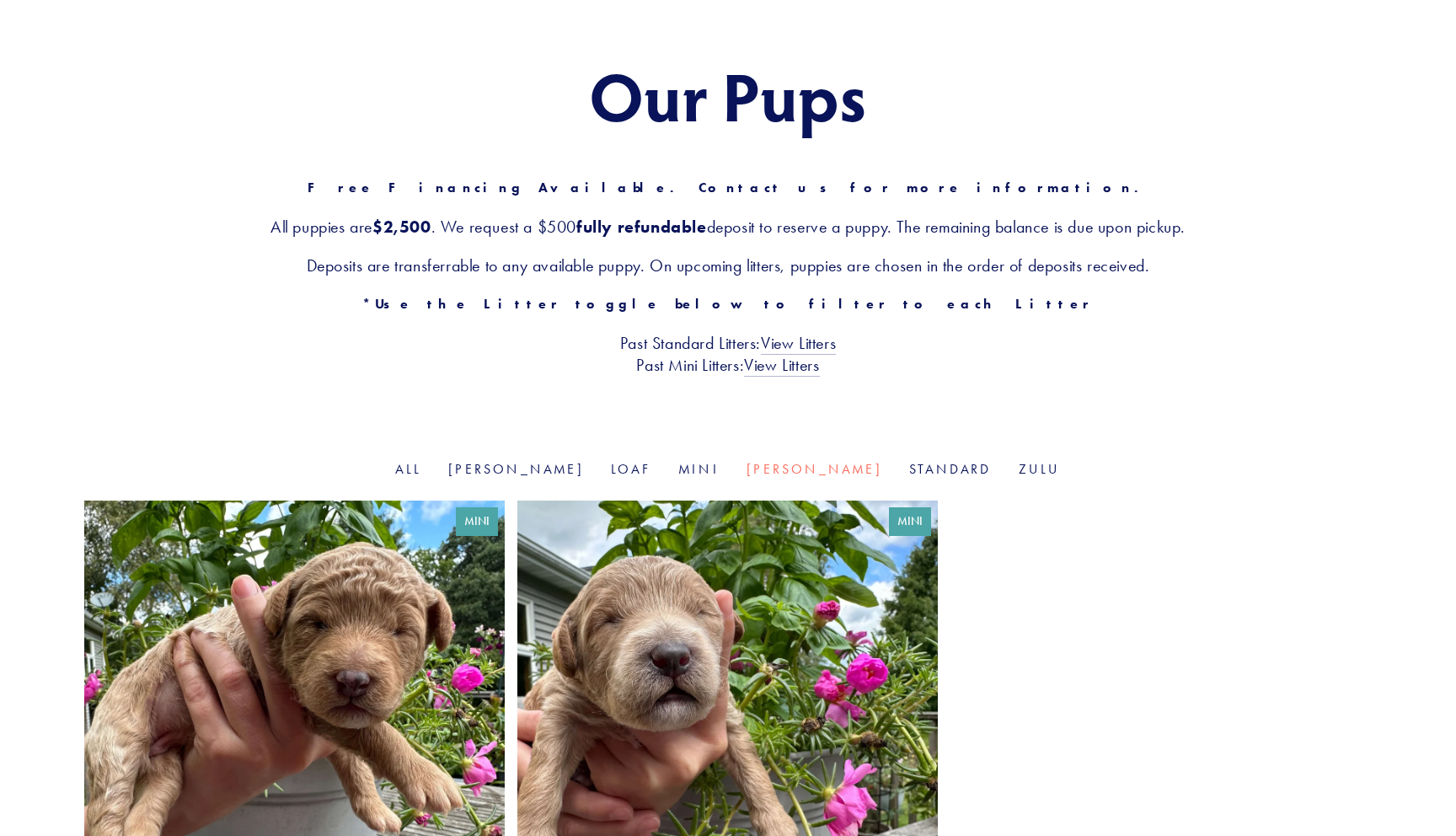
scroll to position [222, 0]
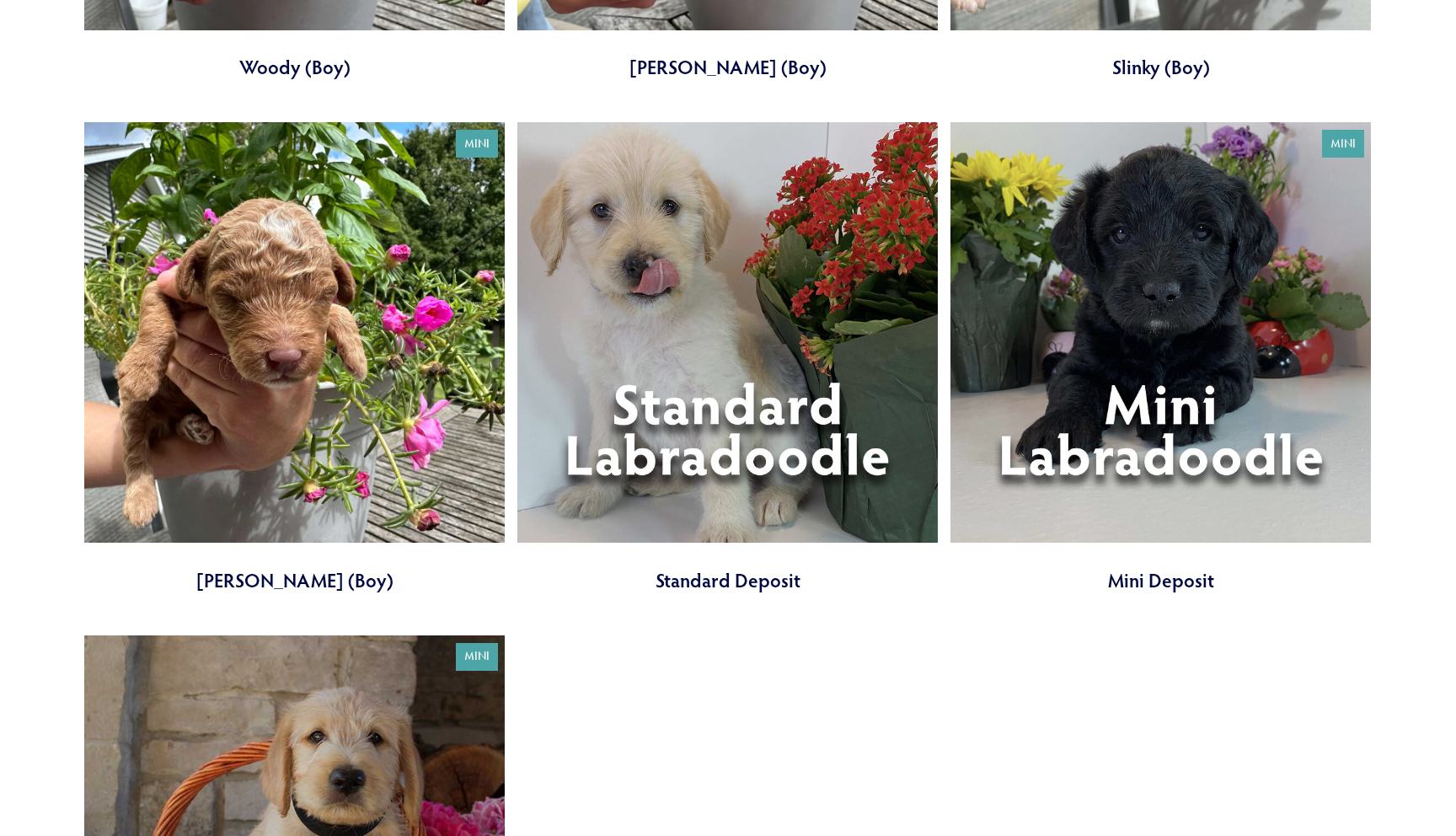
scroll to position [4105, 0]
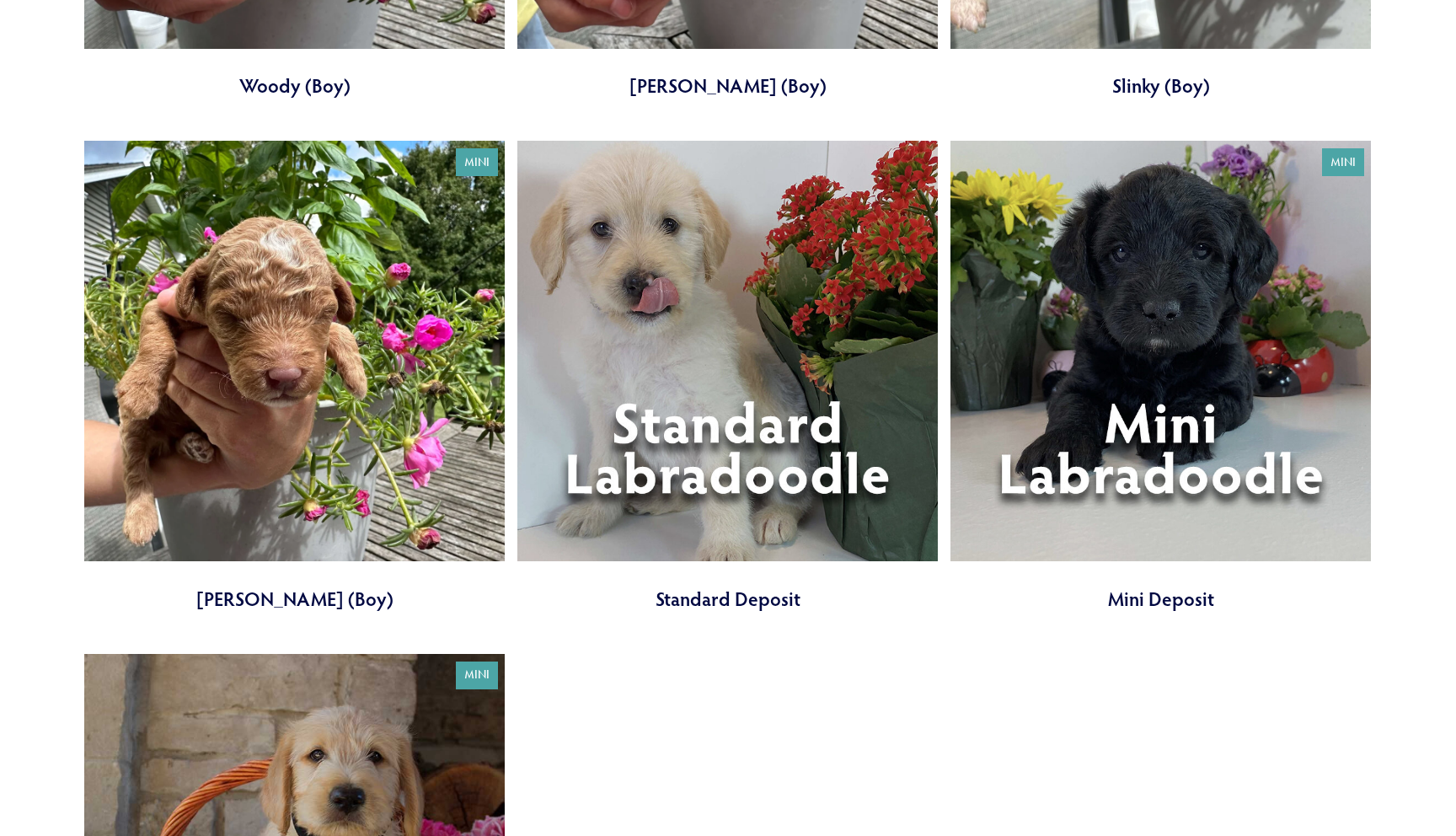
click at [1109, 349] on link at bounding box center [1161, 377] width 421 height 471
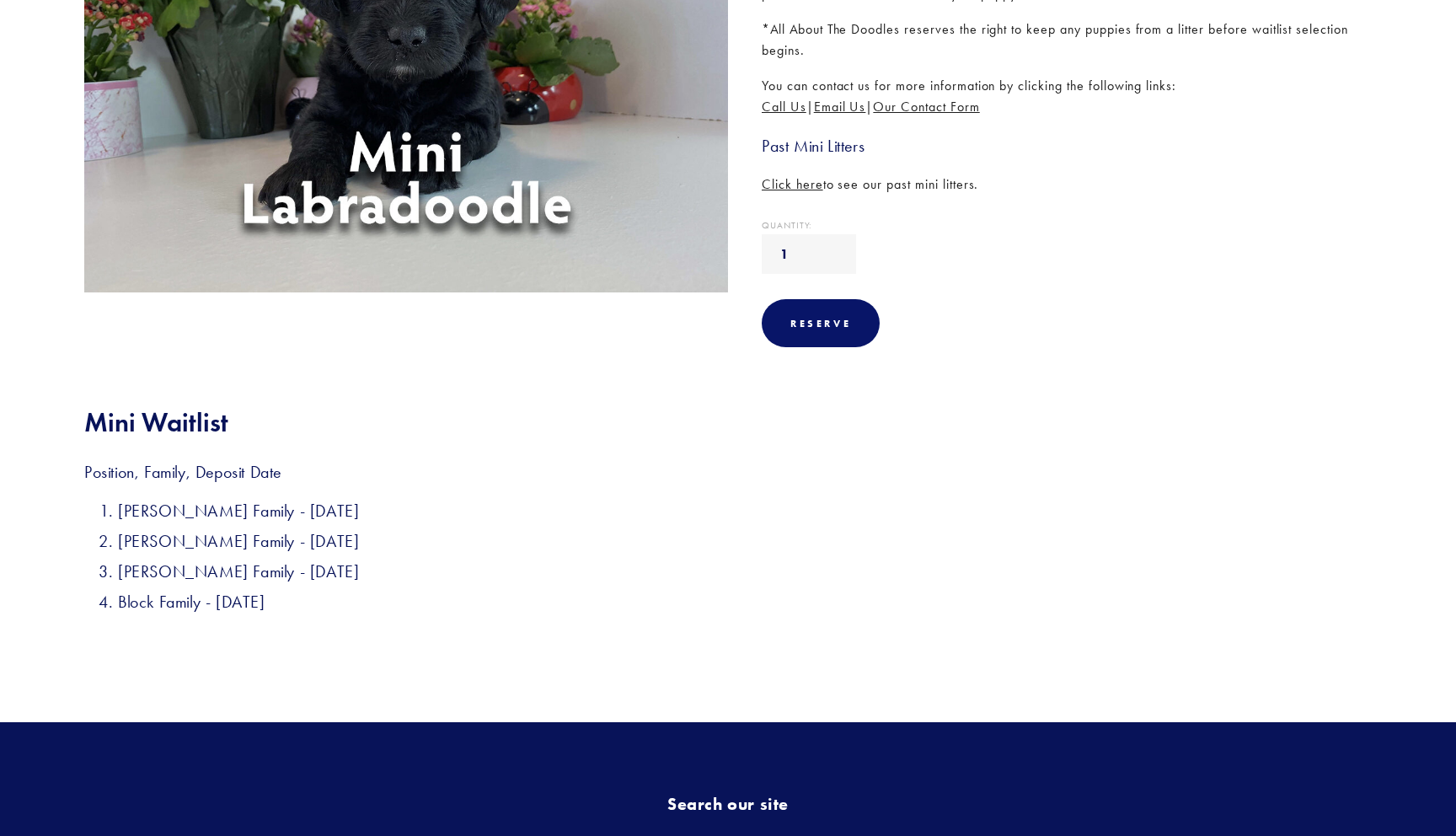
scroll to position [360, 0]
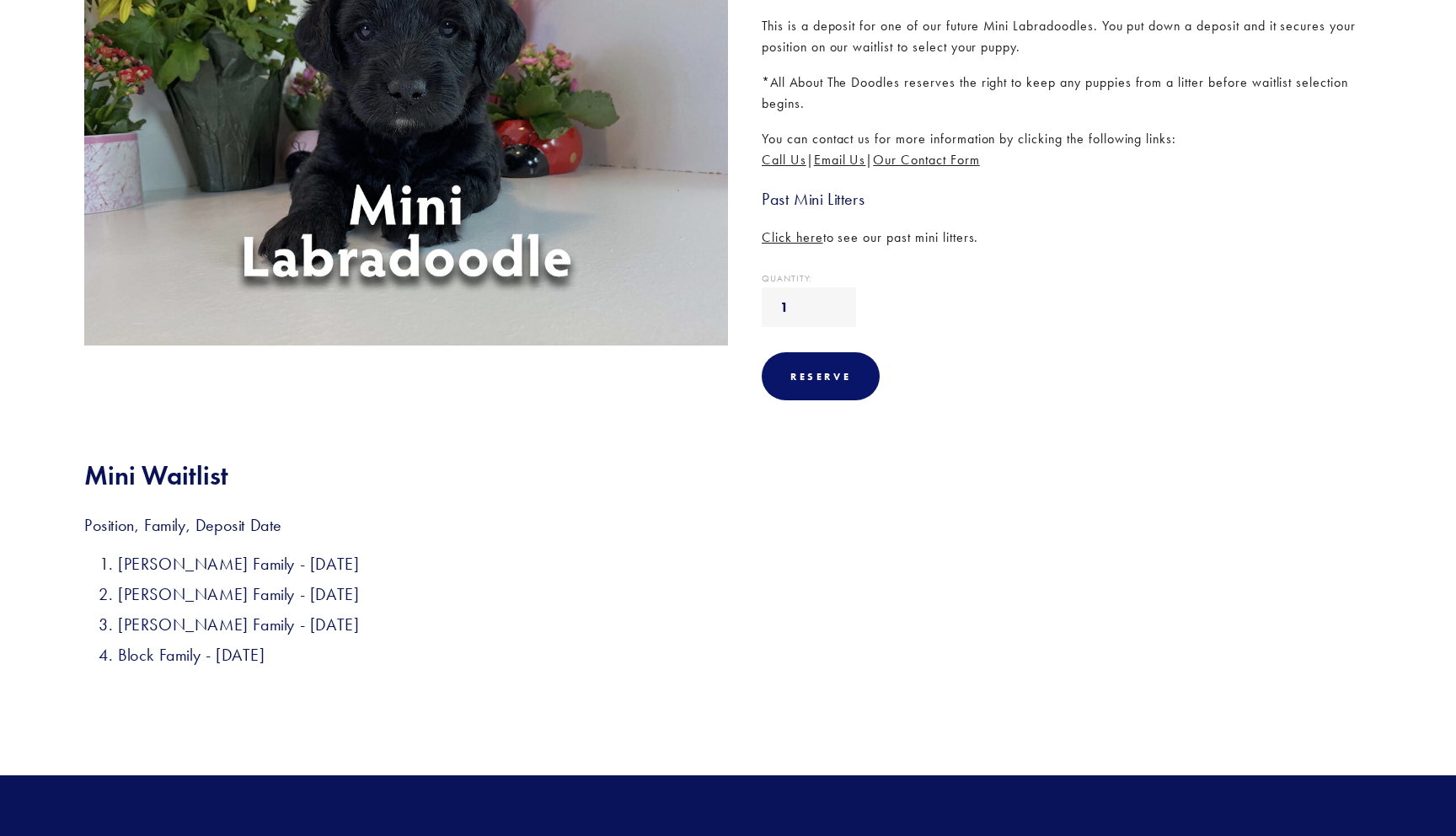
click at [494, 477] on h2 "Mini Waitlist" at bounding box center [728, 475] width 1288 height 32
